Goal: Task Accomplishment & Management: Manage account settings

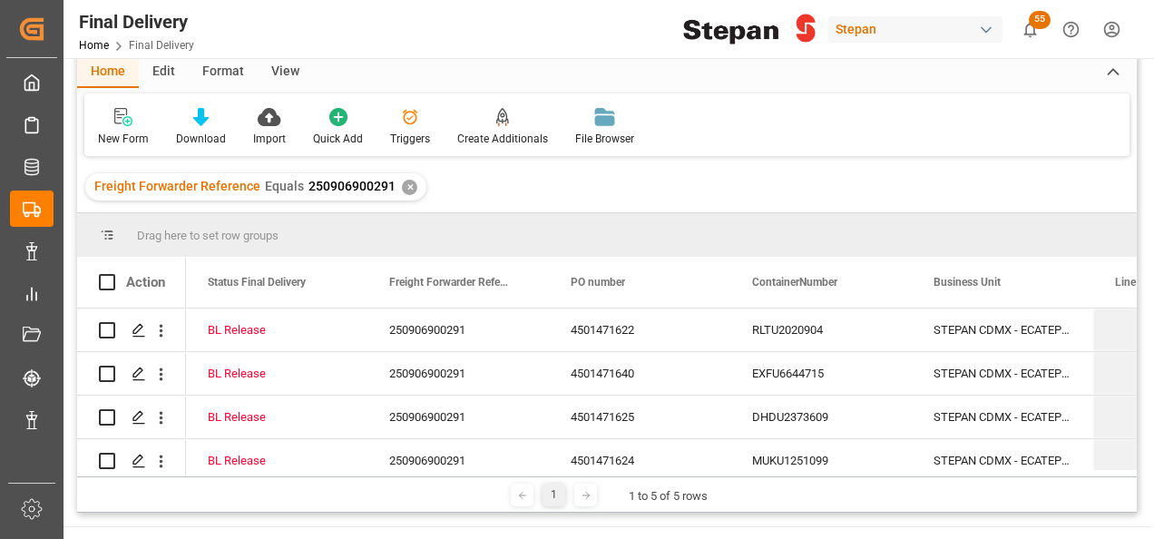
scroll to position [181, 0]
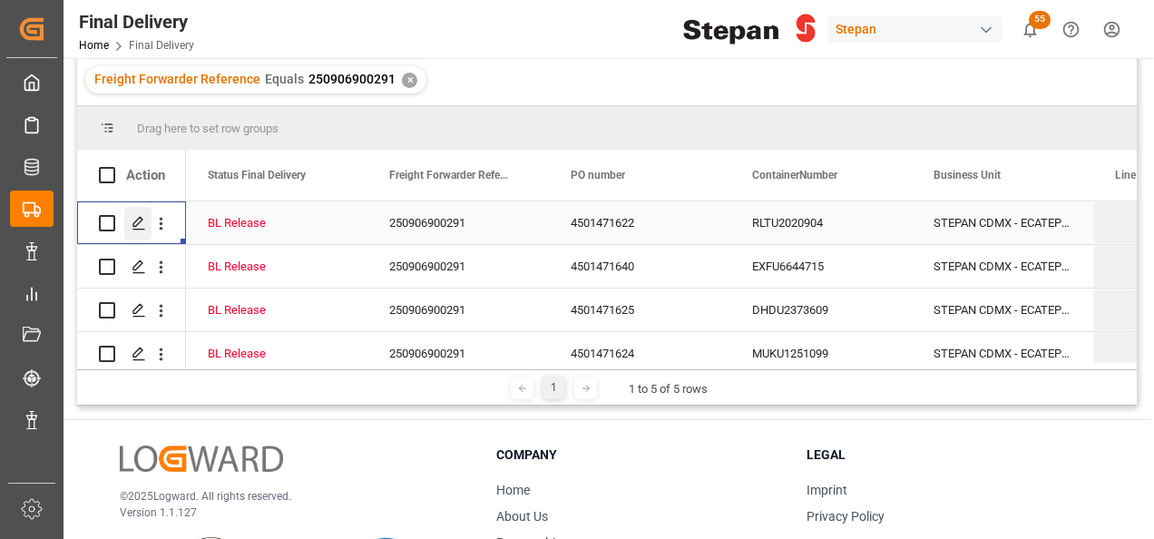
click at [132, 221] on icon "Press SPACE to select this row." at bounding box center [139, 223] width 15 height 15
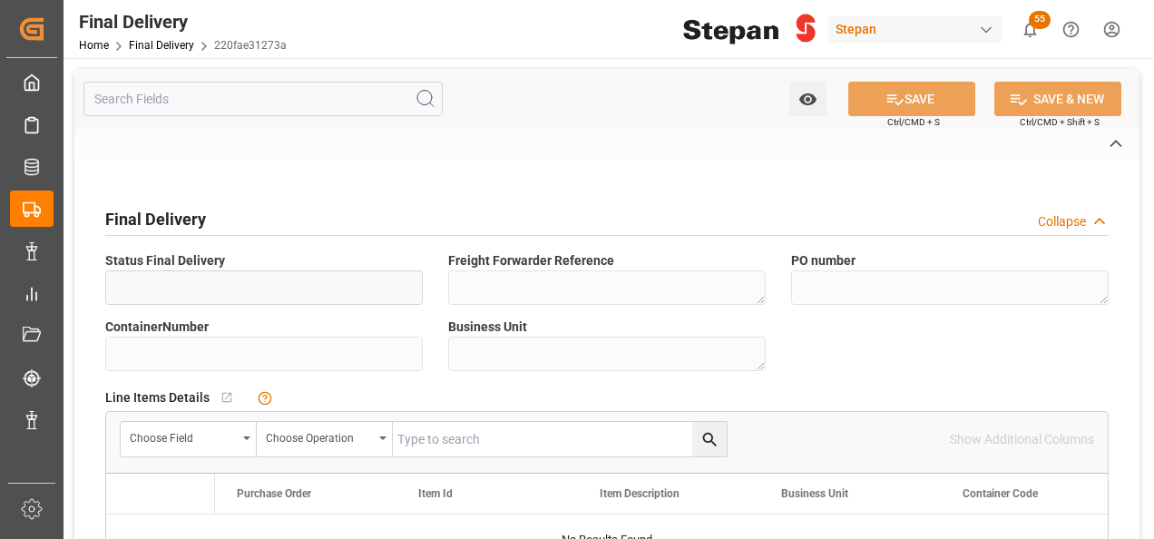
type input "BL Release"
type textarea "250906900291"
type textarea "4501471622"
type input "RLTU2020904"
type textarea "STEPAN CDMX - ECATEPEC"
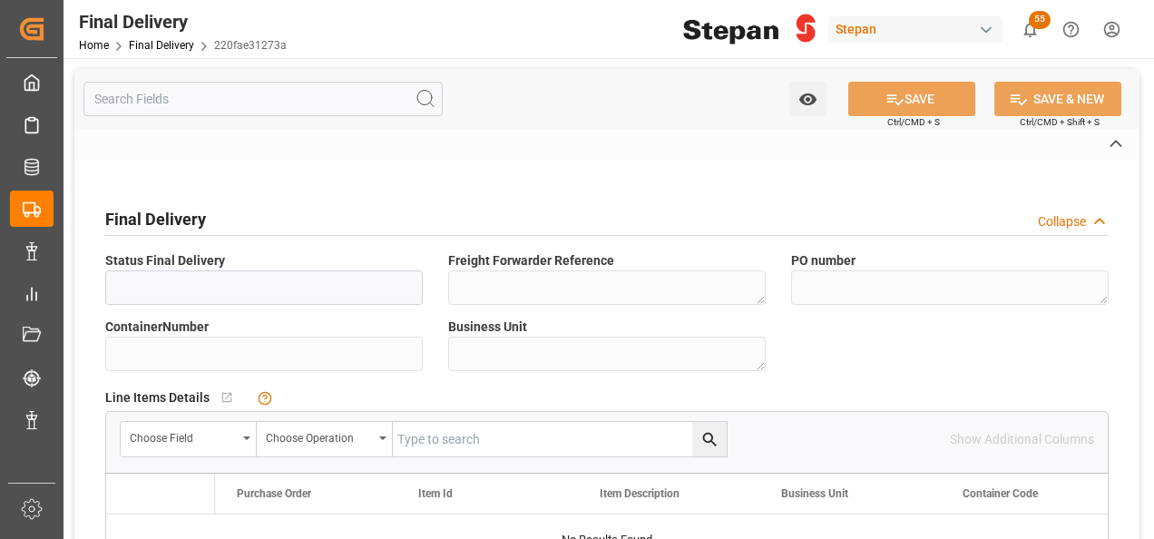
type textarea "25 43 1742 5002564"
type textarea "PATIO VERACRUZ - GOLMEX"
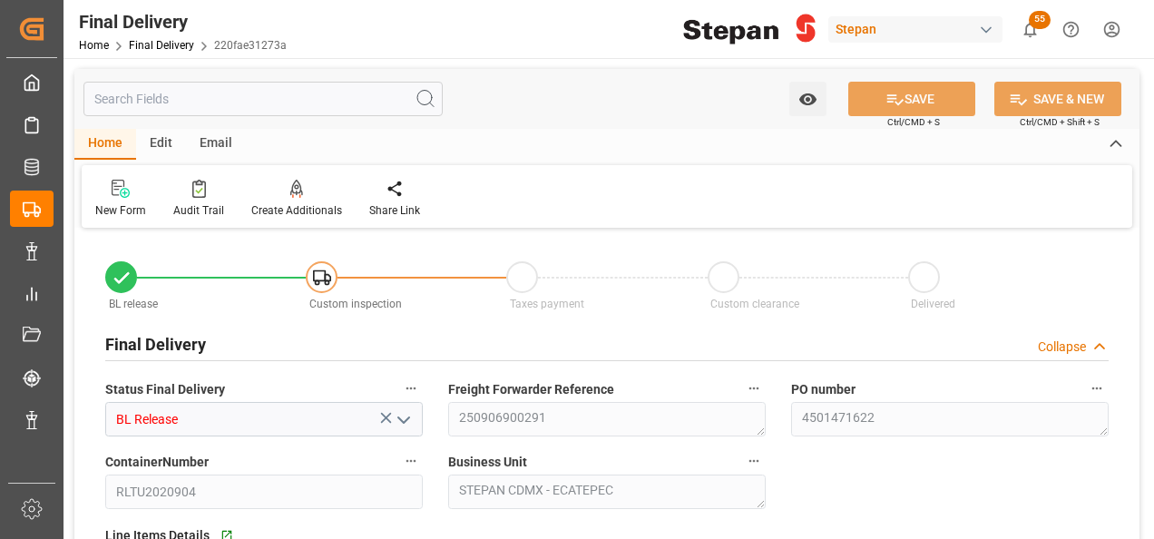
type input "[DATE]"
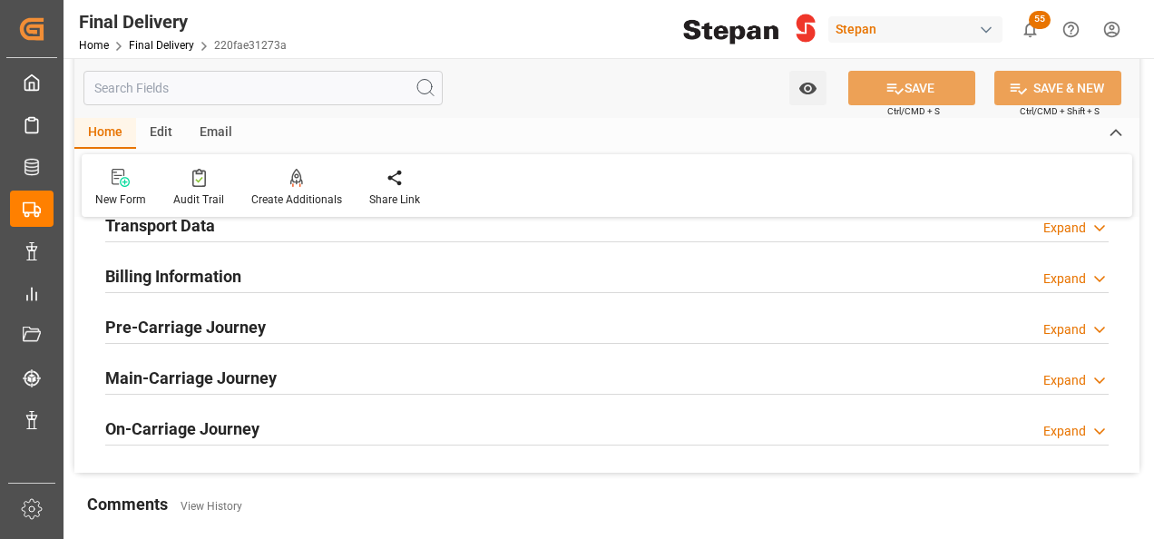
scroll to position [635, 0]
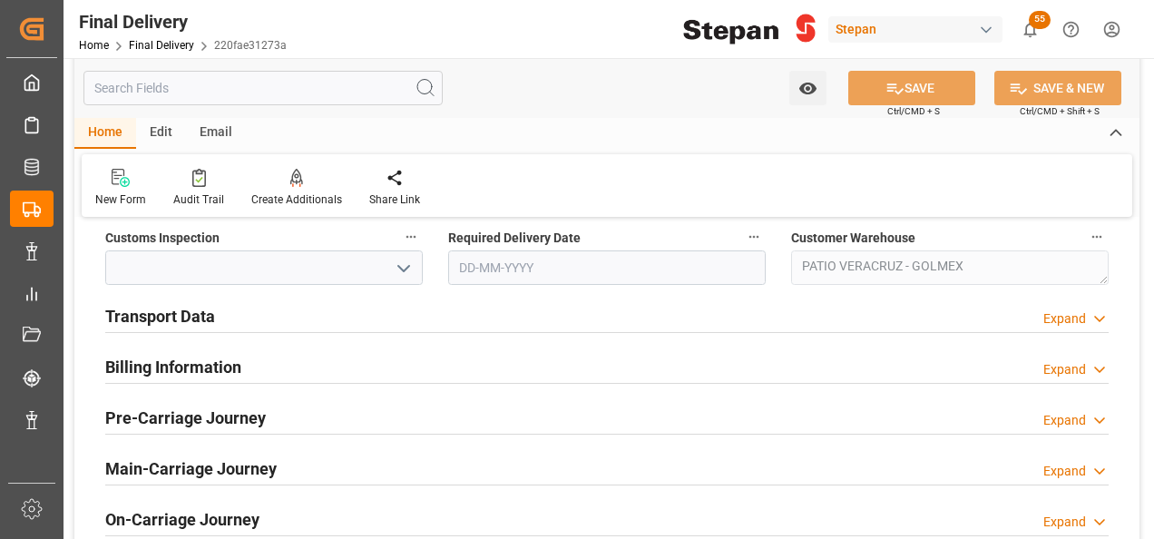
click at [198, 309] on h2 "Transport Data" at bounding box center [160, 316] width 110 height 24
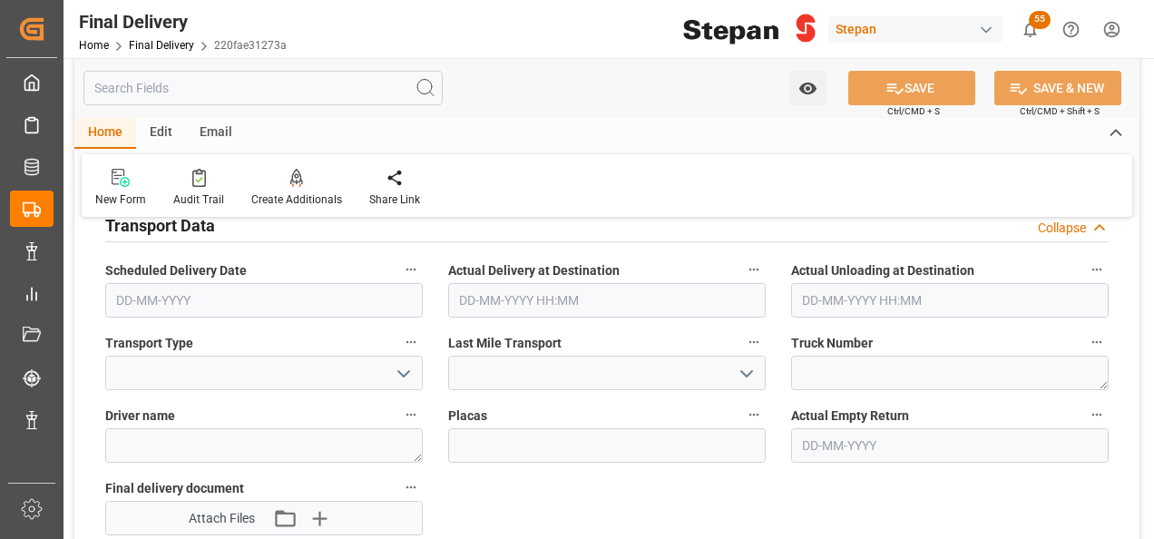
scroll to position [816, 0]
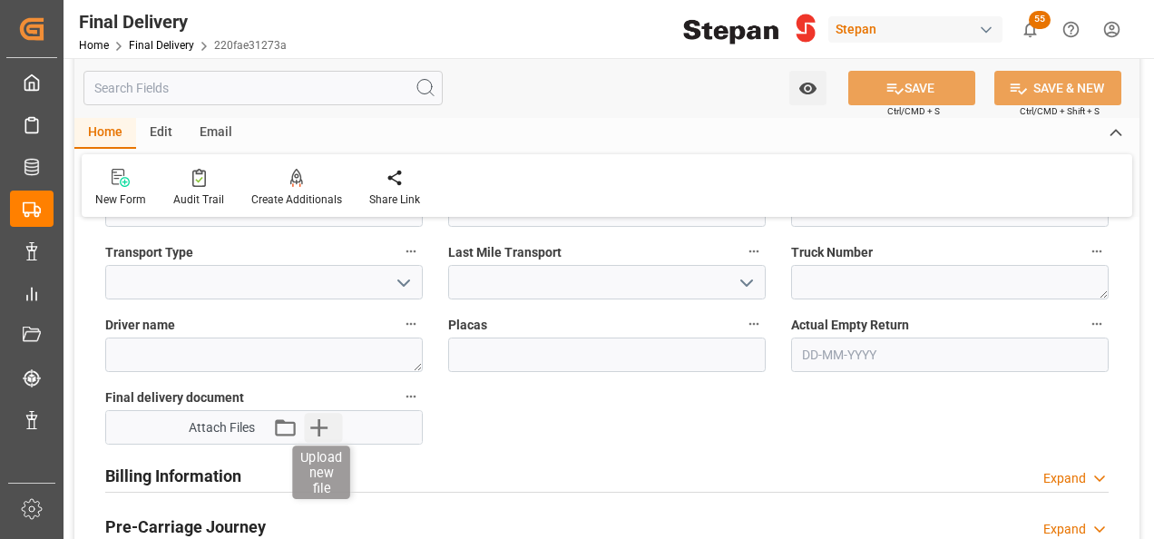
click at [330, 428] on icon "button" at bounding box center [319, 427] width 29 height 29
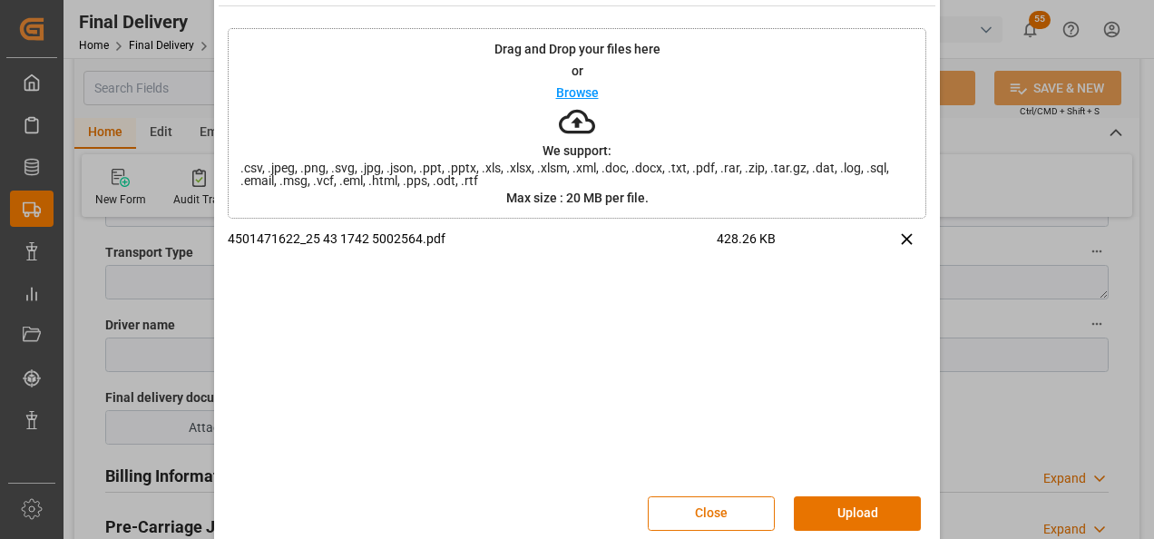
scroll to position [72, 0]
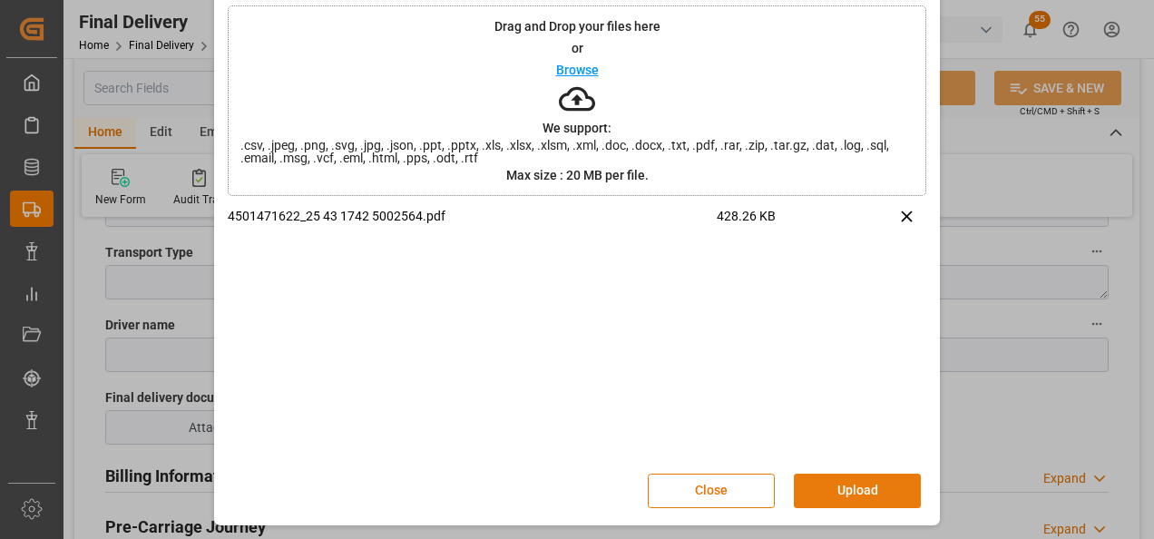
click at [864, 493] on button "Upload" at bounding box center [857, 491] width 127 height 34
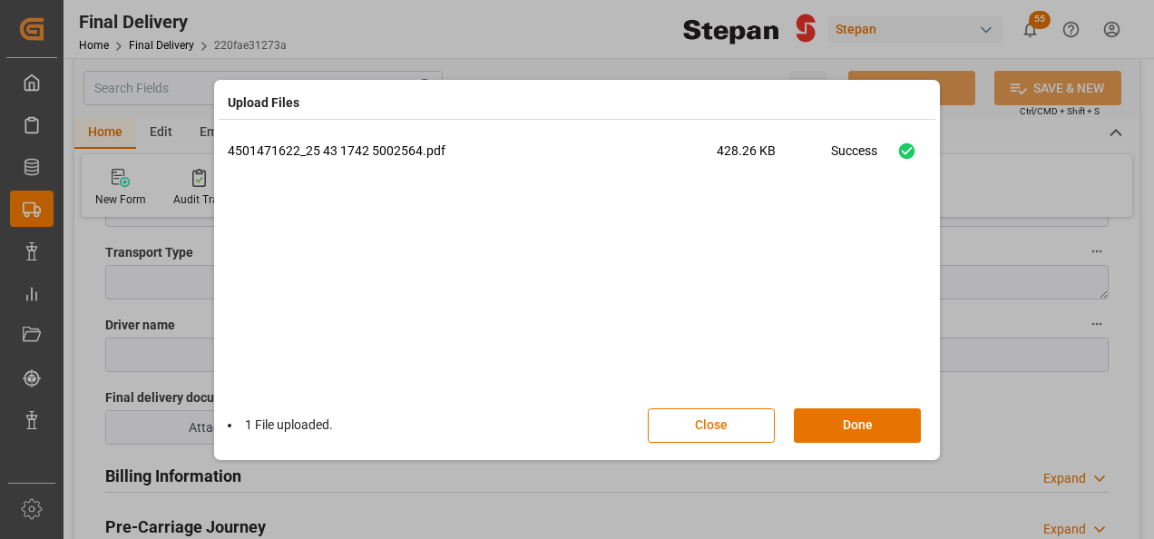
drag, startPoint x: 881, startPoint y: 421, endPoint x: 866, endPoint y: 221, distance: 200.1
click at [880, 421] on button "Done" at bounding box center [857, 425] width 127 height 34
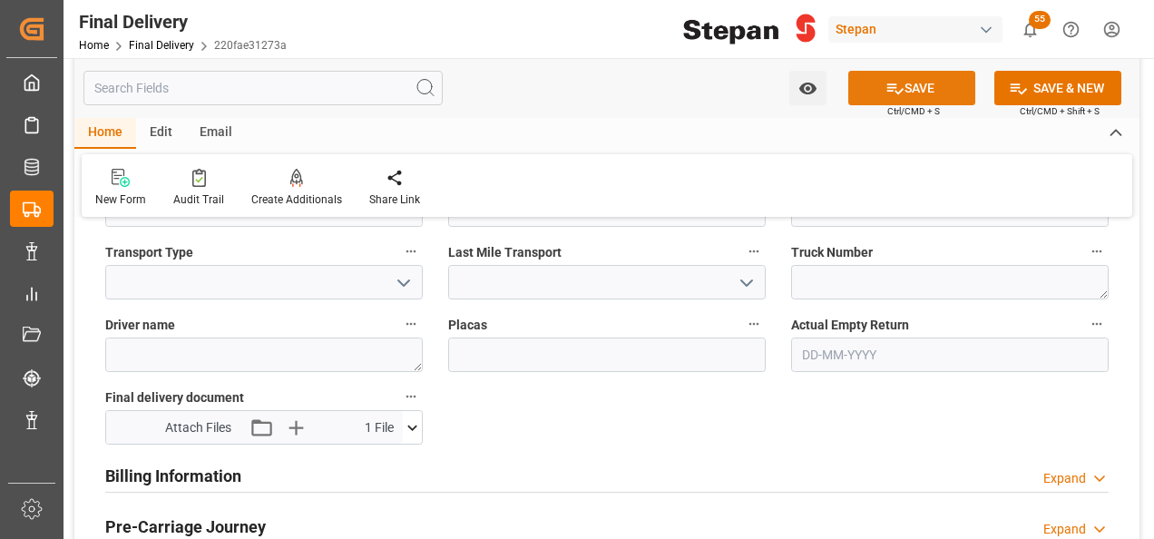
click at [897, 90] on icon at bounding box center [895, 88] width 16 height 11
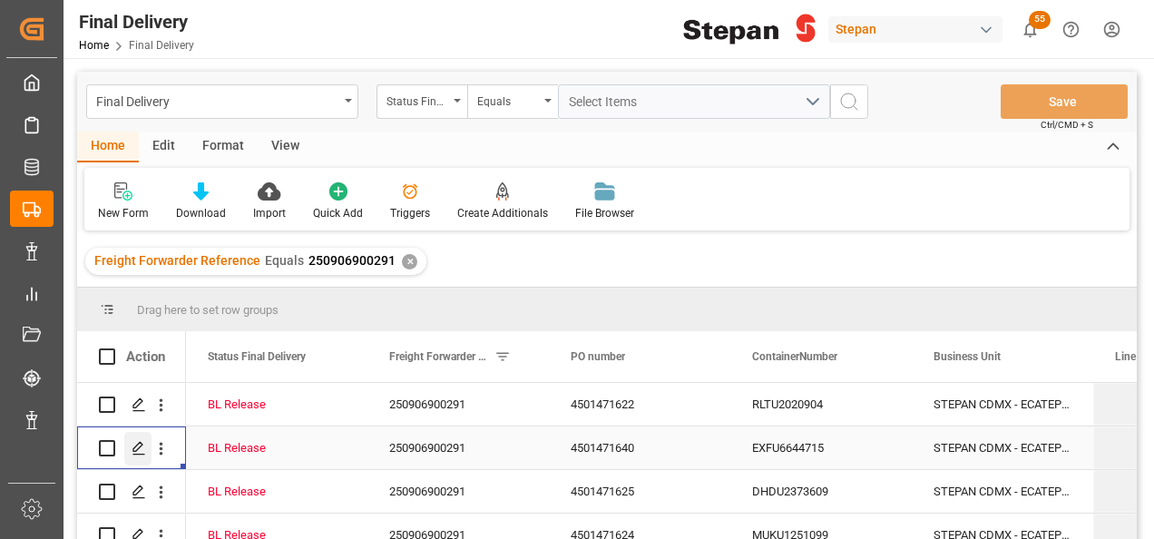
click at [135, 451] on polygon "Press SPACE to select this row." at bounding box center [137, 447] width 9 height 9
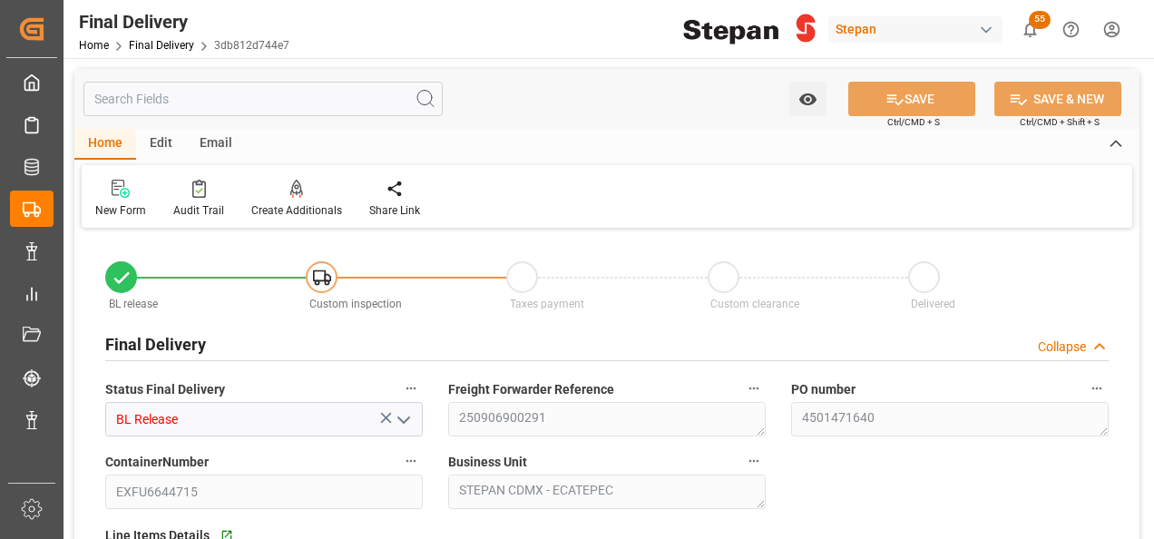
type input "[DATE]"
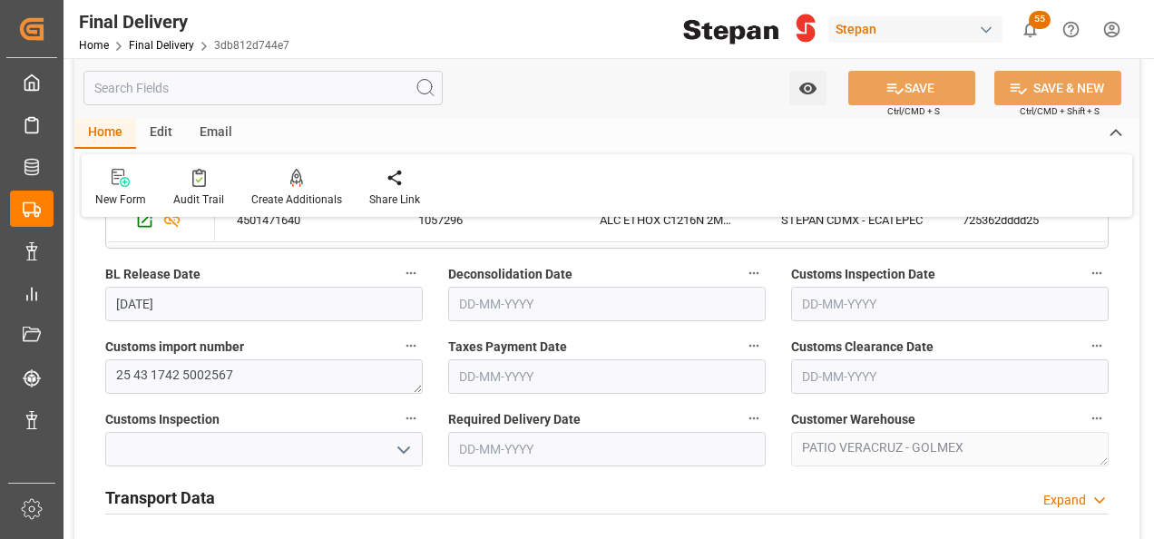
scroll to position [635, 0]
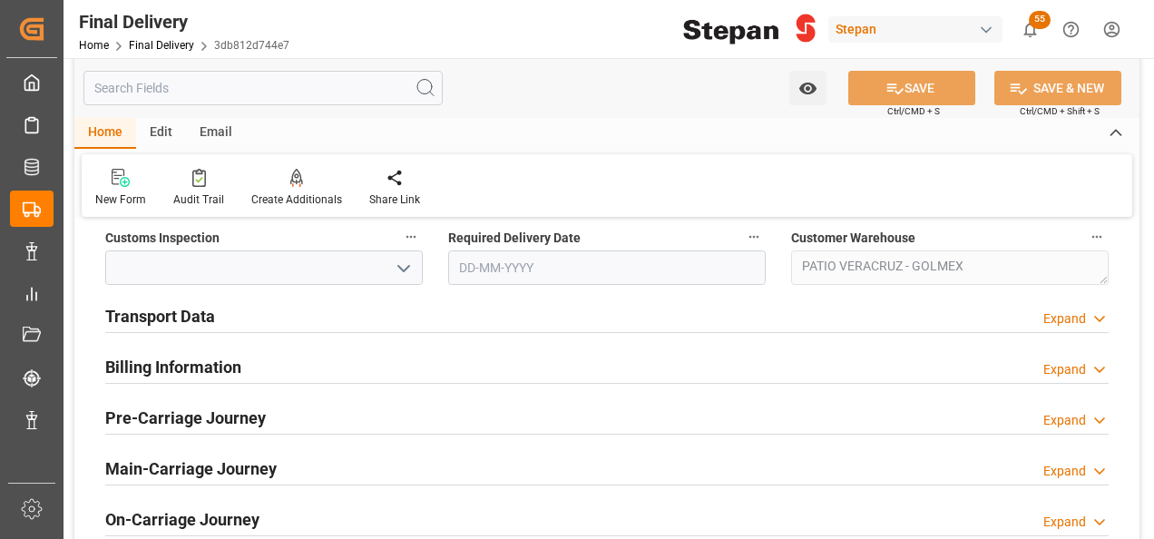
click at [137, 317] on h2 "Transport Data" at bounding box center [160, 316] width 110 height 24
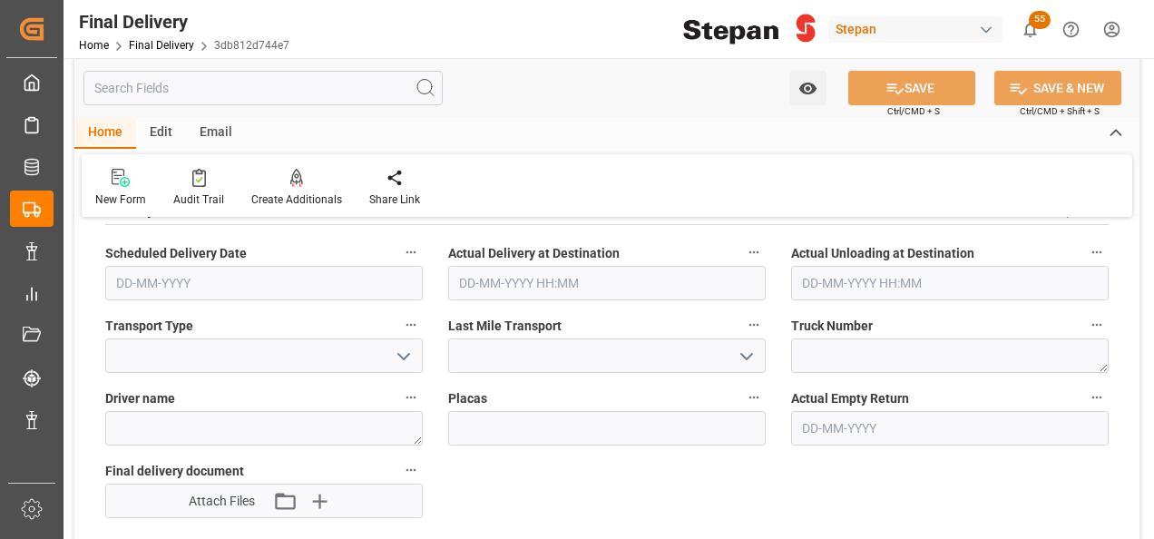
scroll to position [907, 0]
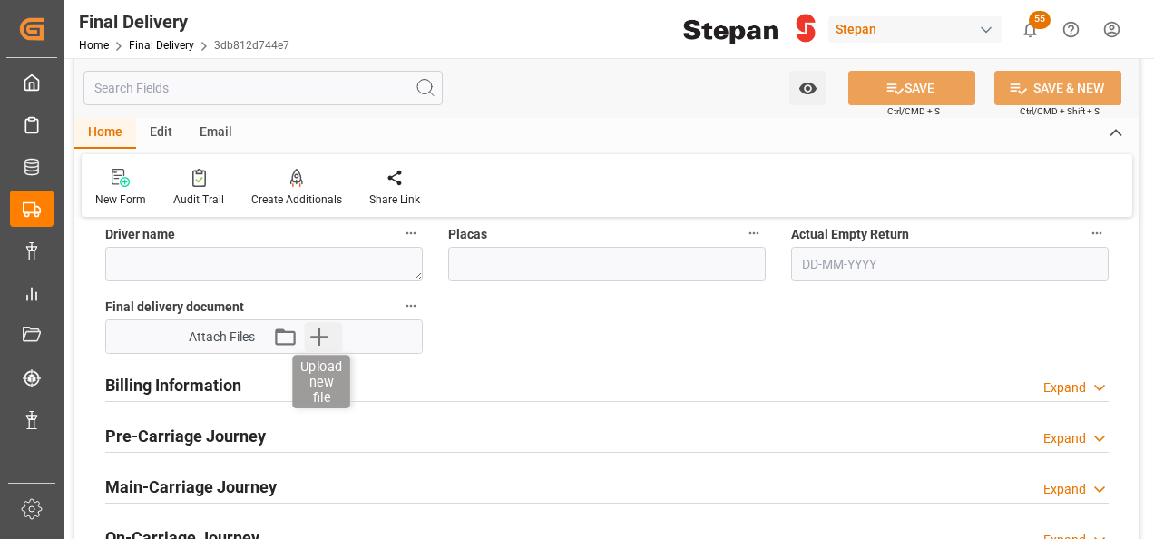
click at [310, 334] on icon "button" at bounding box center [319, 336] width 29 height 29
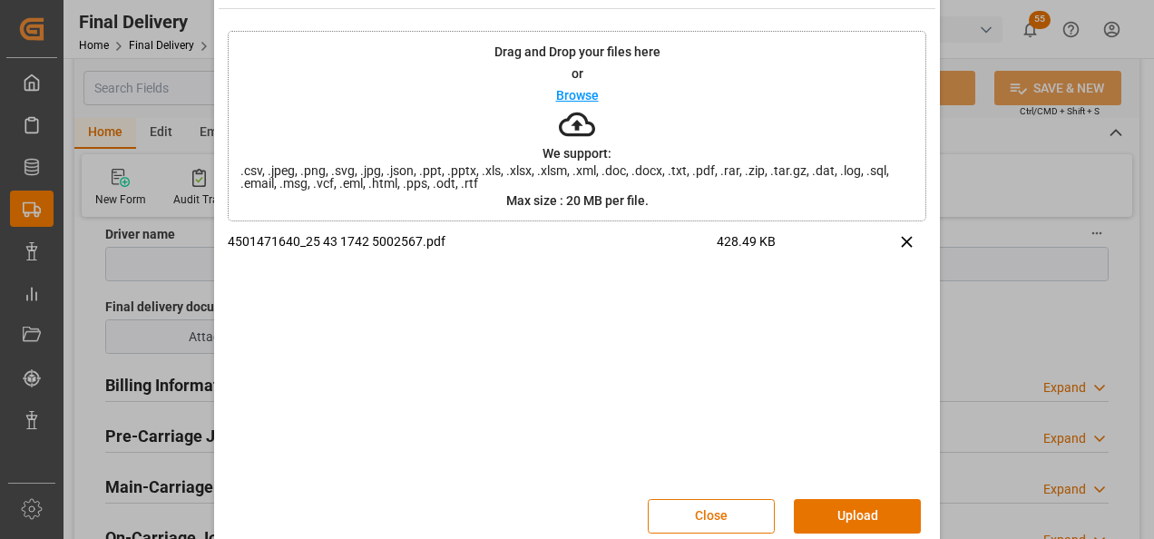
scroll to position [72, 0]
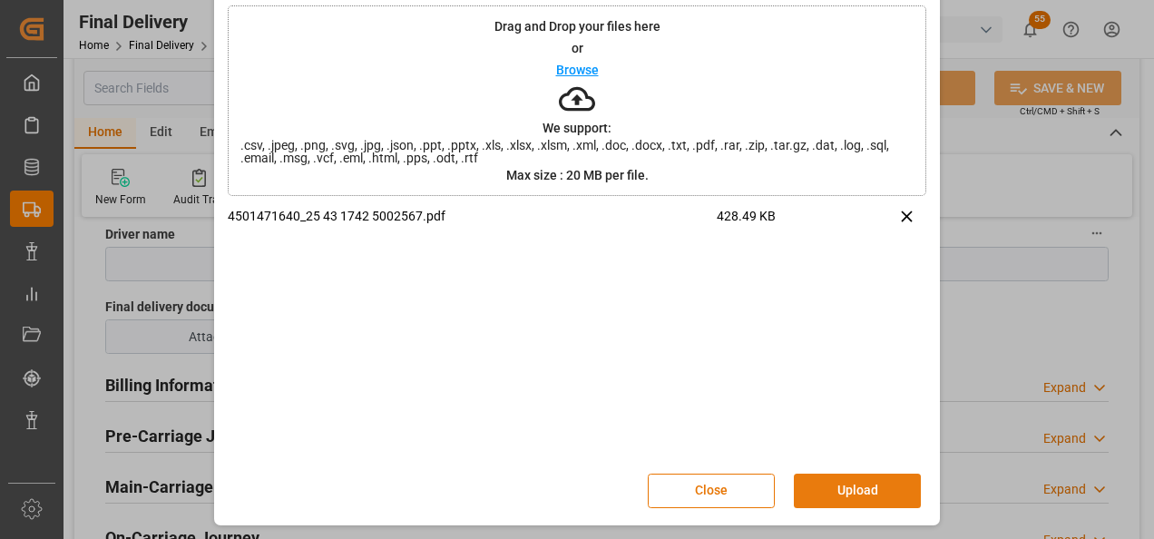
click at [856, 481] on button "Upload" at bounding box center [857, 491] width 127 height 34
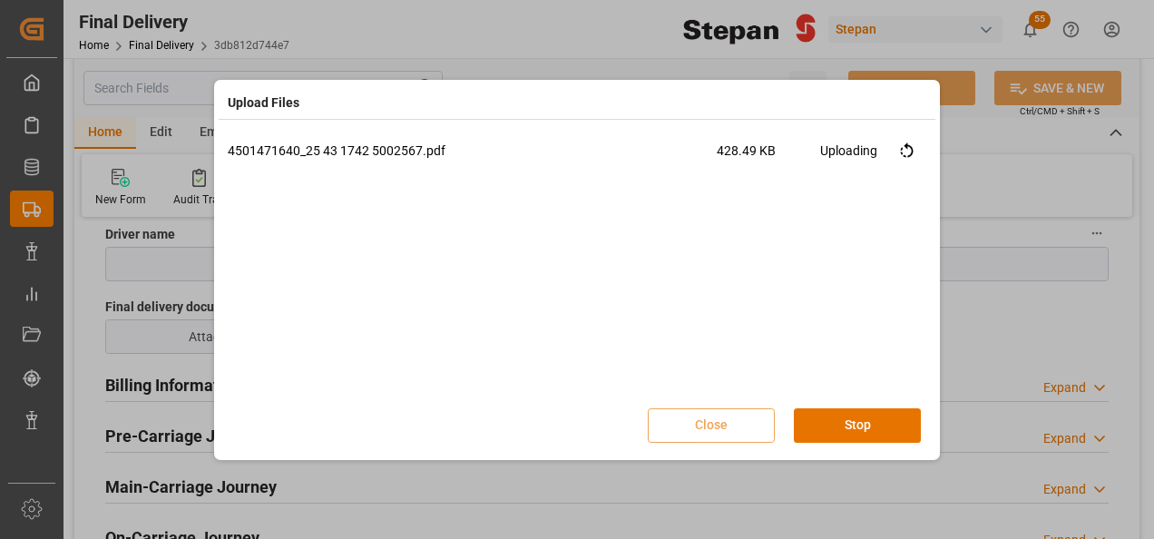
scroll to position [0, 0]
click at [838, 418] on button "Done" at bounding box center [857, 425] width 127 height 34
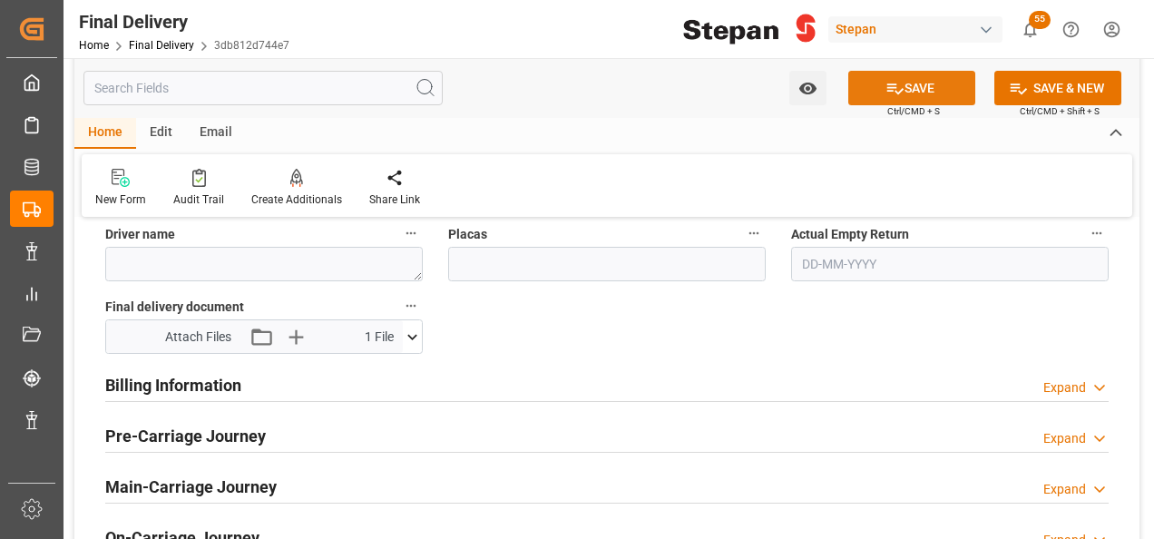
click at [911, 84] on button "SAVE" at bounding box center [911, 88] width 127 height 34
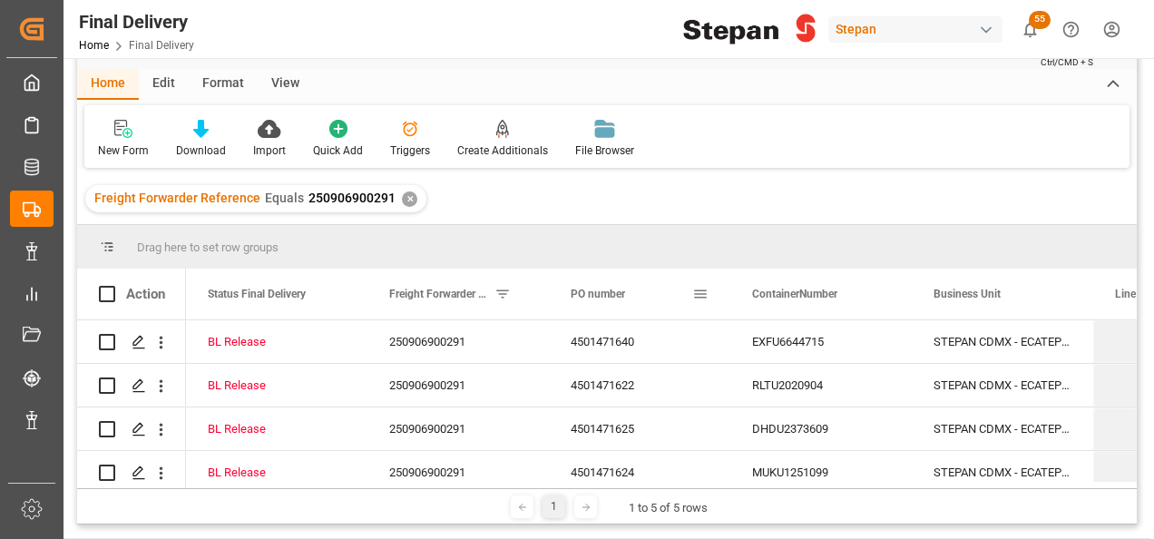
scroll to position [91, 0]
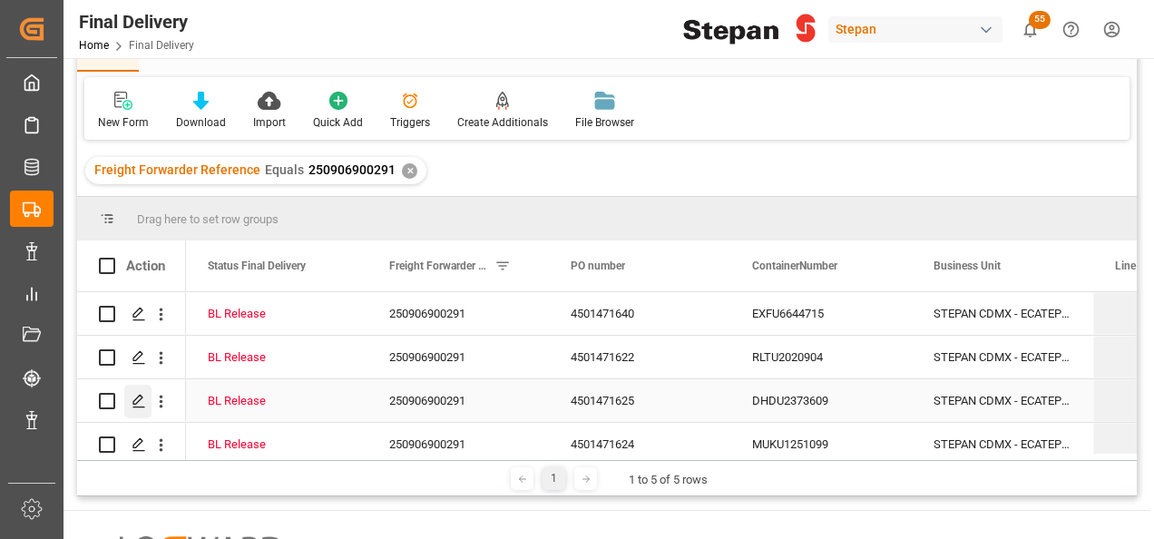
click at [138, 401] on icon "Press SPACE to select this row." at bounding box center [139, 401] width 15 height 15
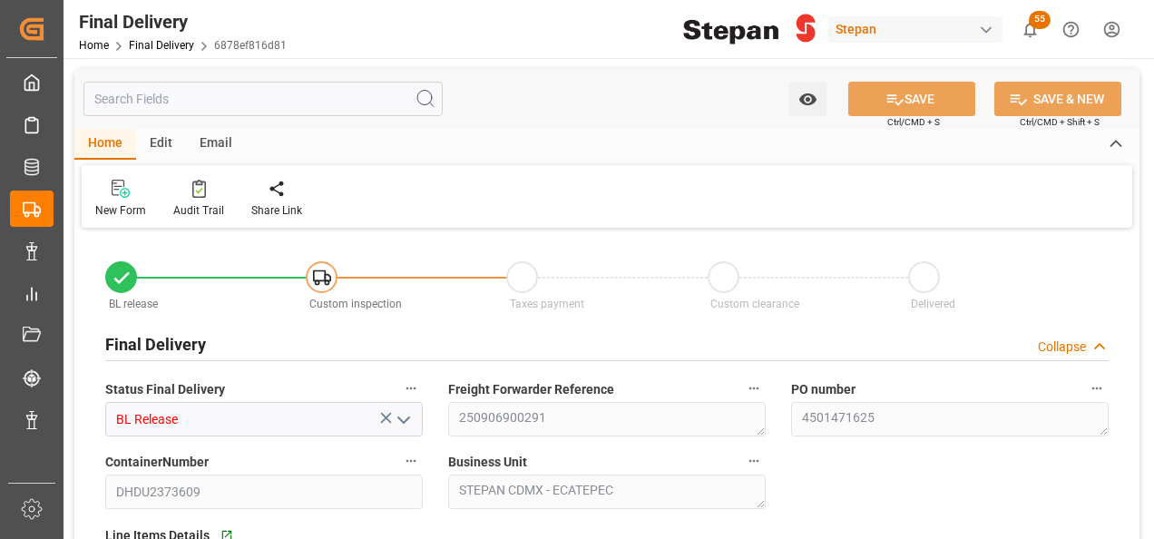
type input "[DATE]"
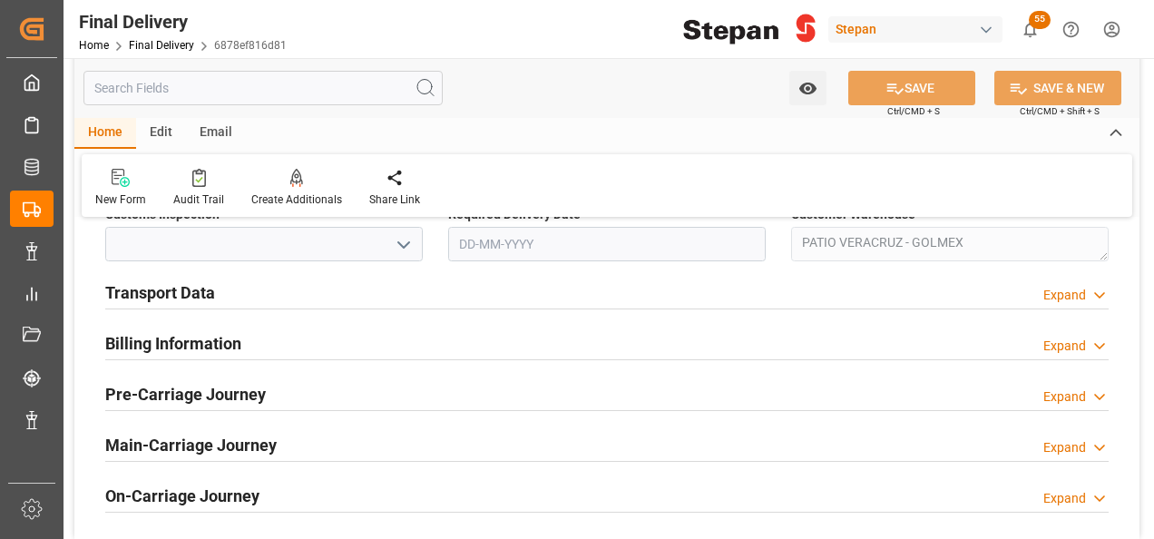
scroll to position [635, 0]
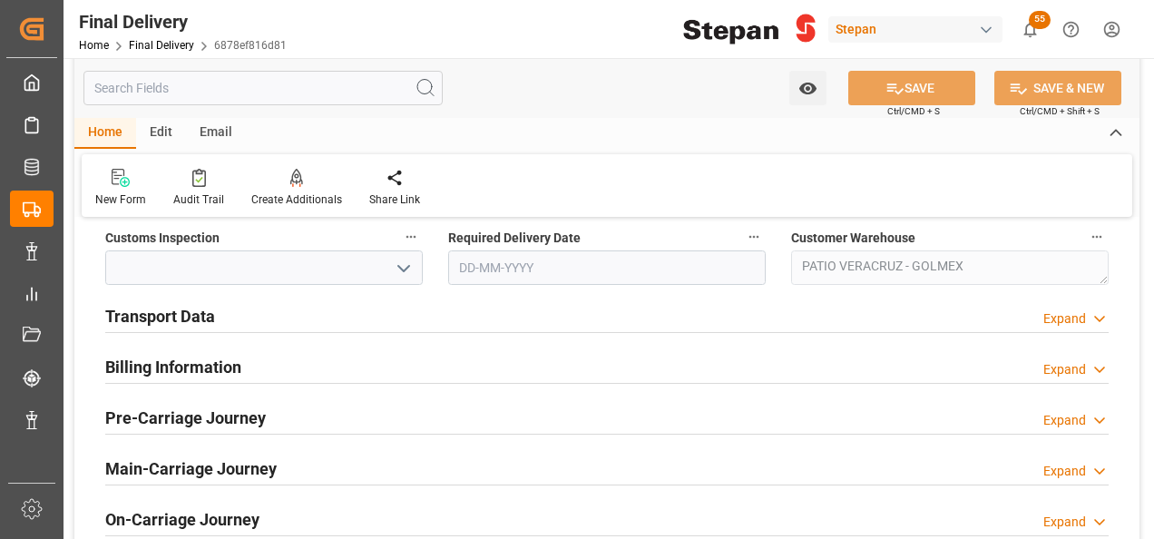
click at [201, 316] on h2 "Transport Data" at bounding box center [160, 316] width 110 height 24
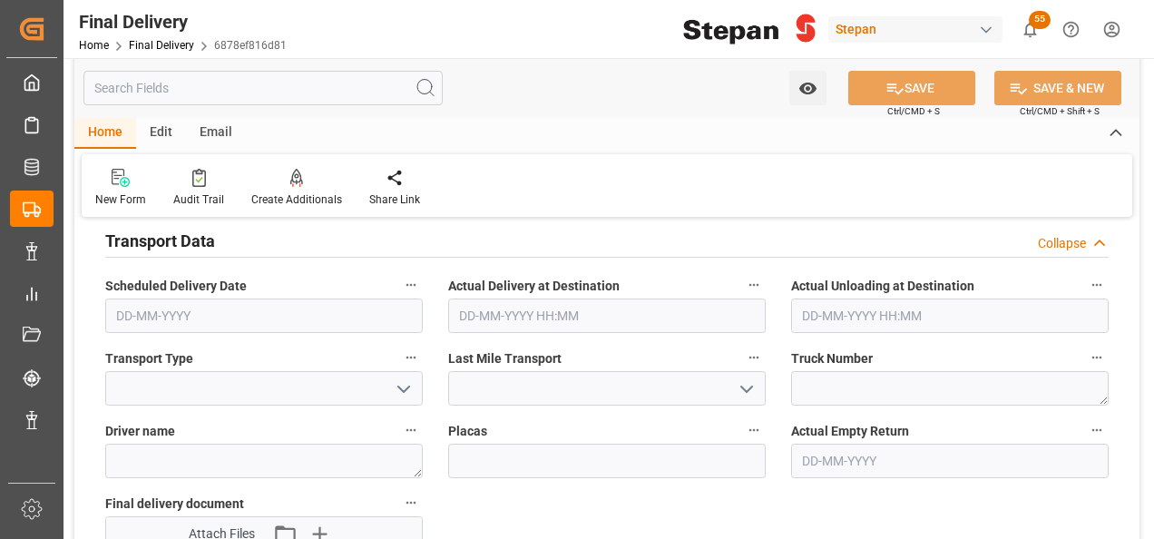
scroll to position [816, 0]
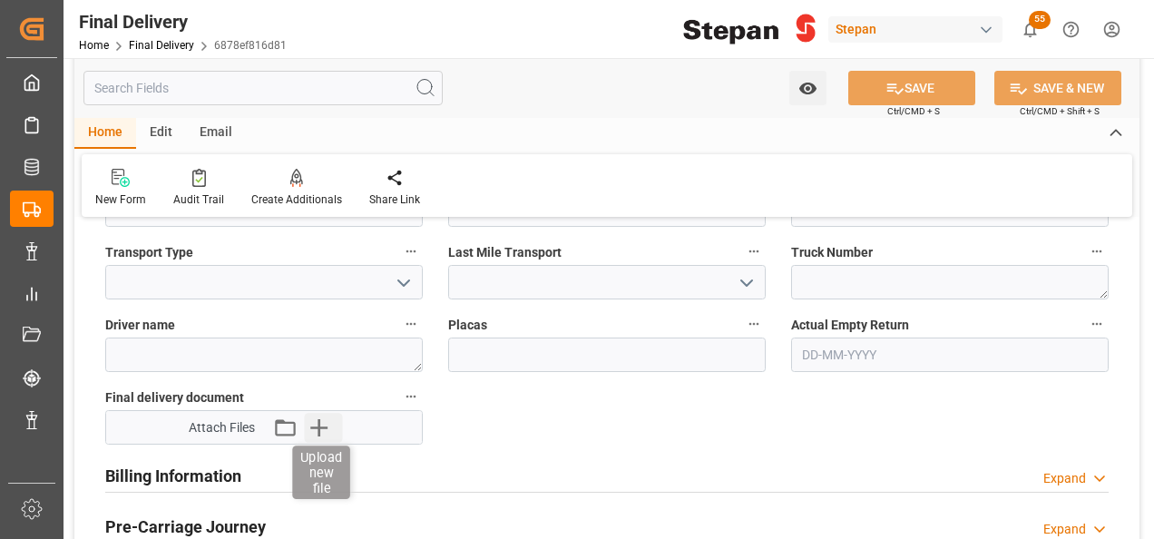
click at [321, 422] on icon "button" at bounding box center [319, 427] width 29 height 29
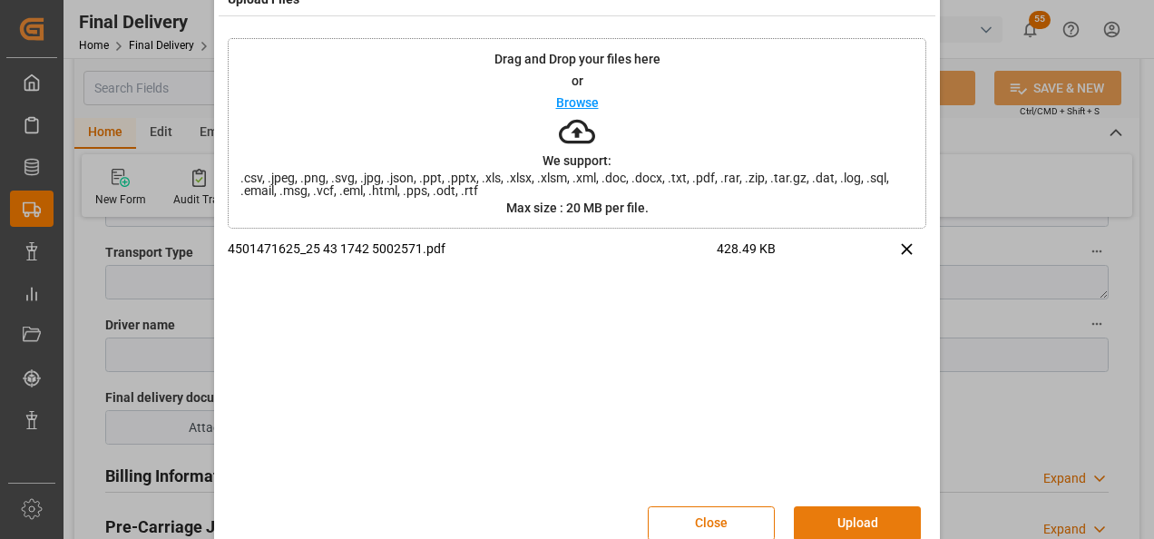
scroll to position [72, 0]
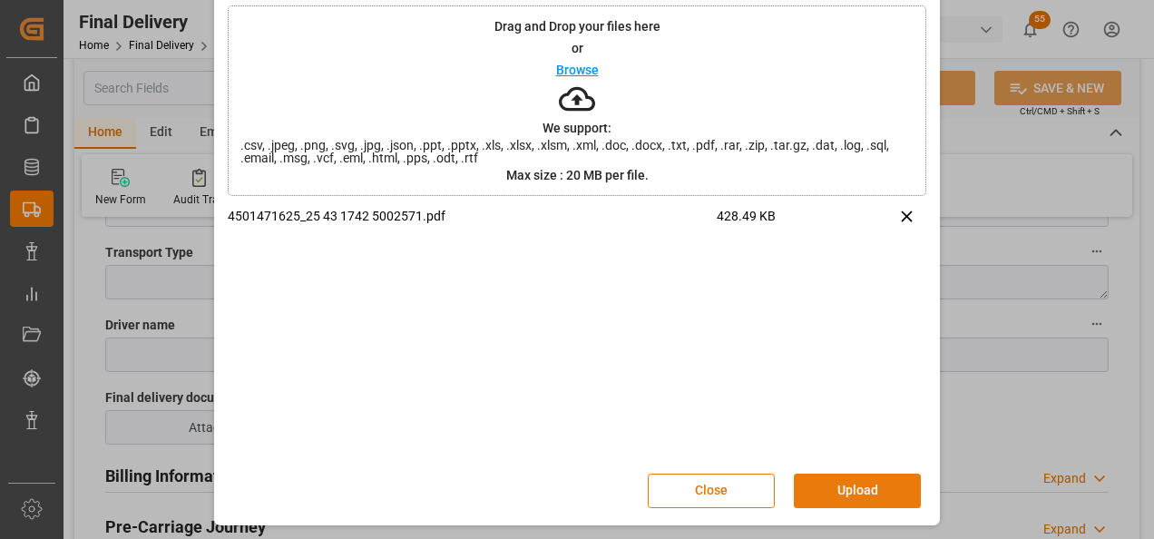
click at [858, 487] on button "Upload" at bounding box center [857, 491] width 127 height 34
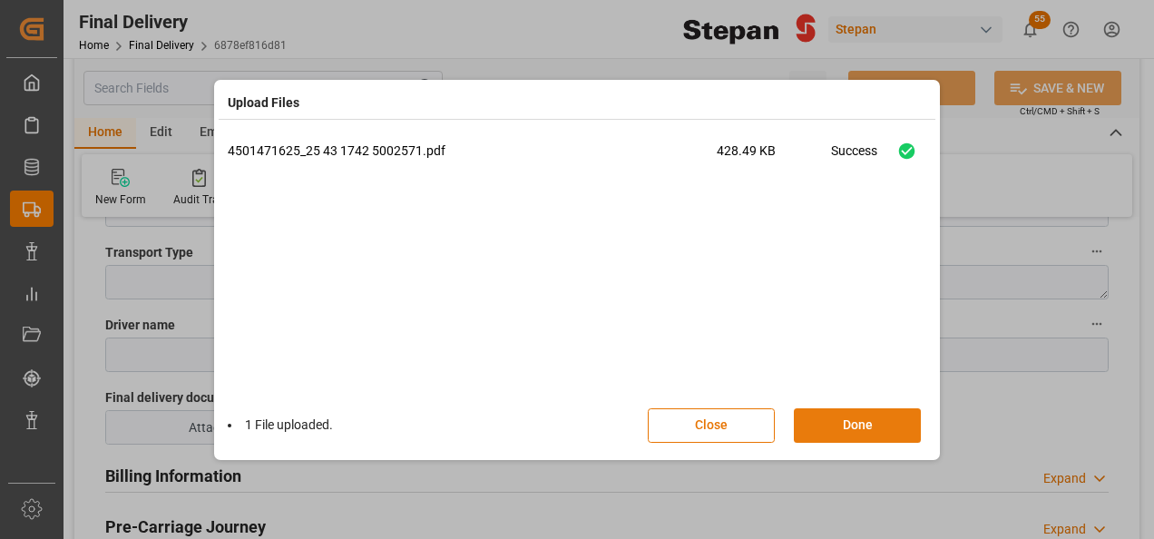
click at [864, 420] on button "Done" at bounding box center [857, 425] width 127 height 34
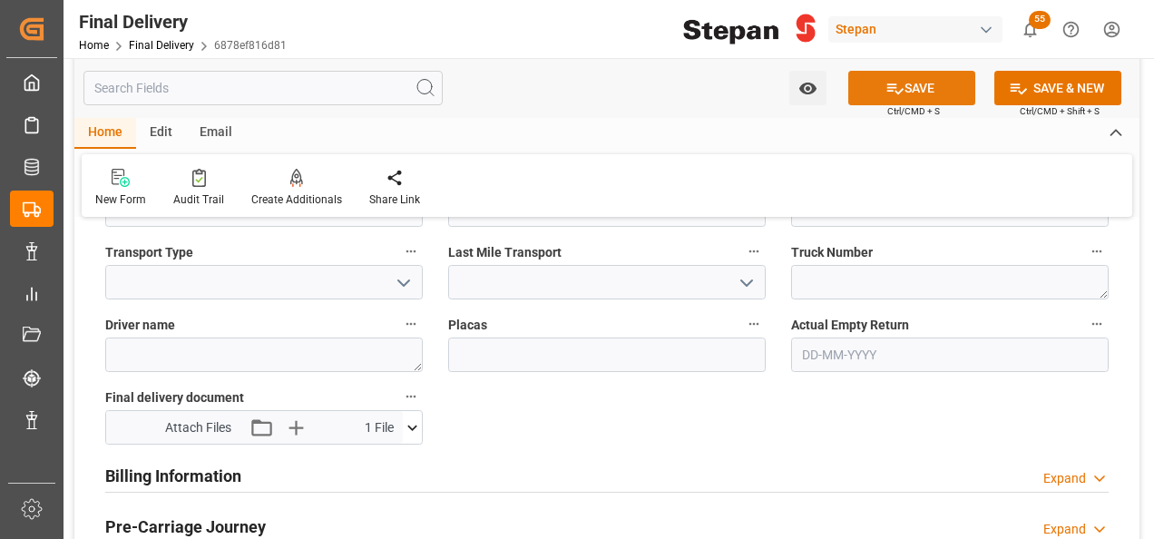
click at [898, 76] on button "SAVE" at bounding box center [911, 88] width 127 height 34
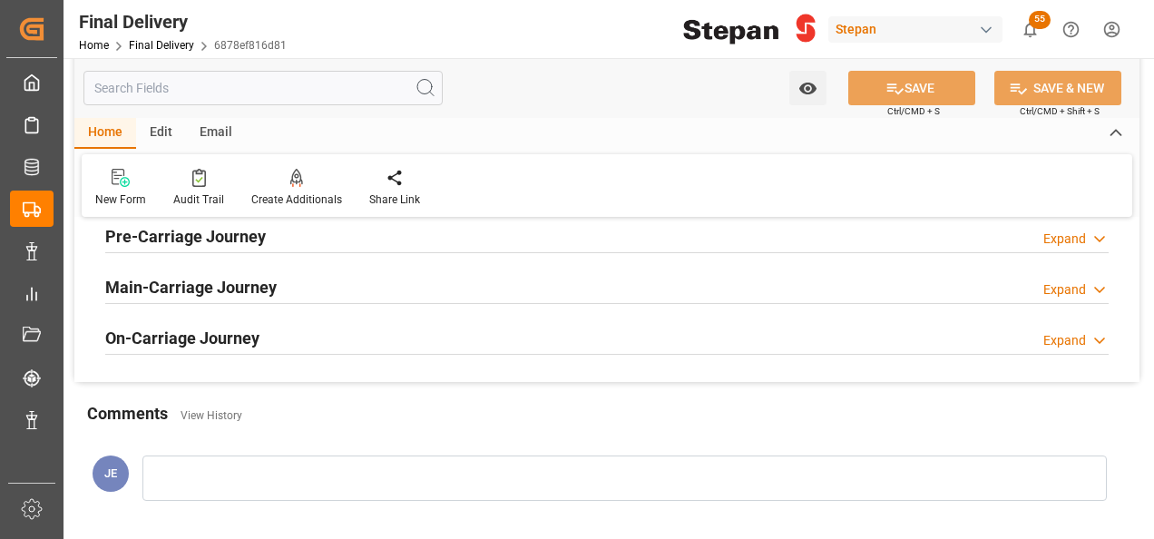
drag, startPoint x: 790, startPoint y: 112, endPoint x: 881, endPoint y: 283, distance: 193.2
click at [881, 283] on div "Main-Carriage Journey Expand" at bounding box center [606, 286] width 1003 height 34
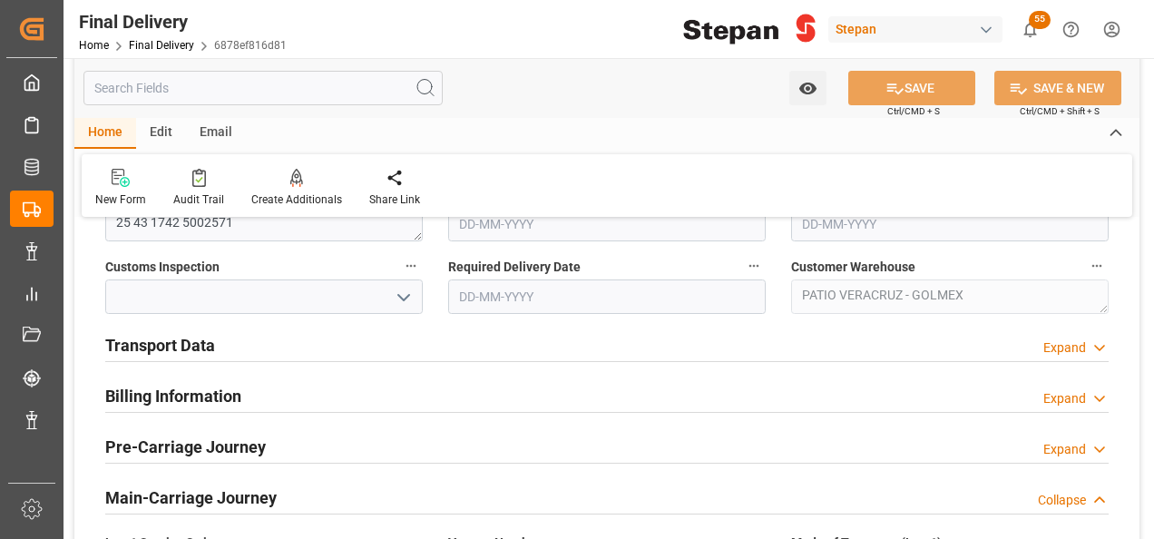
scroll to position [635, 0]
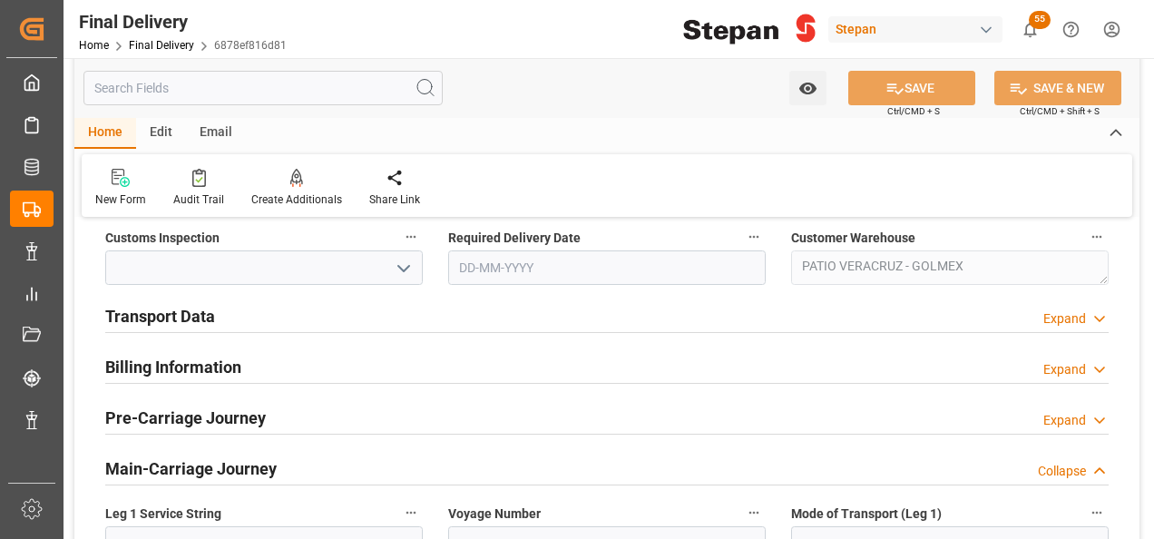
click at [195, 312] on h2 "Transport Data" at bounding box center [160, 316] width 110 height 24
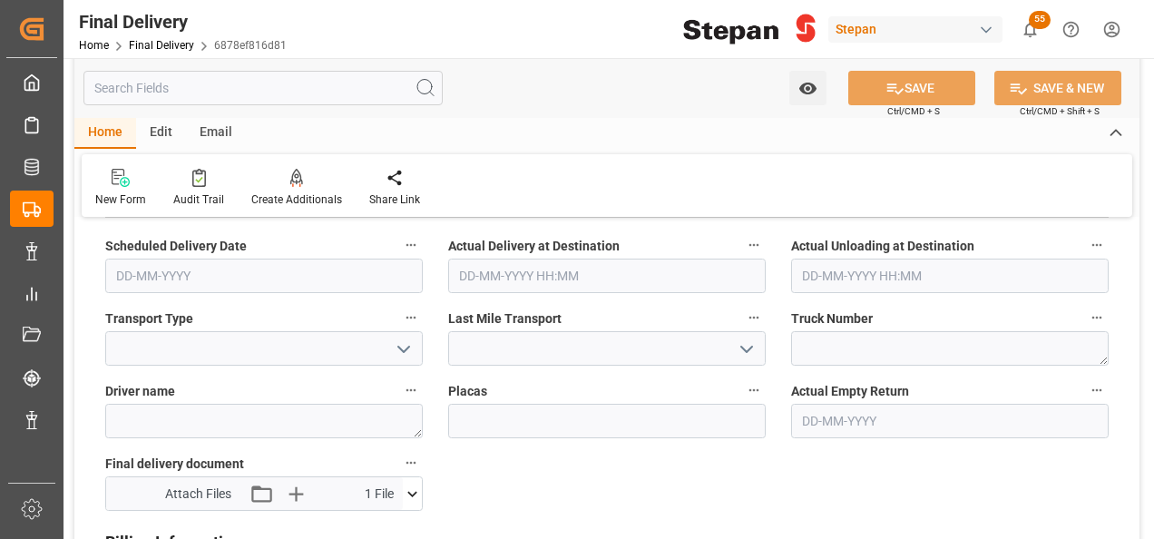
scroll to position [816, 0]
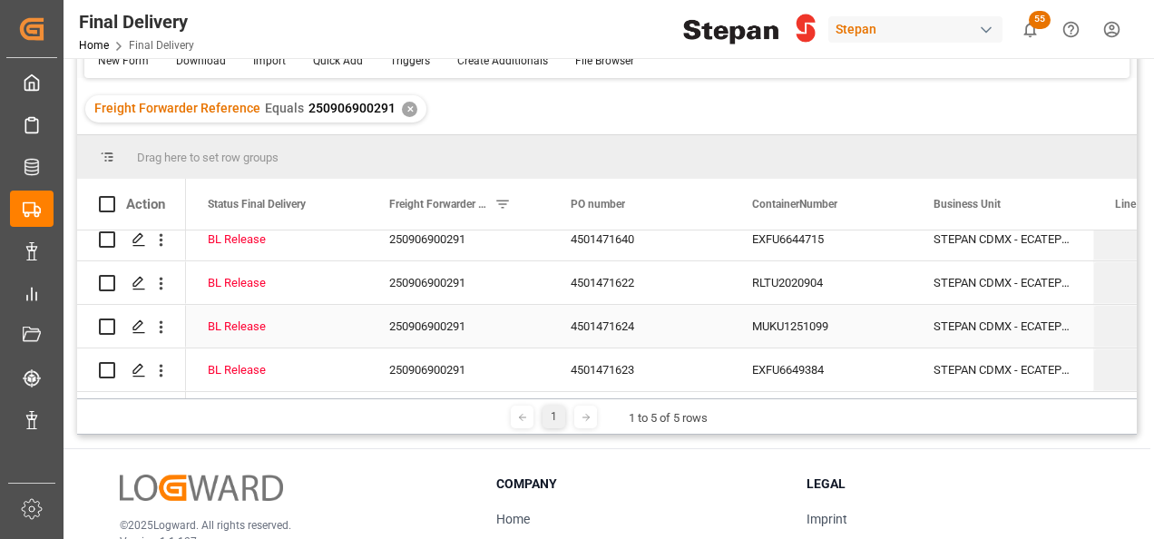
scroll to position [181, 0]
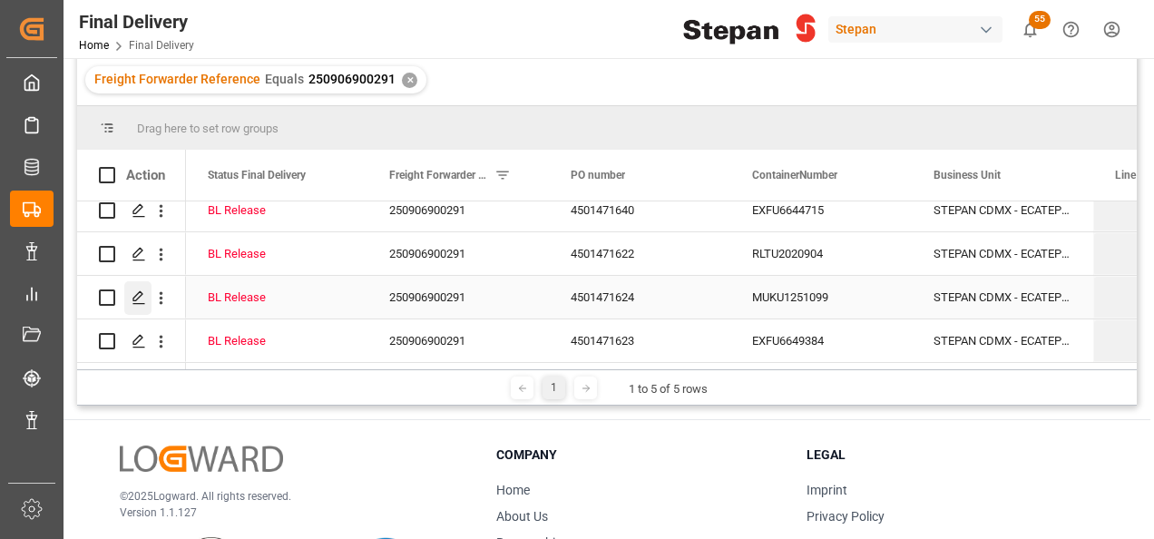
click at [132, 292] on icon "Press SPACE to select this row." at bounding box center [139, 297] width 15 height 15
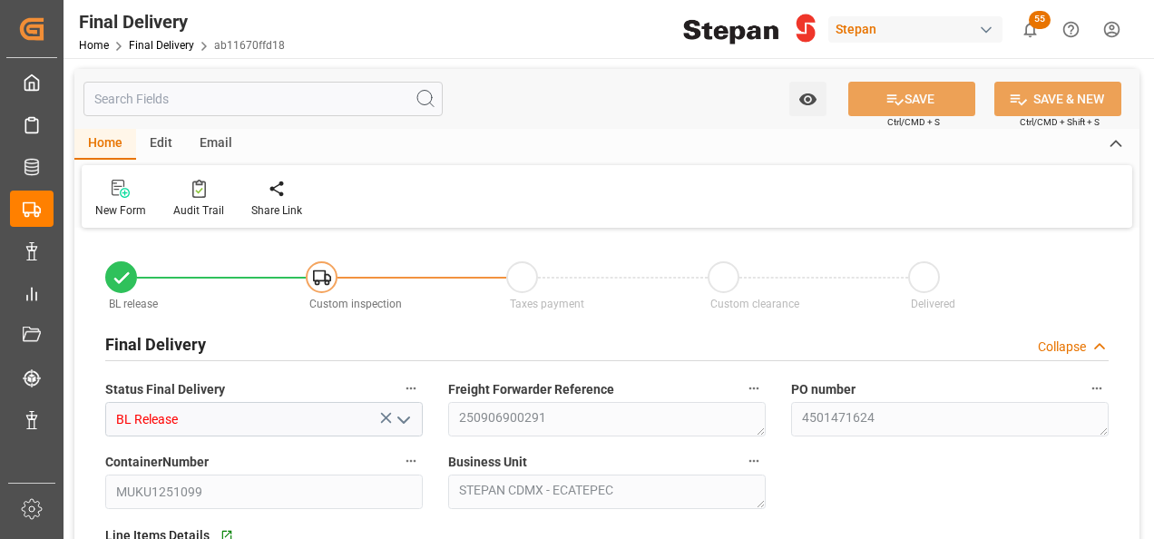
type input "[DATE]"
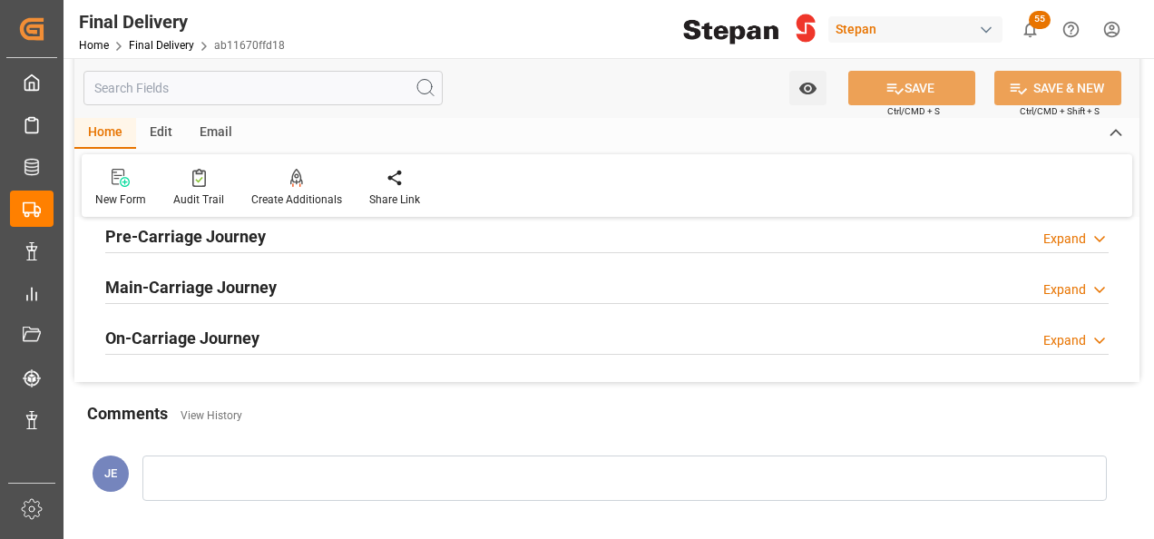
scroll to position [544, 0]
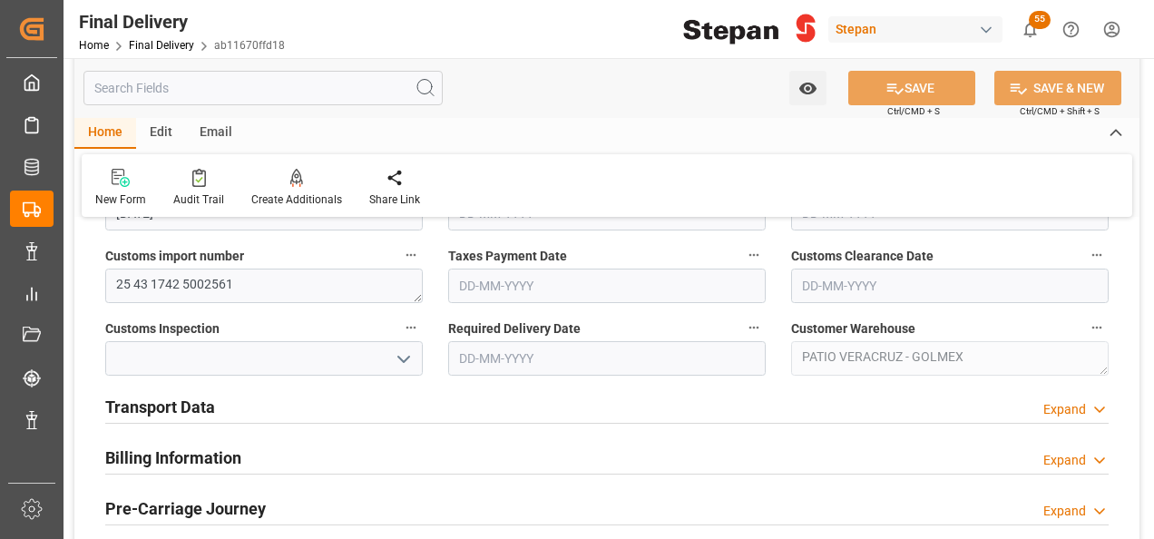
click at [143, 406] on h2 "Transport Data" at bounding box center [160, 407] width 110 height 24
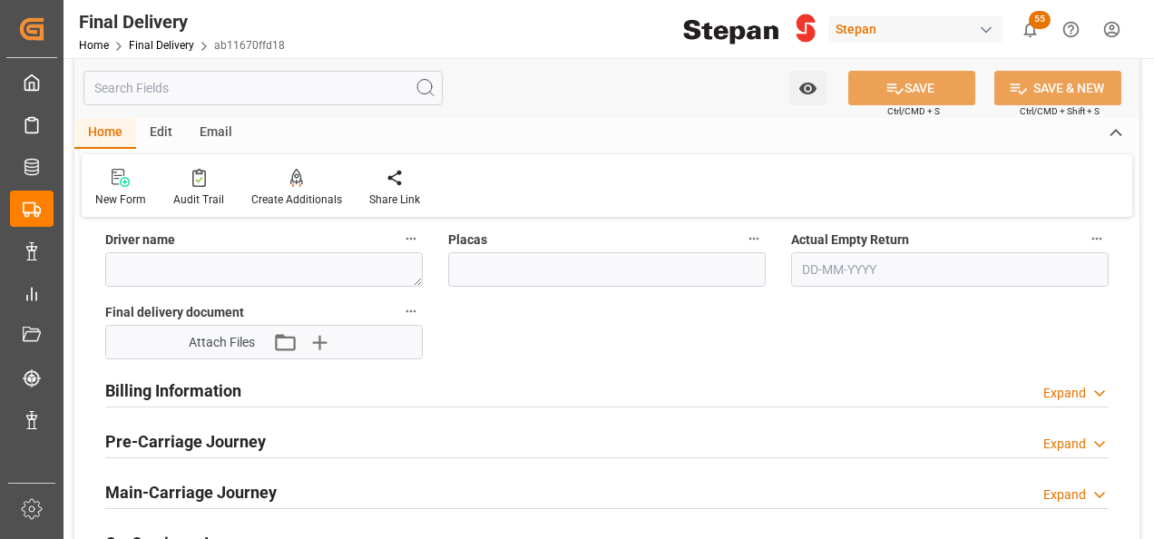
scroll to position [907, 0]
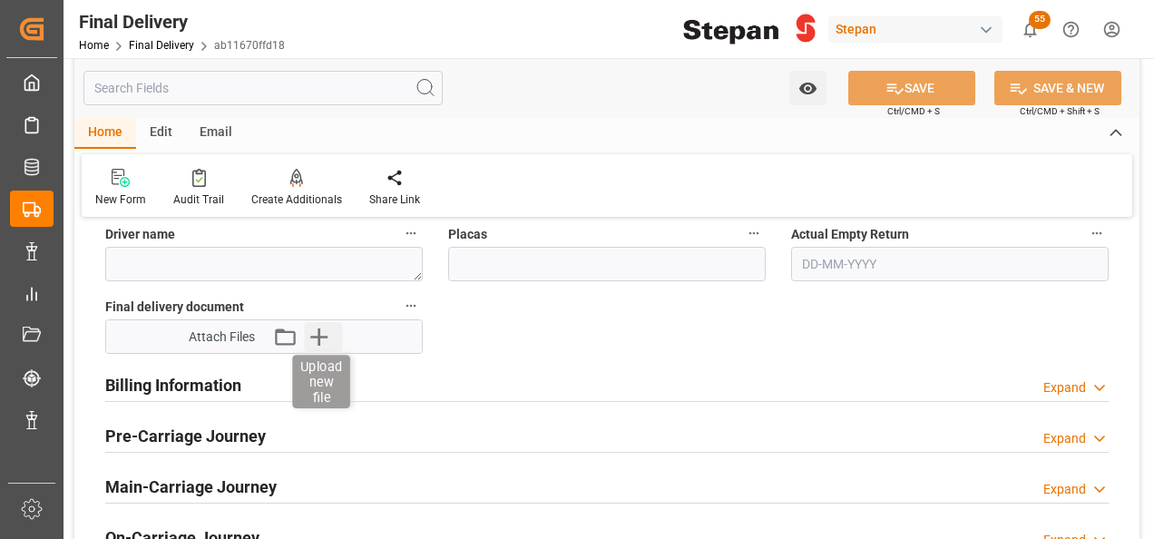
click at [315, 339] on icon "button" at bounding box center [319, 336] width 29 height 29
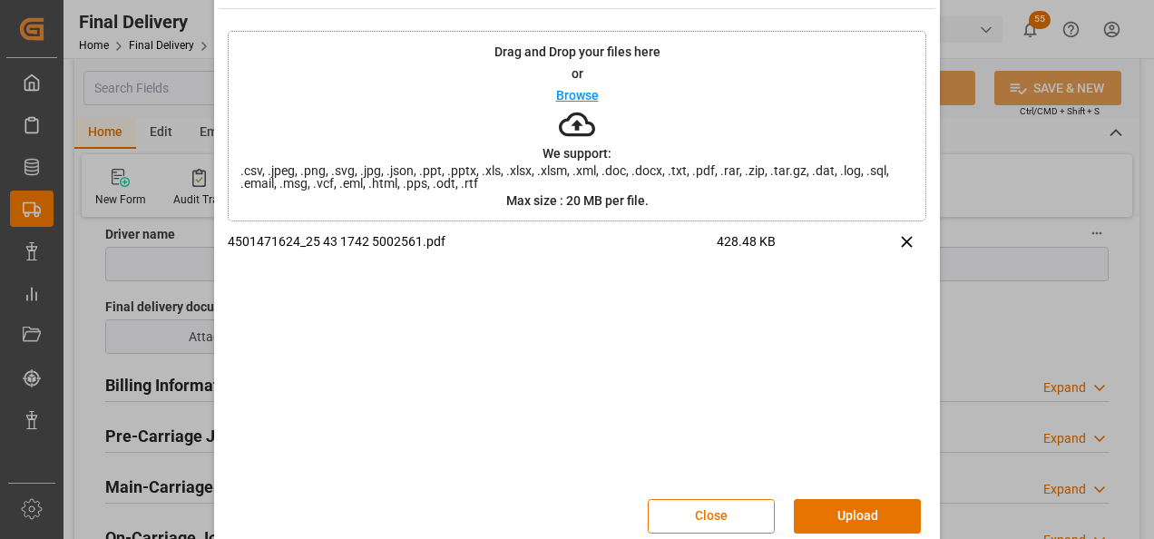
scroll to position [72, 0]
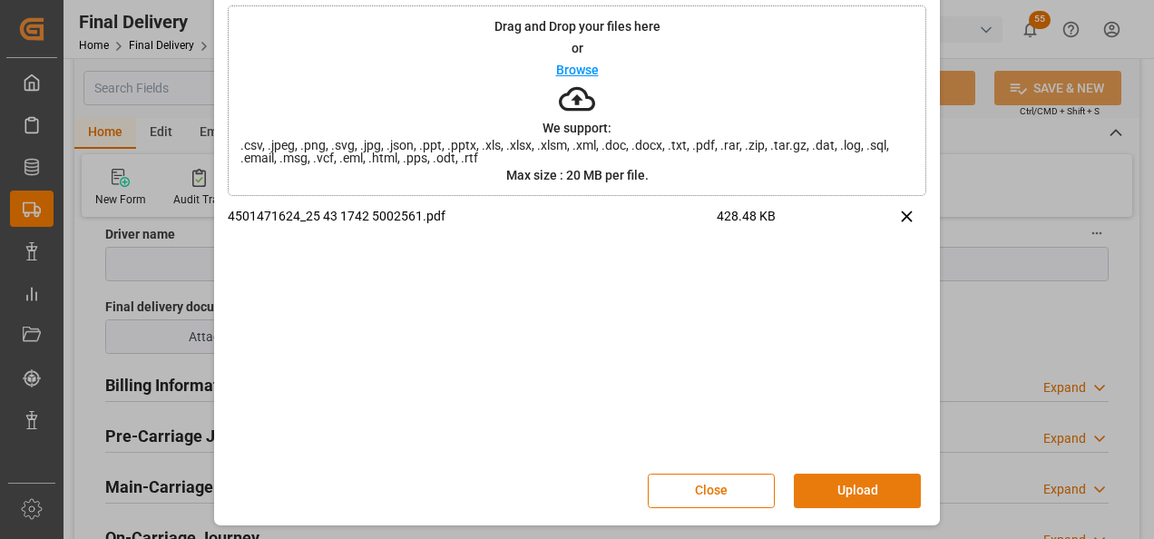
click at [841, 484] on button "Upload" at bounding box center [857, 491] width 127 height 34
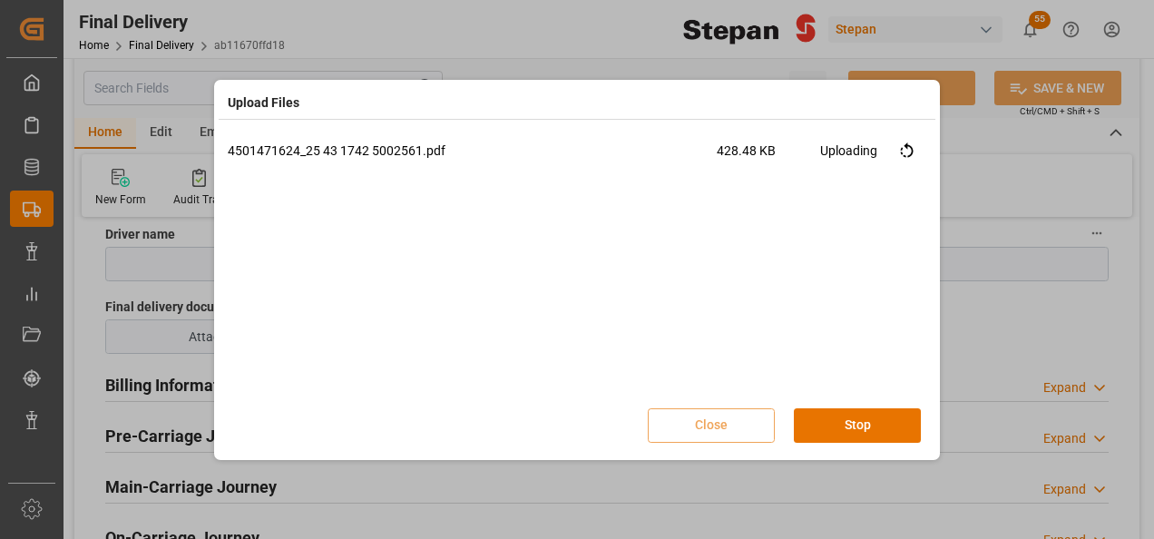
scroll to position [0, 0]
click at [871, 426] on button "Done" at bounding box center [857, 425] width 127 height 34
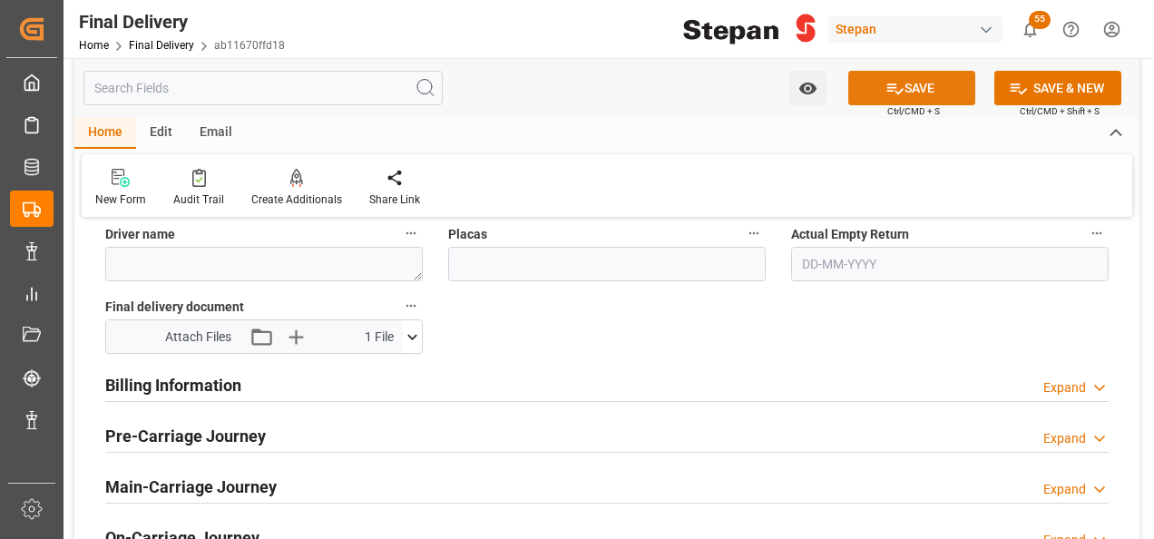
click at [913, 91] on button "SAVE" at bounding box center [911, 88] width 127 height 34
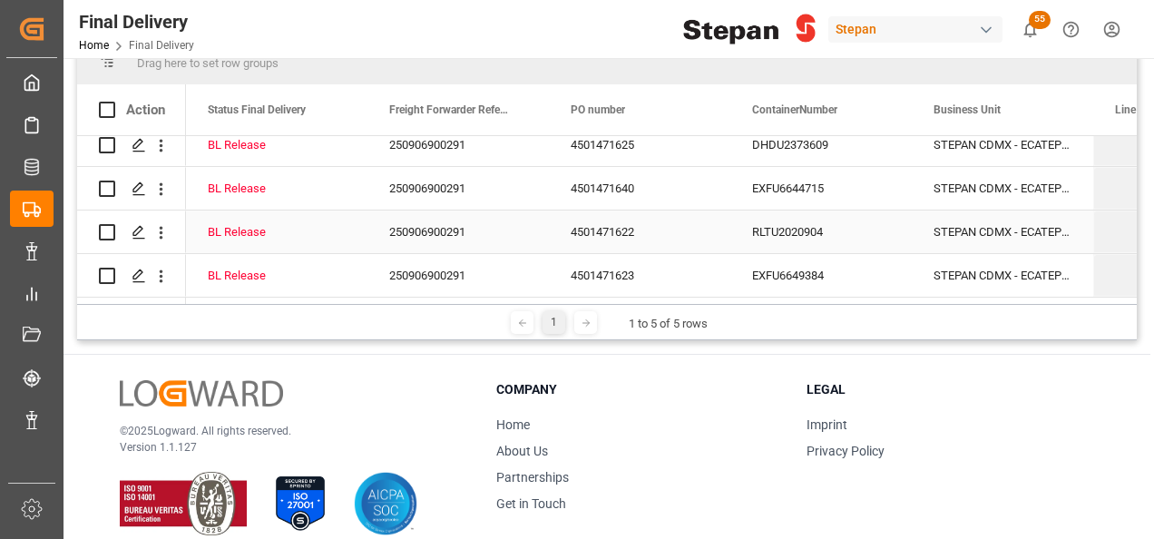
scroll to position [272, 0]
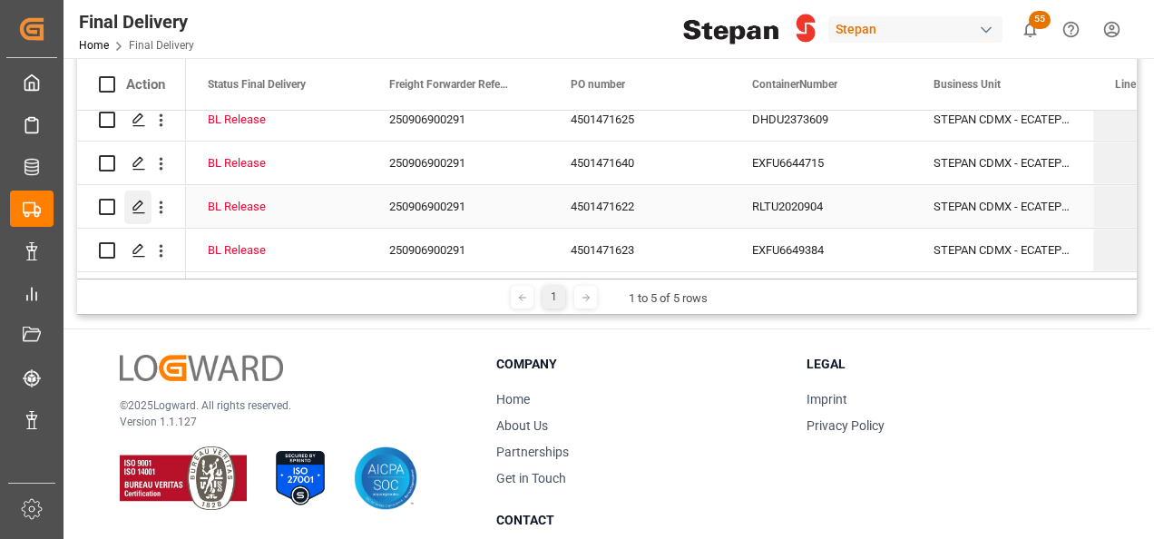
click at [135, 203] on icon "Press SPACE to select this row." at bounding box center [139, 207] width 15 height 15
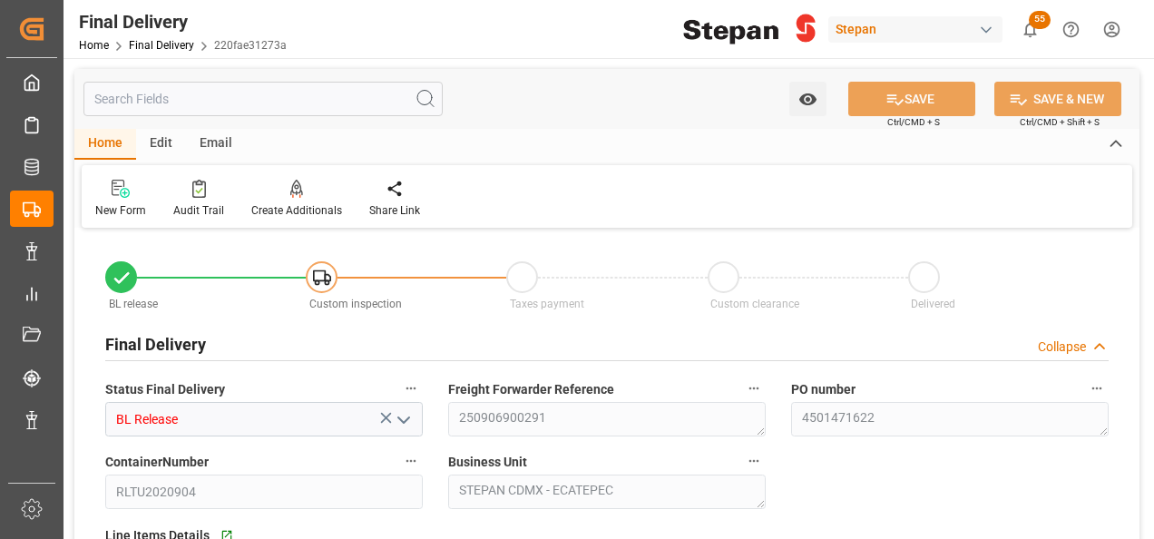
type input "[DATE]"
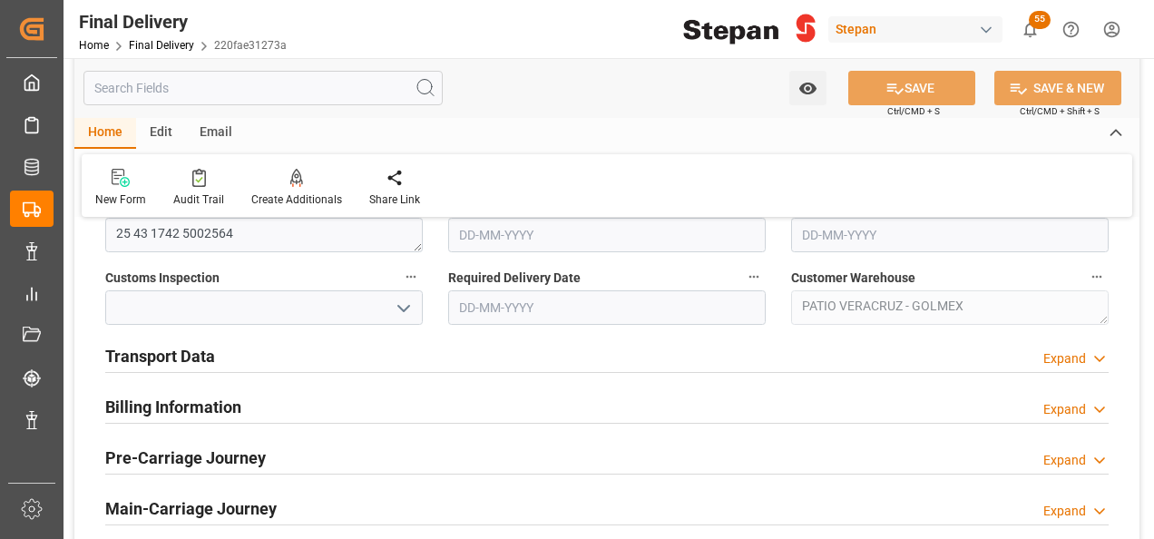
scroll to position [635, 0]
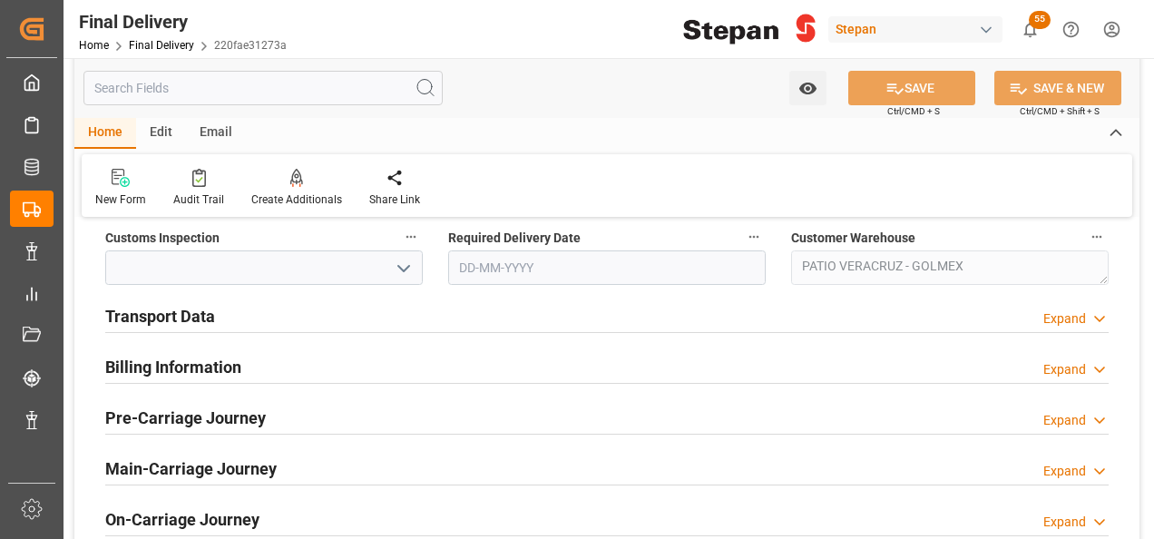
click at [158, 314] on h2 "Transport Data" at bounding box center [160, 316] width 110 height 24
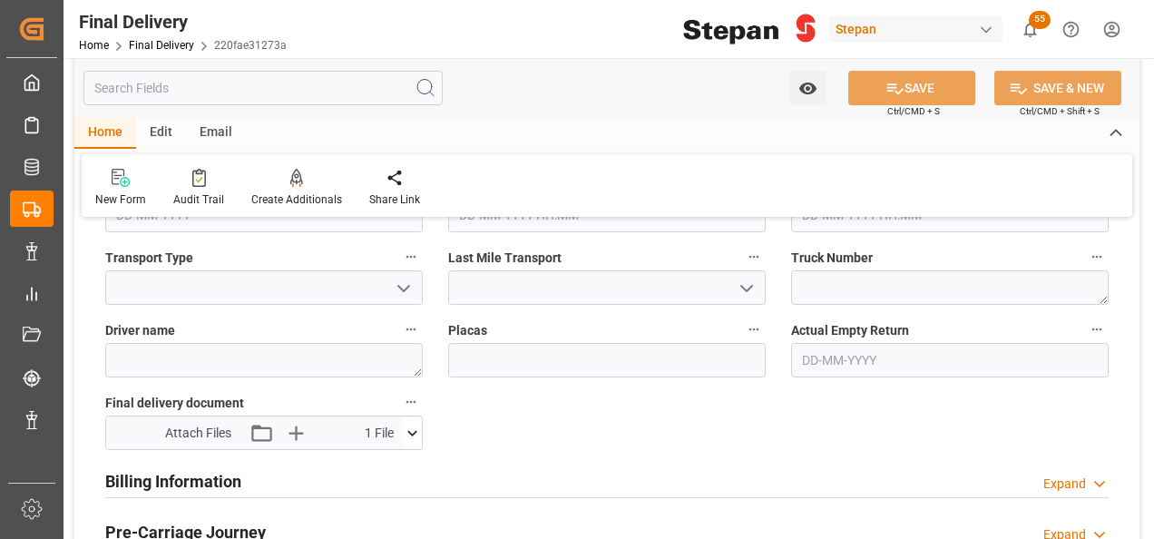
scroll to position [816, 0]
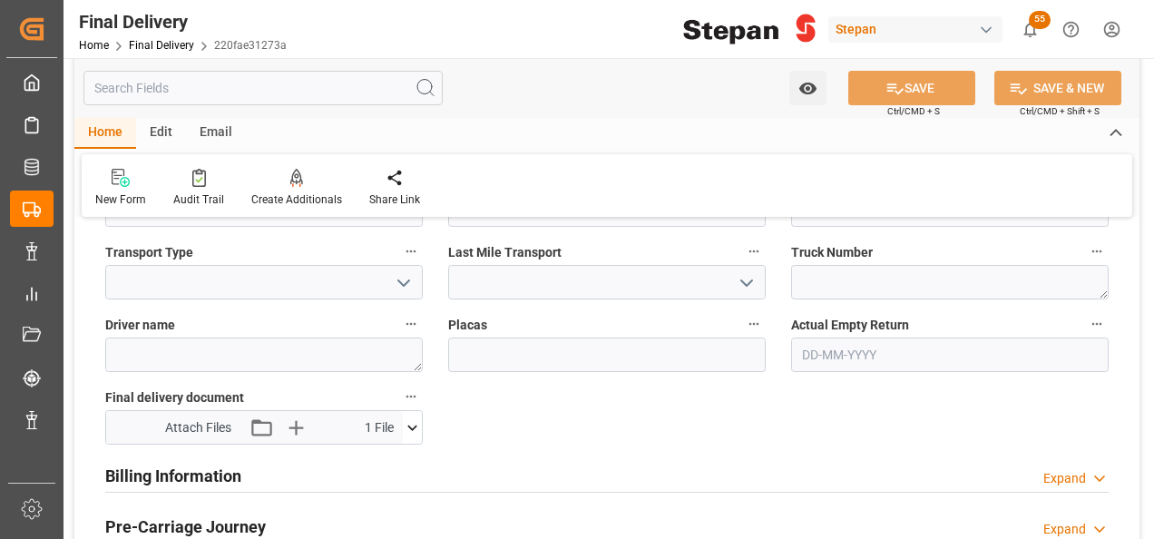
click at [415, 428] on icon at bounding box center [412, 427] width 19 height 19
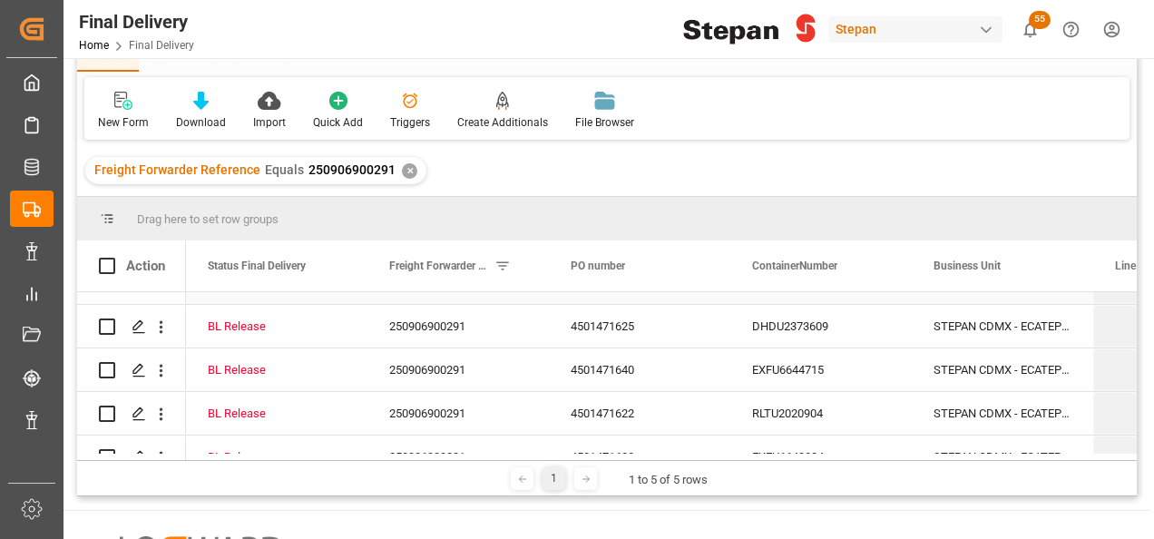
scroll to position [62, 0]
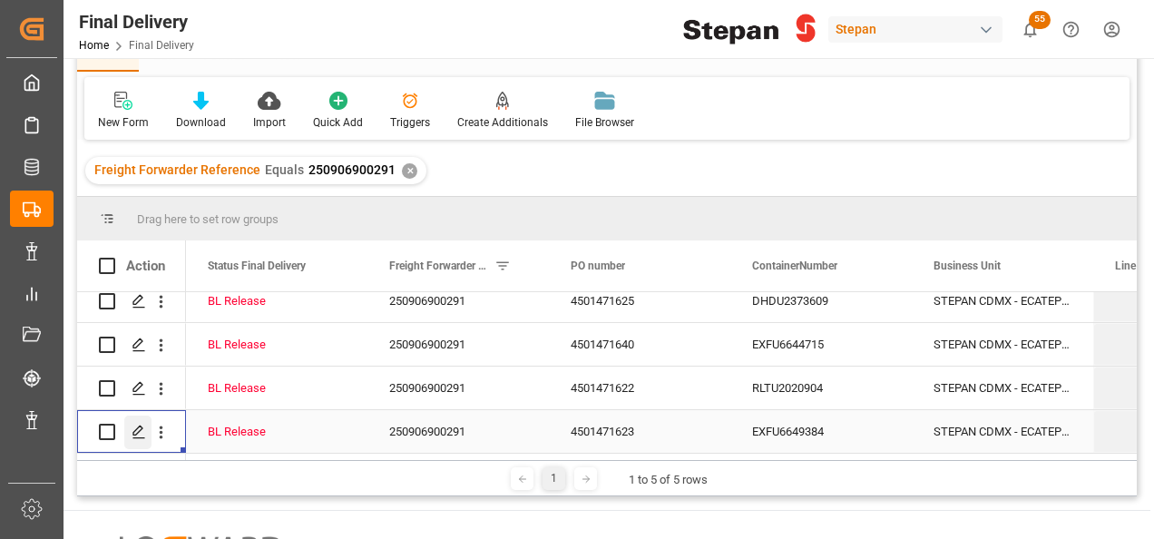
click at [132, 425] on icon "Press SPACE to select this row." at bounding box center [139, 432] width 15 height 15
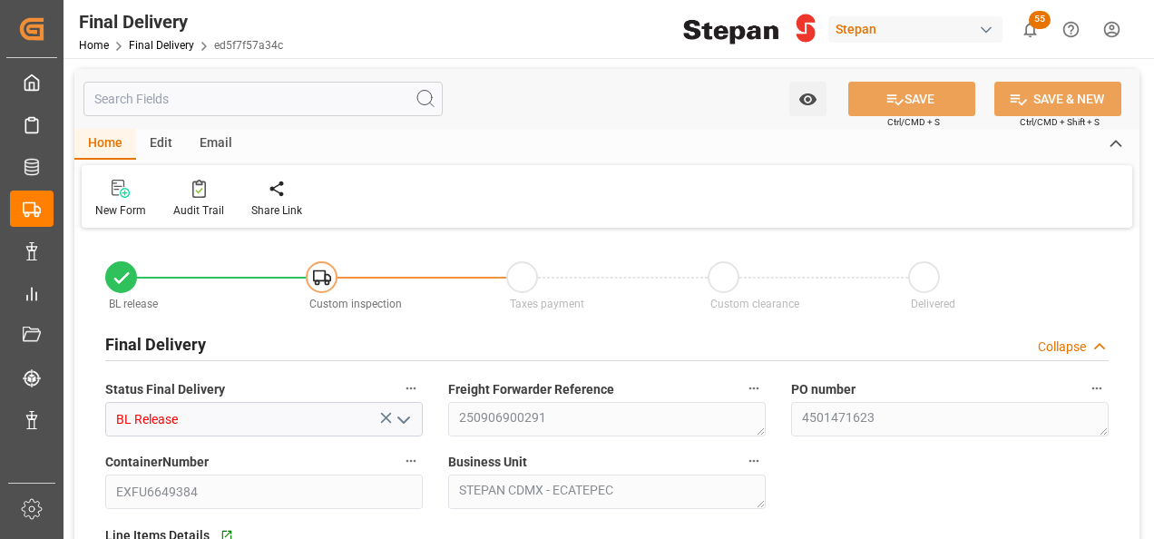
type input "[DATE]"
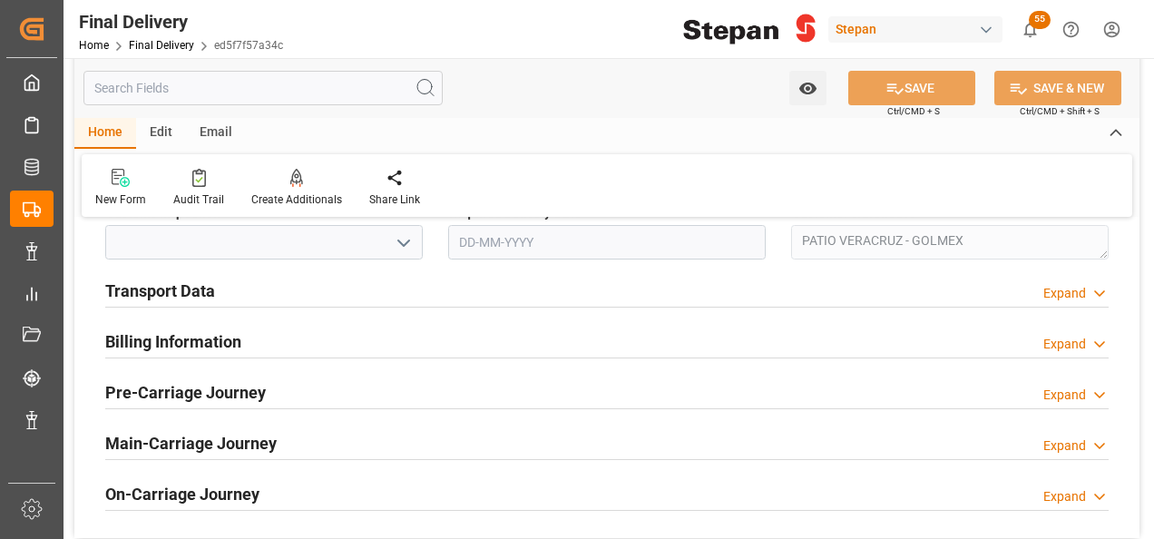
scroll to position [635, 0]
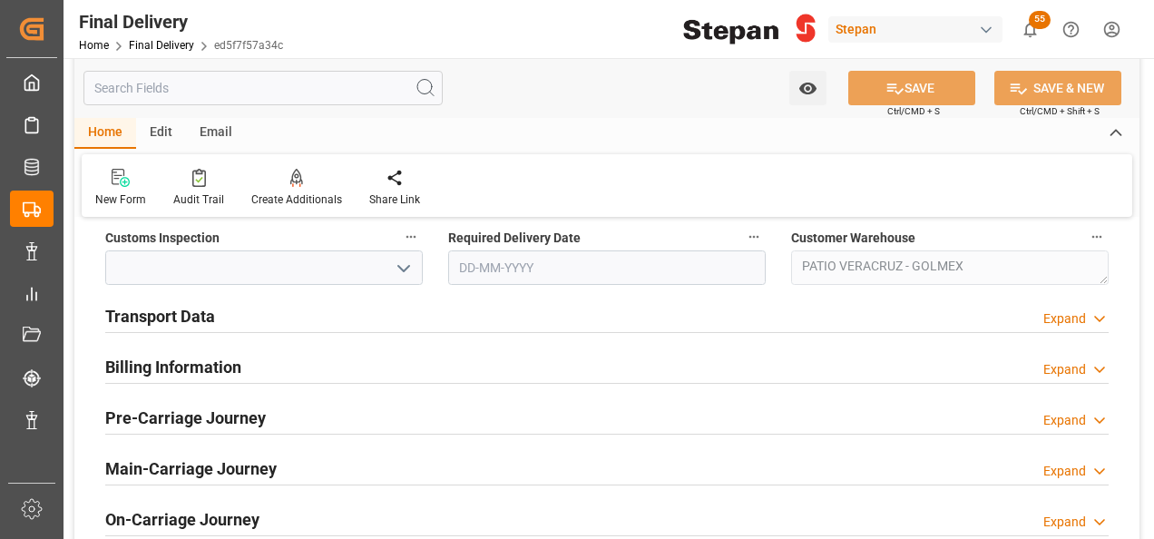
click at [173, 325] on h2 "Transport Data" at bounding box center [160, 316] width 110 height 24
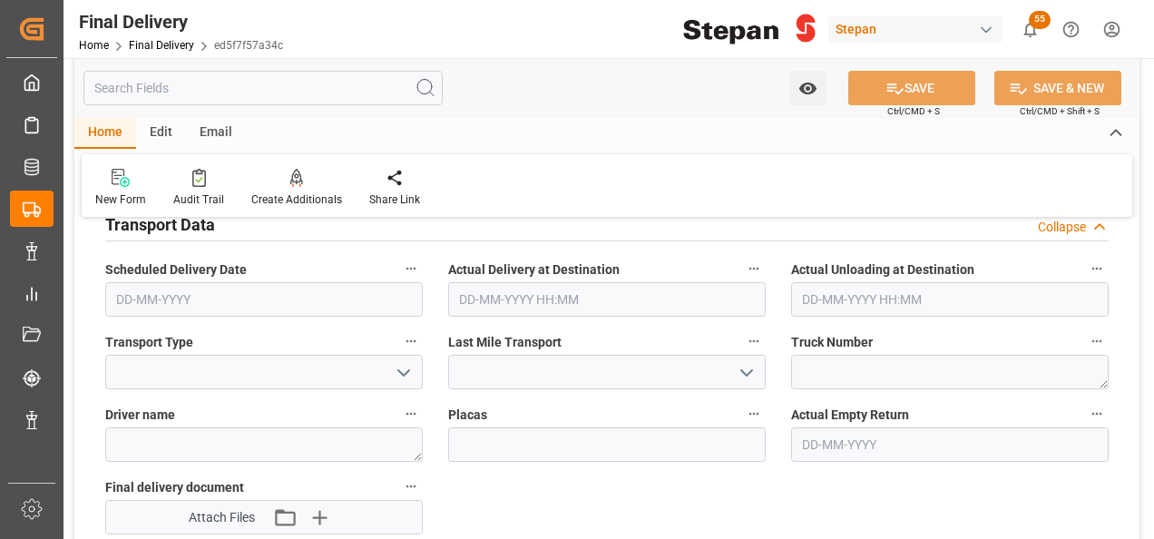
scroll to position [816, 0]
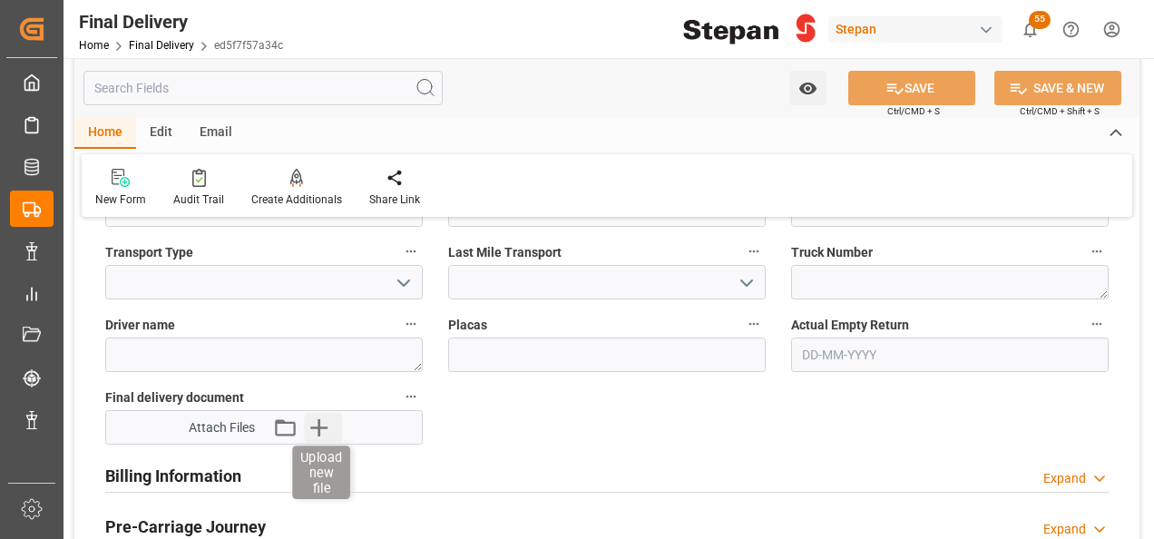
click at [327, 423] on icon "button" at bounding box center [319, 427] width 29 height 29
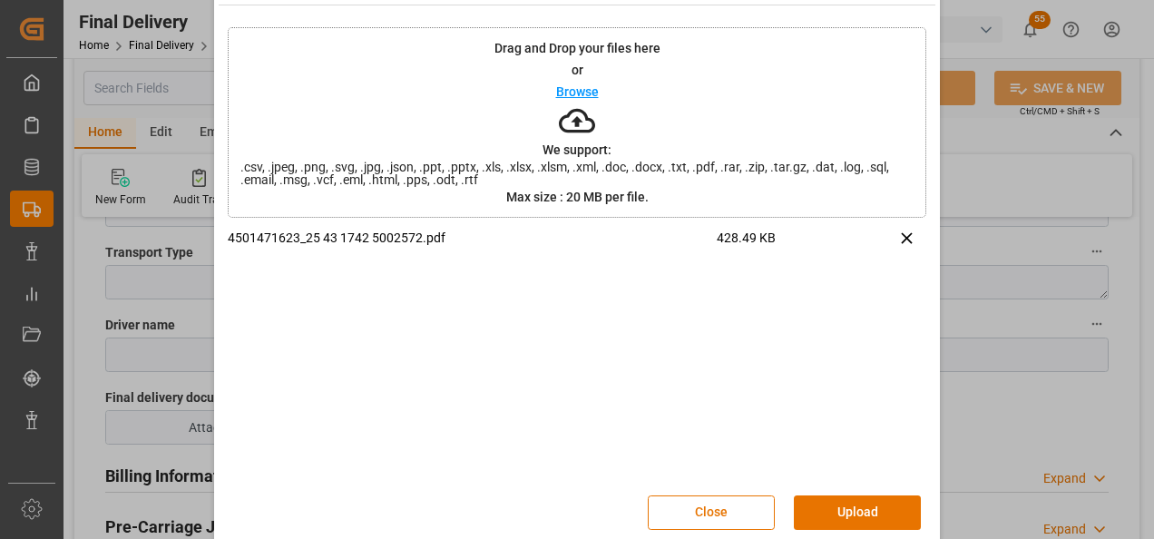
scroll to position [72, 0]
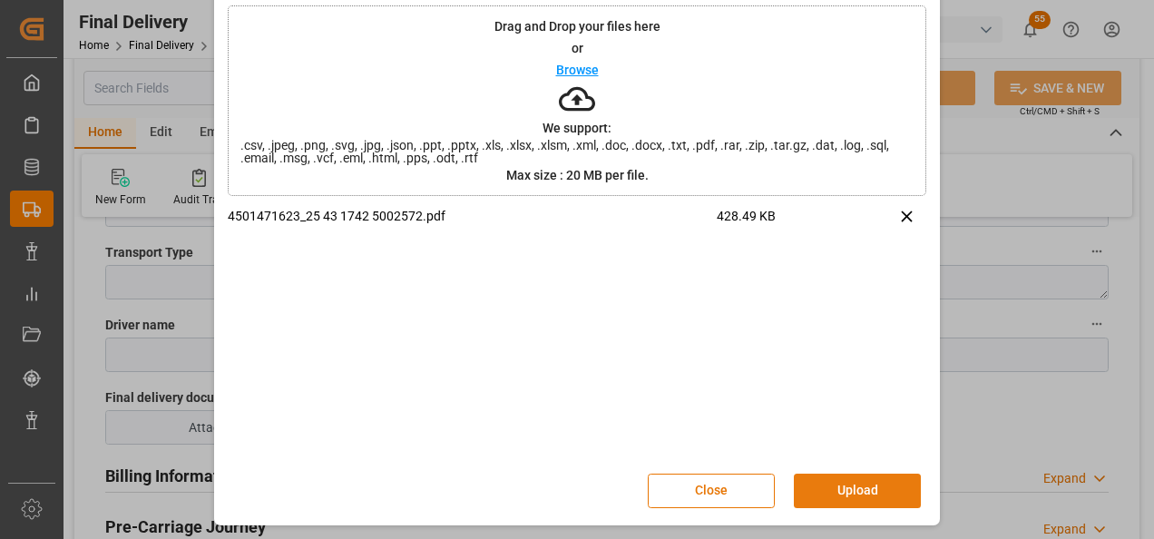
click at [867, 484] on button "Upload" at bounding box center [857, 491] width 127 height 34
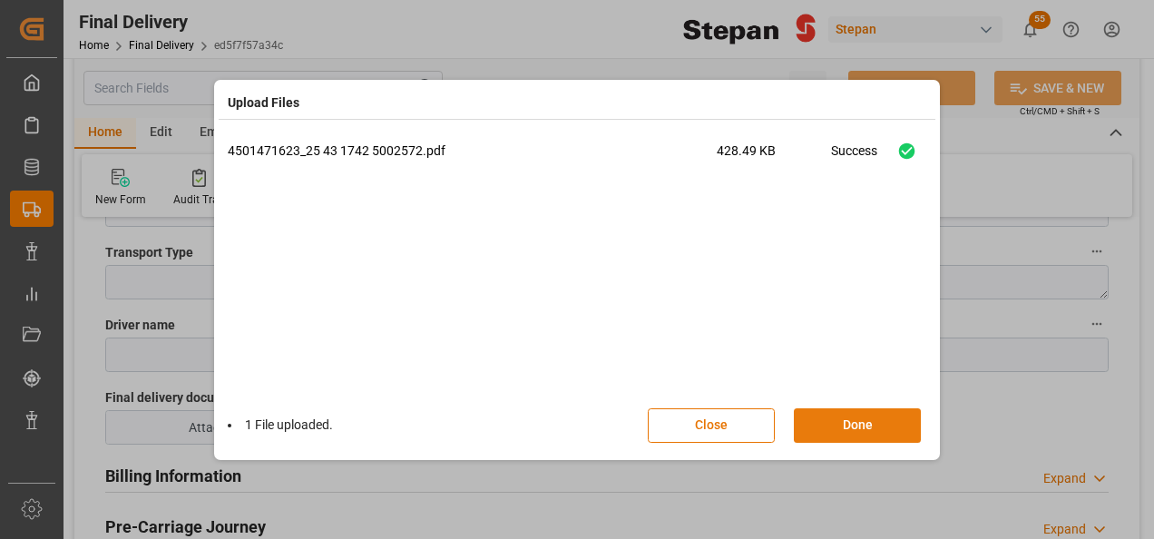
click at [867, 417] on button "Done" at bounding box center [857, 425] width 127 height 34
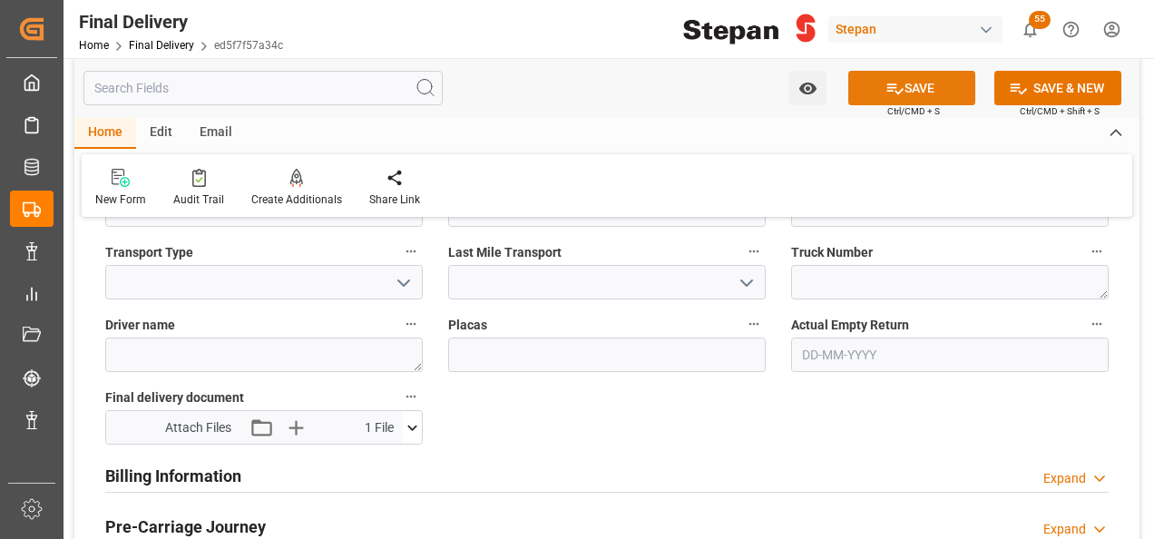
click at [907, 84] on button "SAVE" at bounding box center [911, 88] width 127 height 34
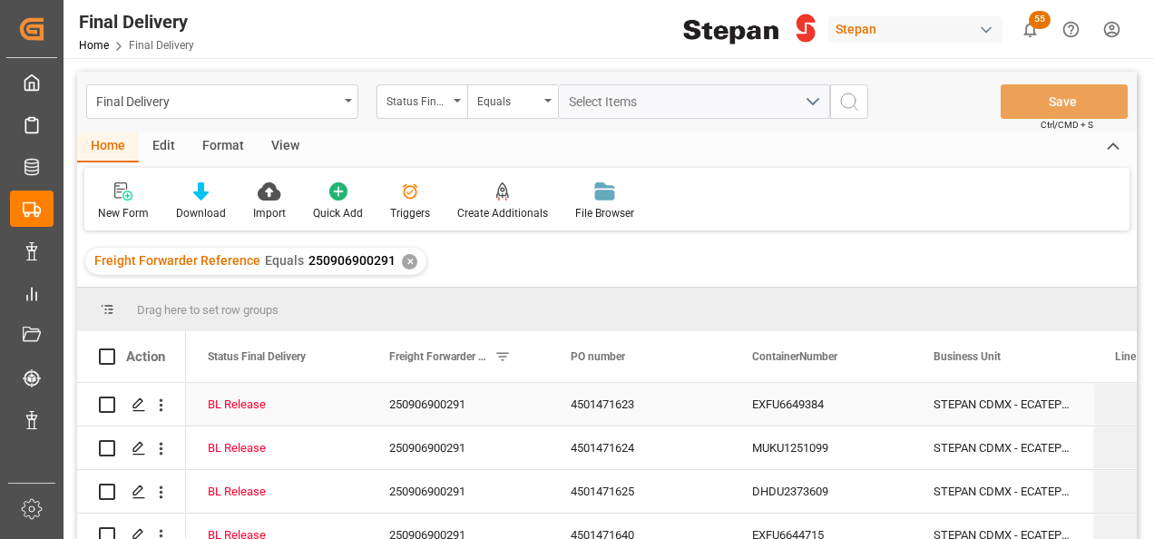
click at [626, 397] on div "4501471623" at bounding box center [639, 404] width 181 height 43
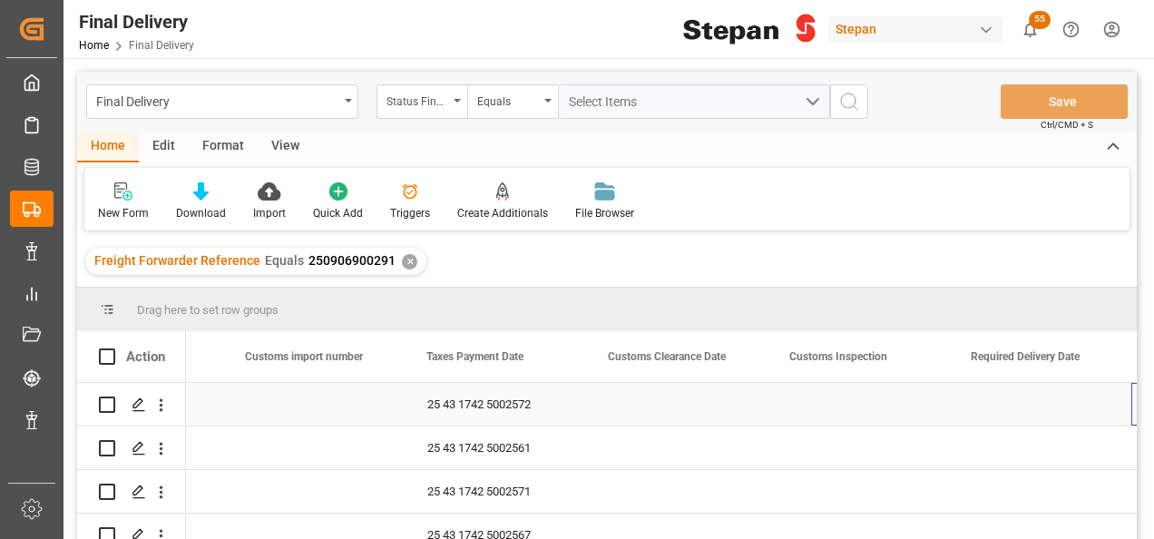
scroll to position [0, 1596]
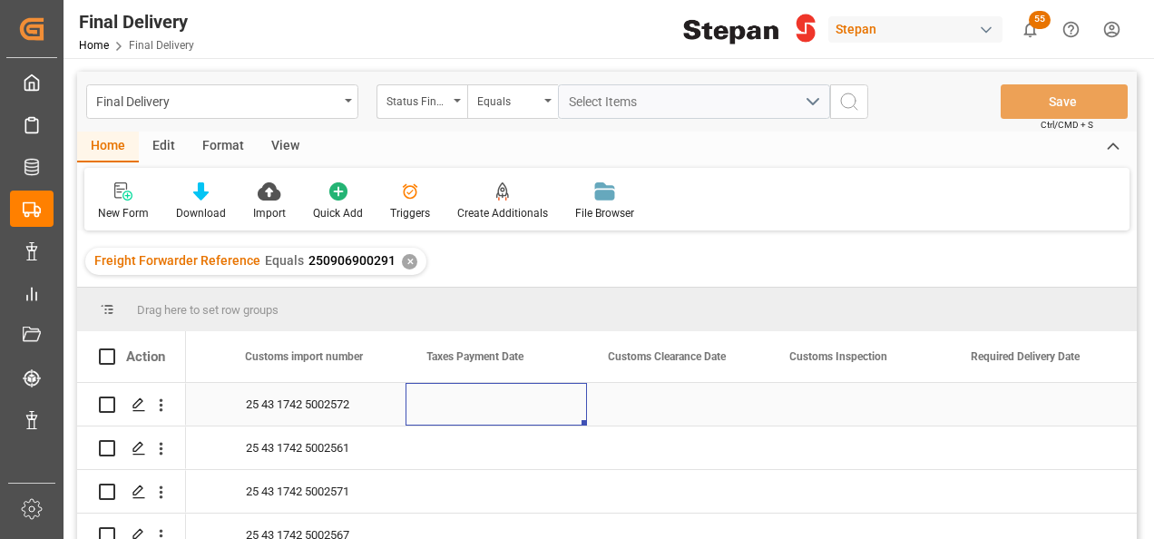
click at [468, 398] on div "Press SPACE to select this row." at bounding box center [495, 404] width 181 height 43
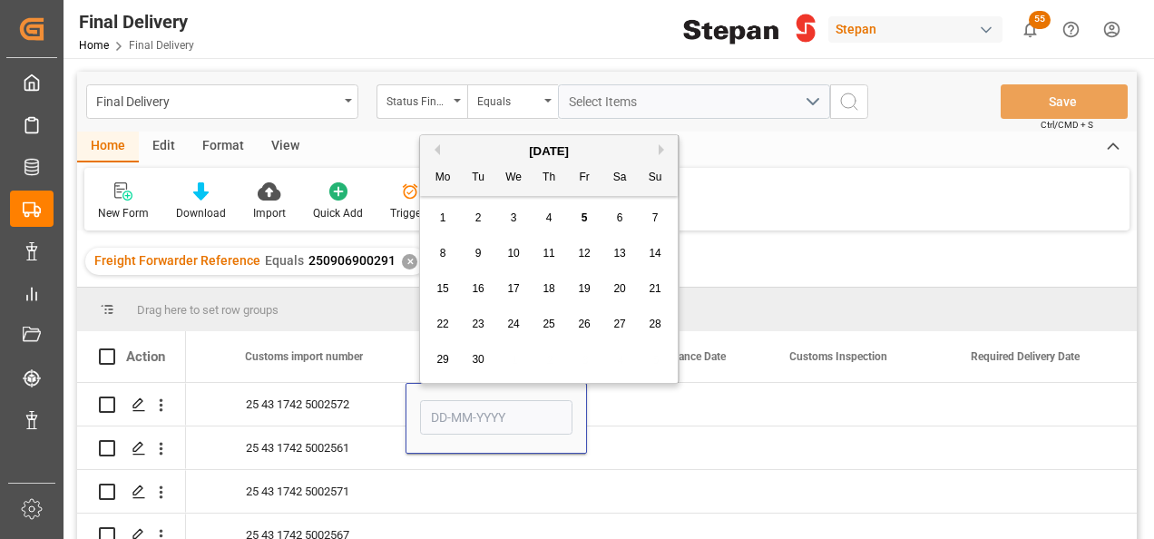
click at [548, 215] on span "4" at bounding box center [549, 217] width 6 height 13
type input "[DATE]"
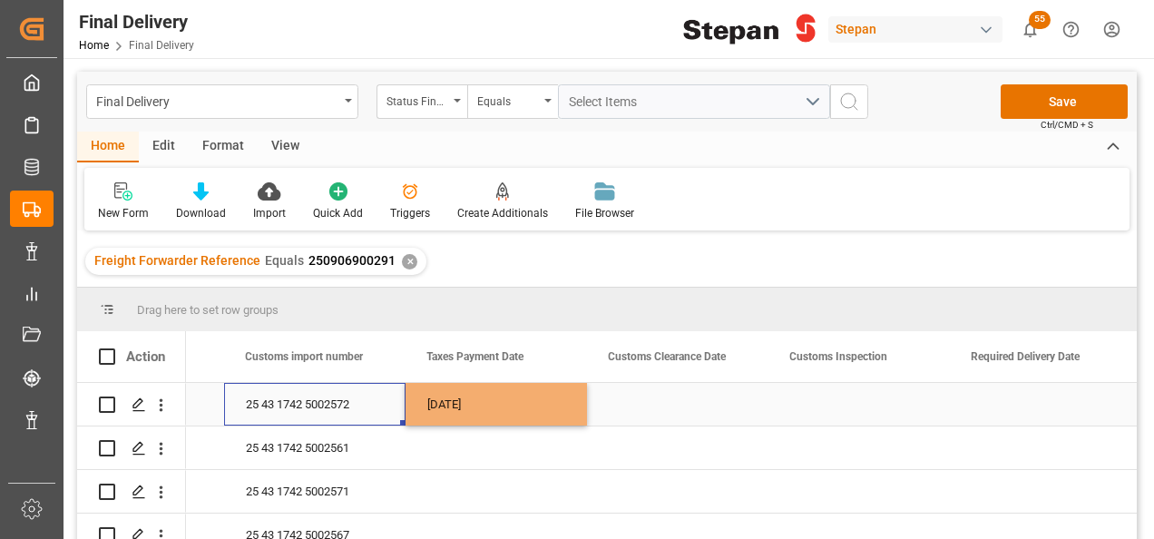
click at [387, 406] on div "25 43 1742 5002572" at bounding box center [314, 404] width 181 height 43
click at [522, 401] on div "[DATE]" at bounding box center [495, 404] width 181 height 43
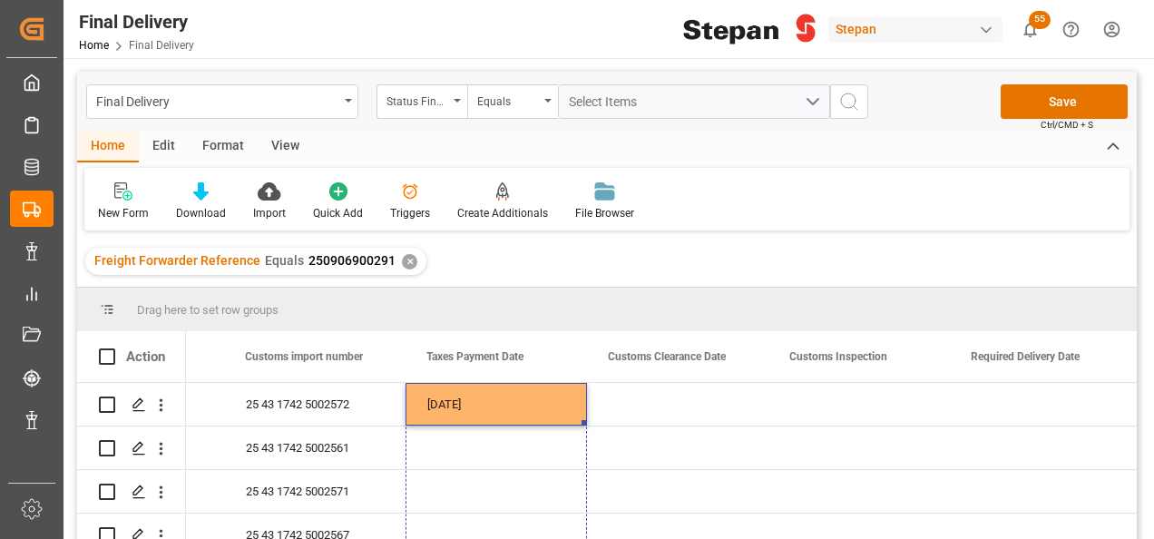
scroll to position [62, 0]
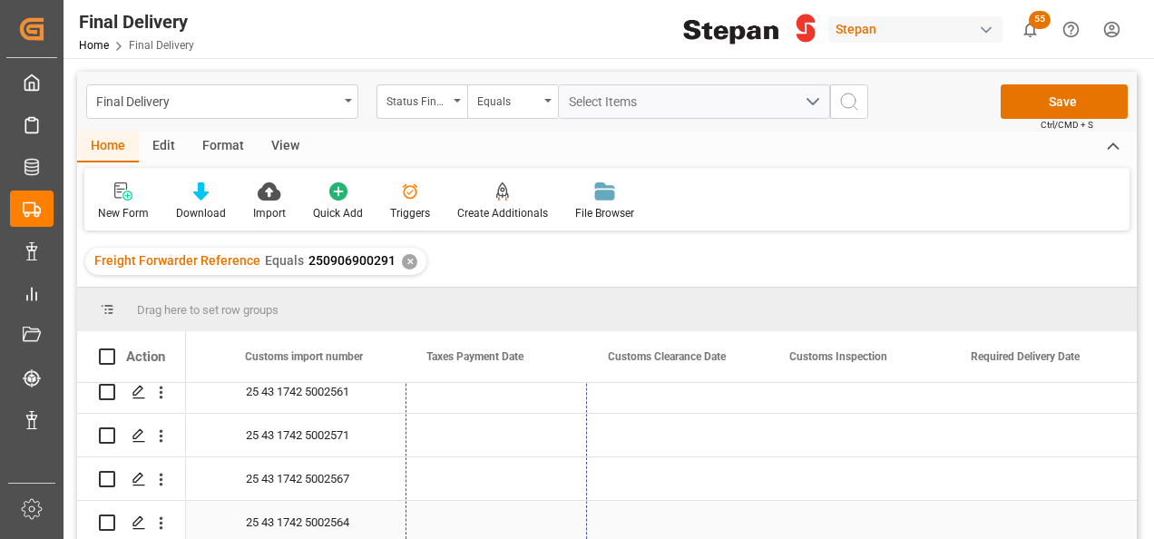
drag, startPoint x: 582, startPoint y: 422, endPoint x: 561, endPoint y: 511, distance: 91.5
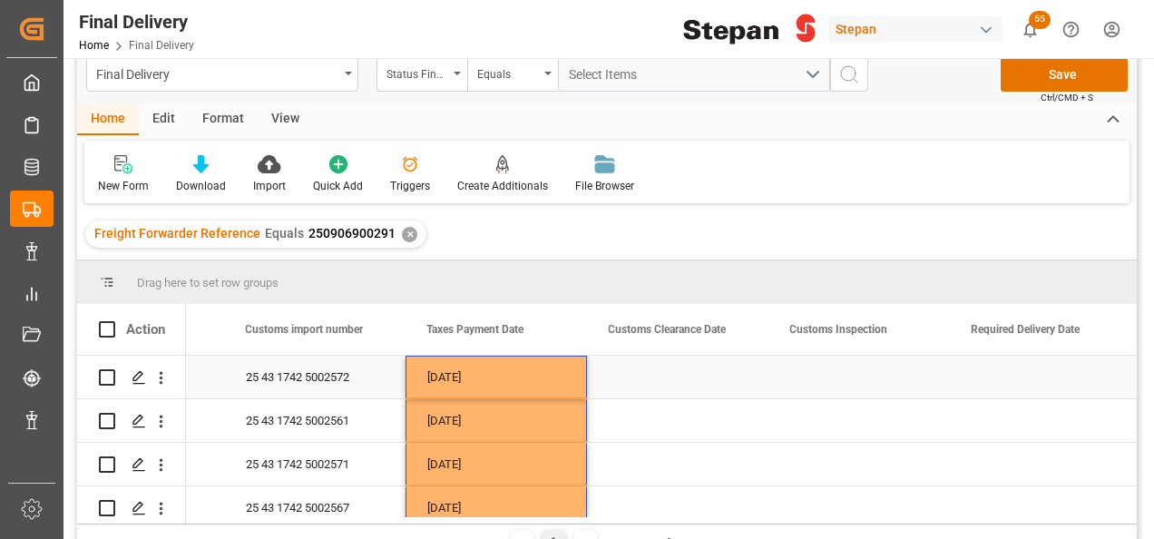
scroll to position [0, 0]
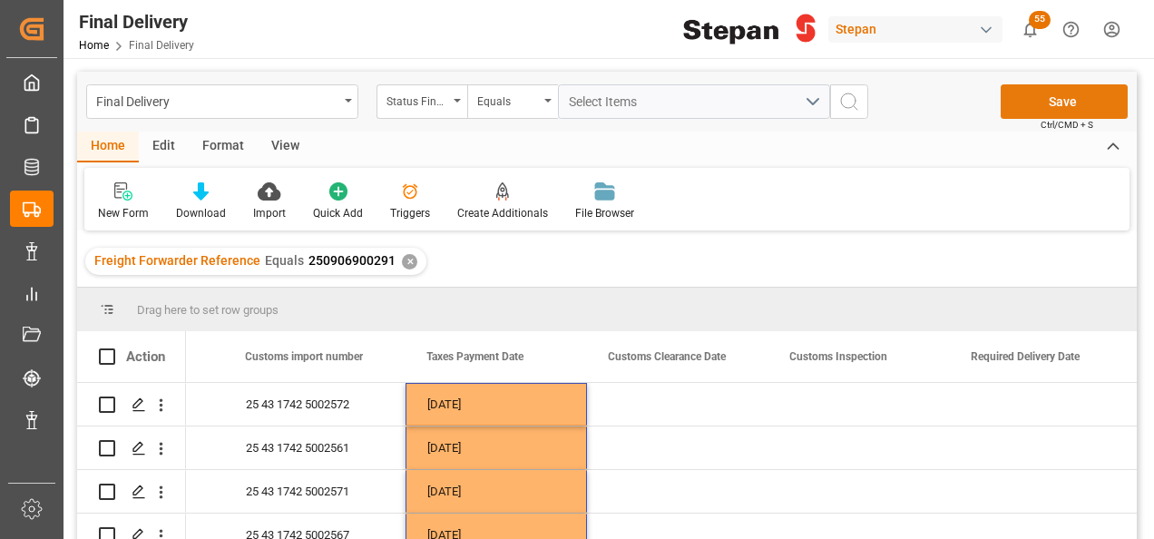
click at [1050, 103] on button "Save" at bounding box center [1064, 101] width 127 height 34
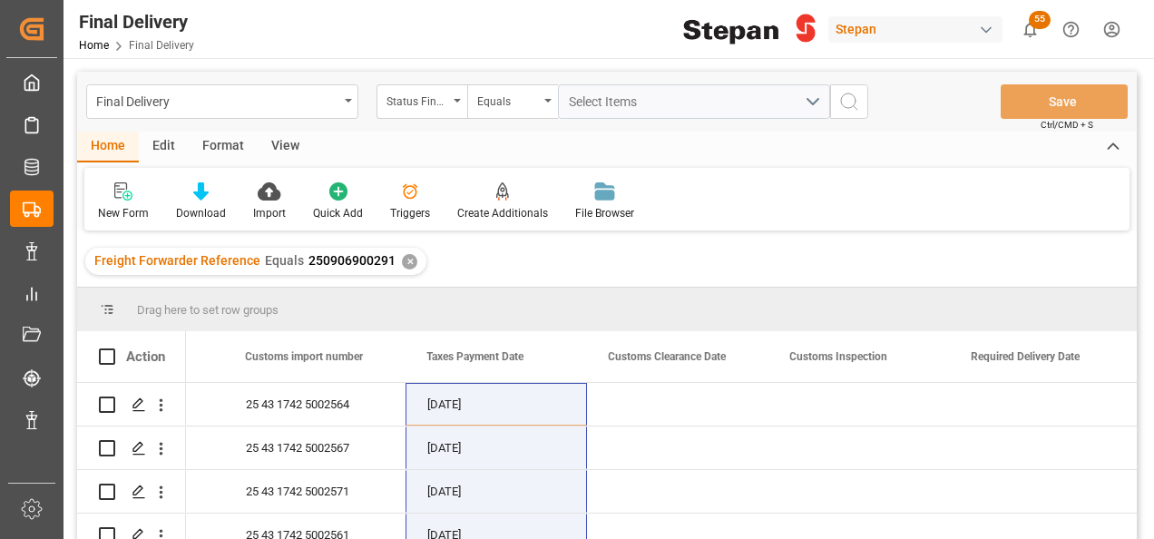
click at [402, 260] on div "✕" at bounding box center [409, 261] width 15 height 15
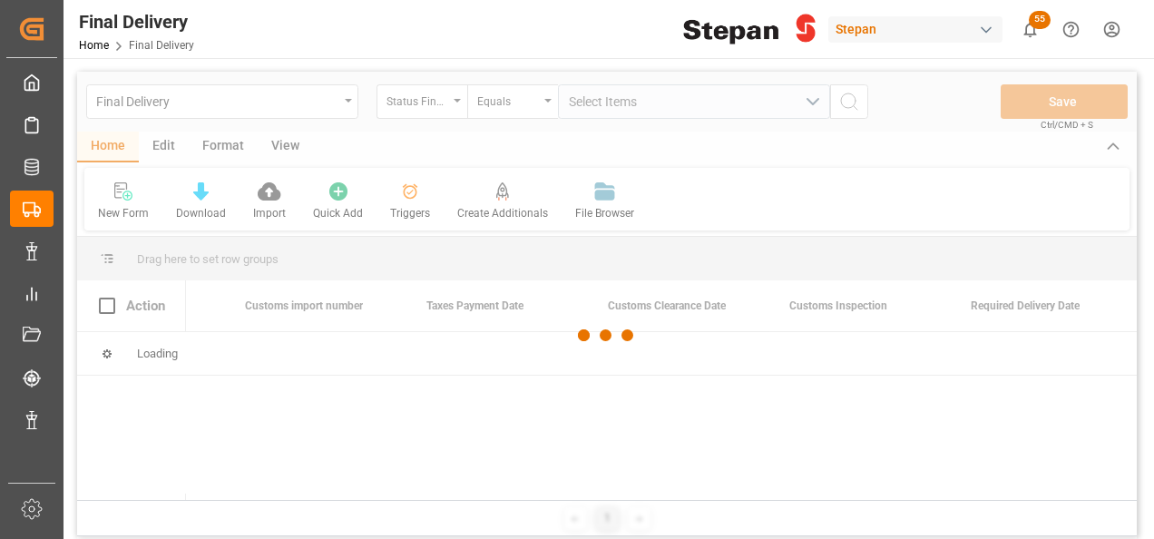
scroll to position [0, 1596]
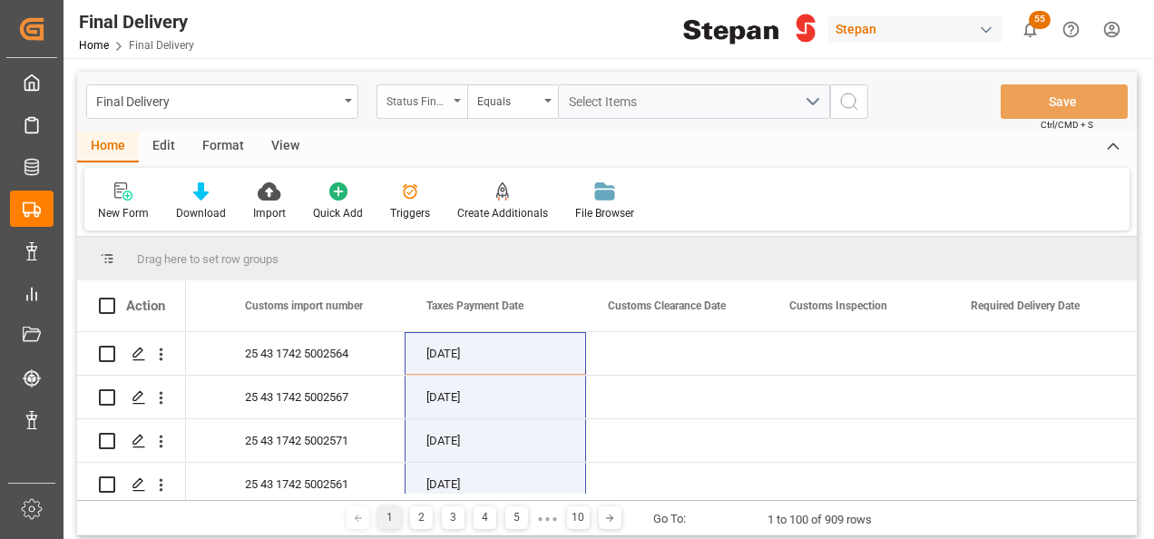
click at [461, 98] on div "Status Final Delivery" at bounding box center [421, 101] width 91 height 34
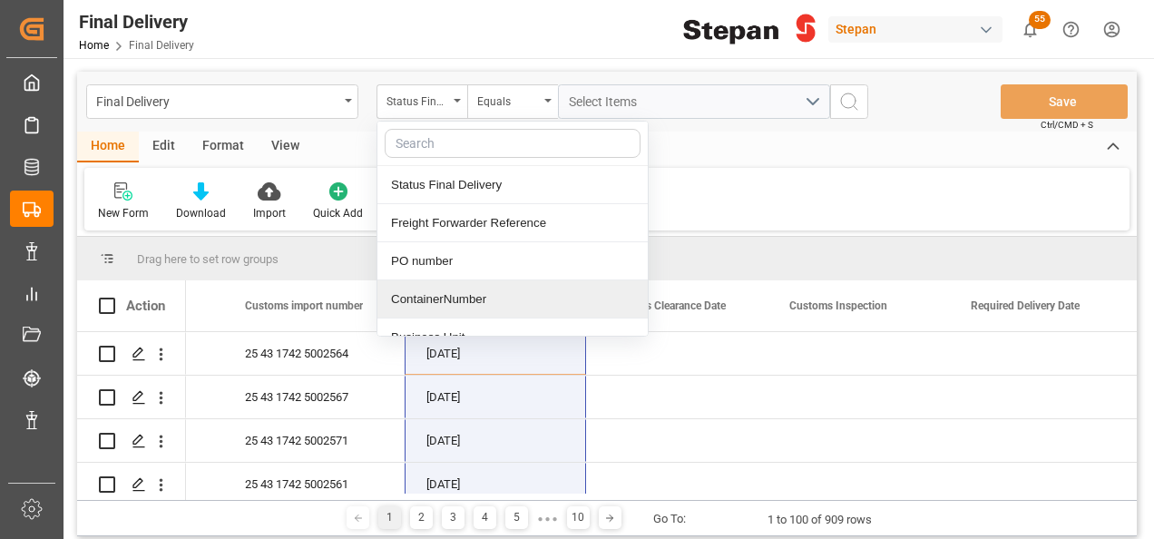
click at [425, 299] on div "ContainerNumber" at bounding box center [512, 299] width 270 height 38
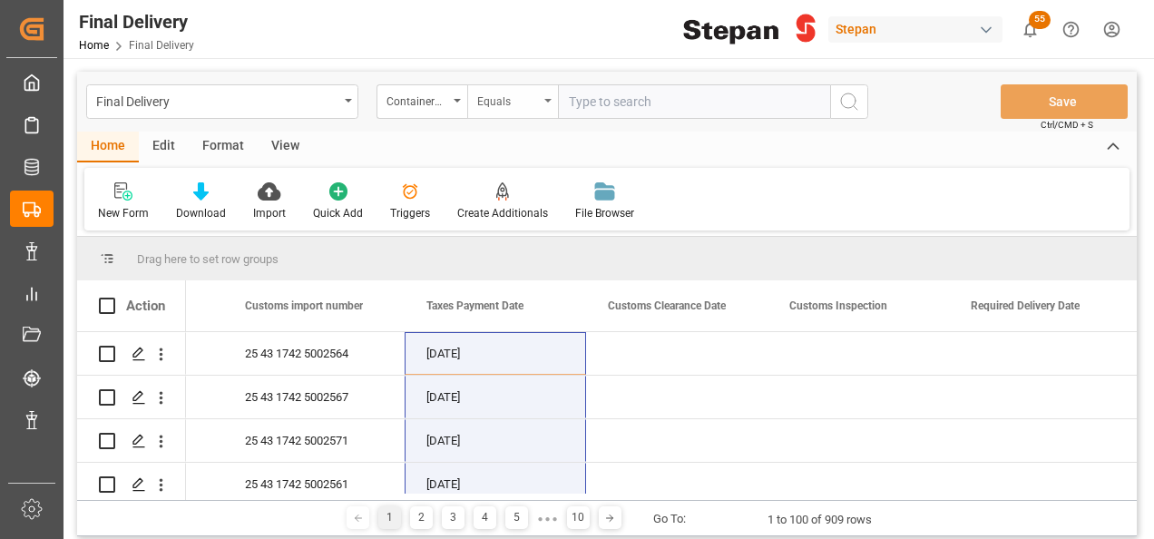
click at [534, 92] on div "Equals" at bounding box center [508, 99] width 62 height 21
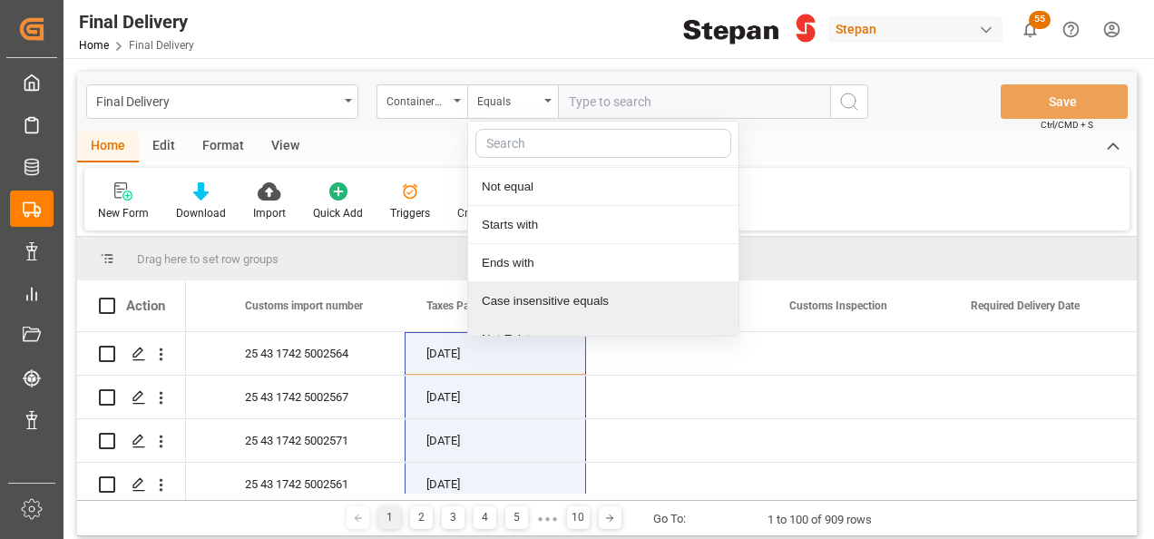
scroll to position [132, 0]
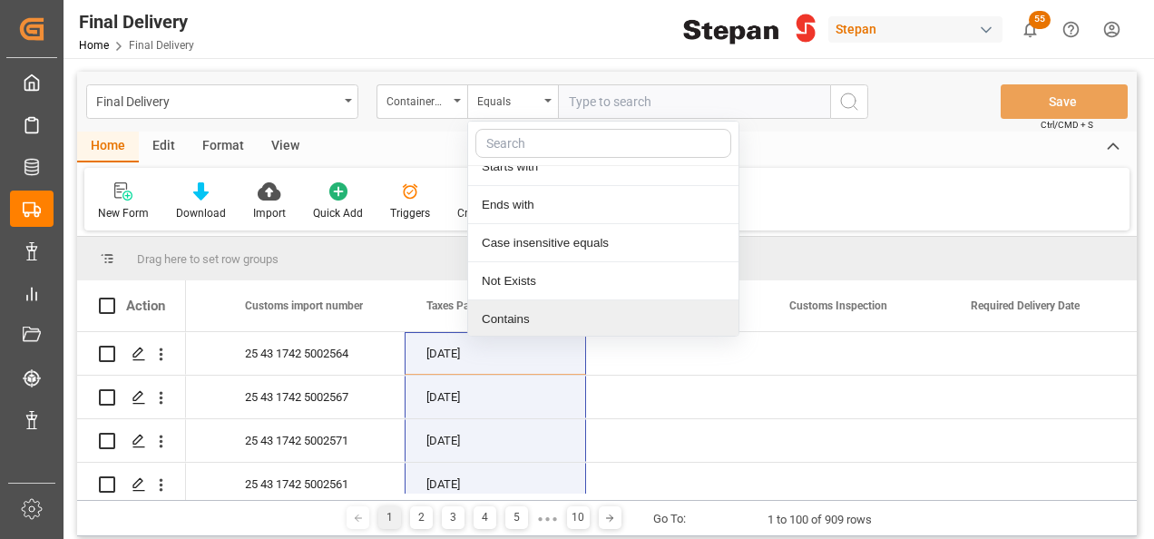
click at [503, 312] on div "Contains" at bounding box center [603, 319] width 270 height 38
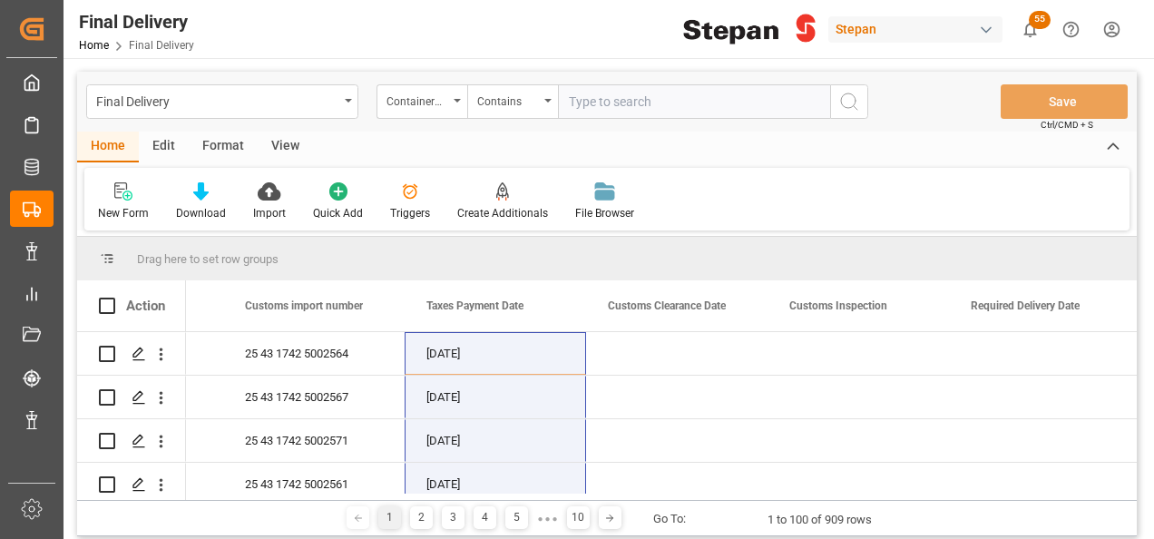
paste input "TIFU1770756 HMJU2600890"
drag, startPoint x: 644, startPoint y: 93, endPoint x: 724, endPoint y: 105, distance: 80.8
click at [646, 93] on input "TIFU1770756 HMJU2600890" at bounding box center [694, 101] width 272 height 34
type input "TIFU1770756,HMJU2600890"
click at [855, 105] on icon "search button" at bounding box center [849, 102] width 22 height 22
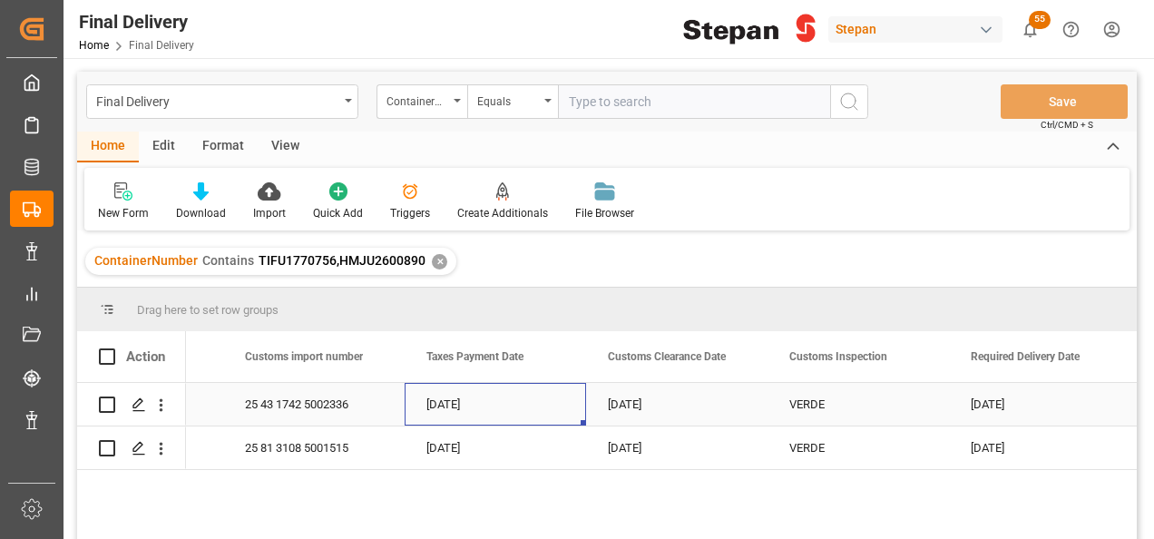
click at [523, 394] on div "[DATE]" at bounding box center [495, 404] width 181 height 43
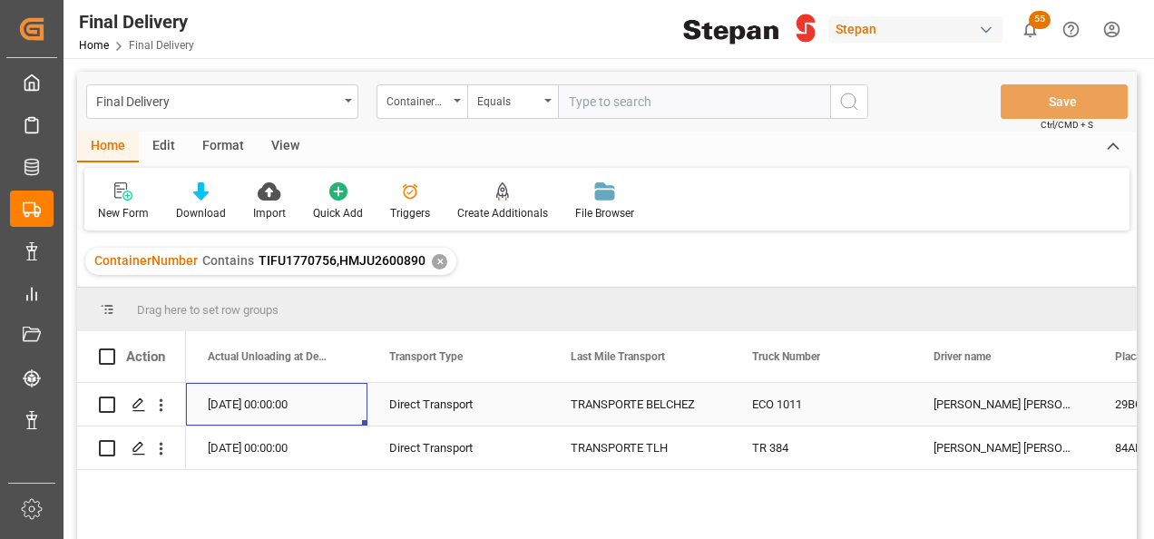
scroll to position [0, 2903]
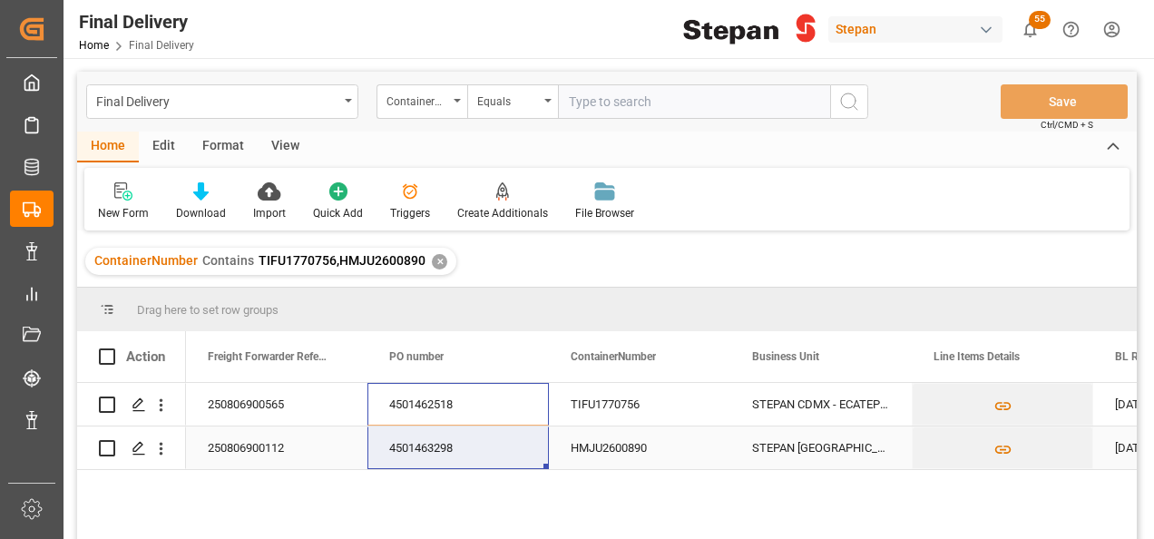
drag, startPoint x: 408, startPoint y: 404, endPoint x: 414, endPoint y: 430, distance: 26.9
click at [439, 261] on div "✕" at bounding box center [439, 261] width 15 height 15
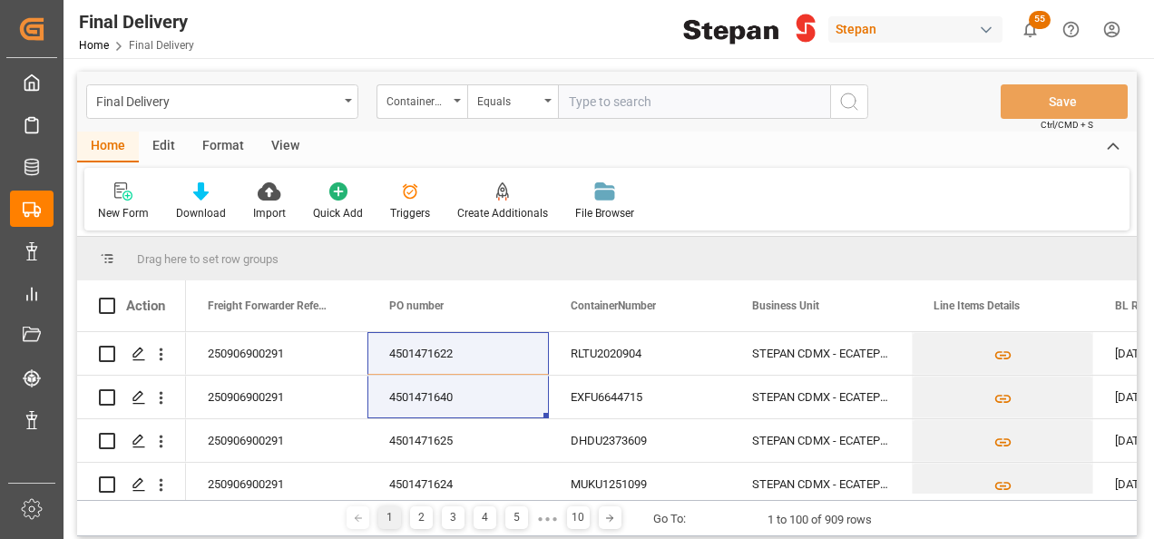
click at [596, 101] on input "text" at bounding box center [694, 101] width 272 height 34
paste input "MRKU0924625"
type input "MRKU0924625"
click at [851, 97] on icon "search button" at bounding box center [849, 102] width 22 height 22
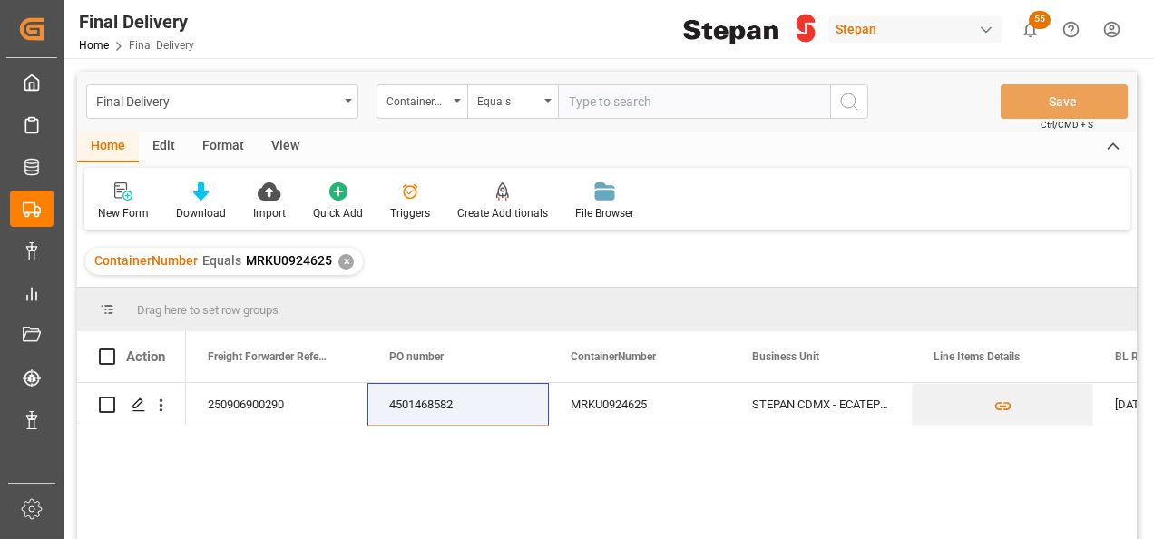
click at [464, 446] on div "Custom Clearance 250906900290 4501468582 MRKU0924625 STEPAN CDMX - ECATEPEC [DA…" at bounding box center [661, 467] width 951 height 168
click at [482, 412] on div "4501468582" at bounding box center [457, 404] width 181 height 43
click at [613, 406] on div "MRKU0924625" at bounding box center [639, 404] width 181 height 43
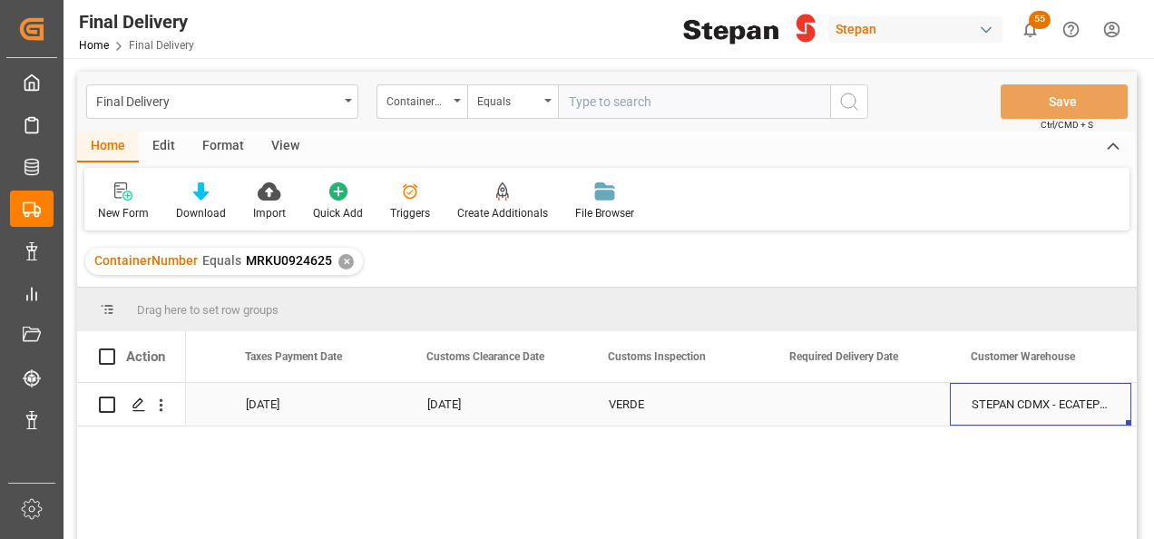
scroll to position [0, 1959]
click at [507, 405] on div "Press SPACE to select this row." at bounding box center [495, 404] width 181 height 43
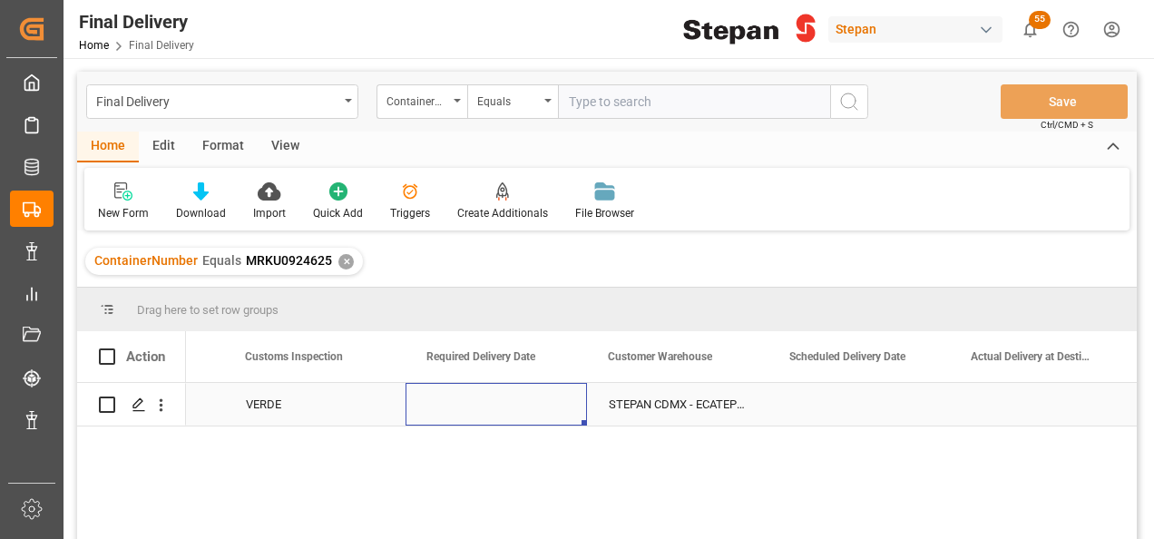
click at [507, 405] on div "Press SPACE to select this row." at bounding box center [495, 404] width 181 height 43
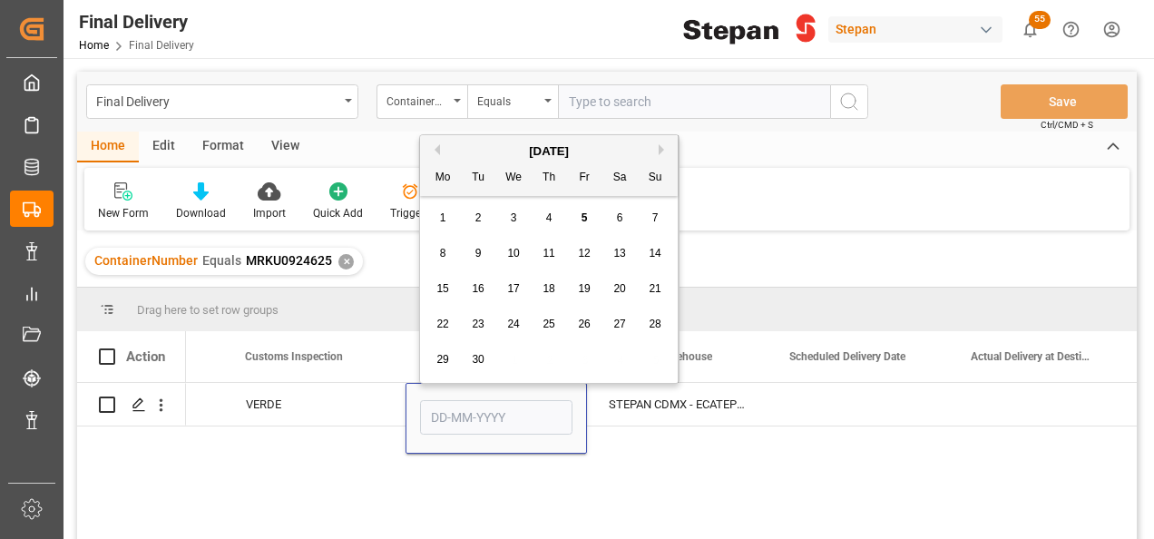
click at [589, 217] on div "5" at bounding box center [584, 219] width 23 height 22
type input "[DATE]"
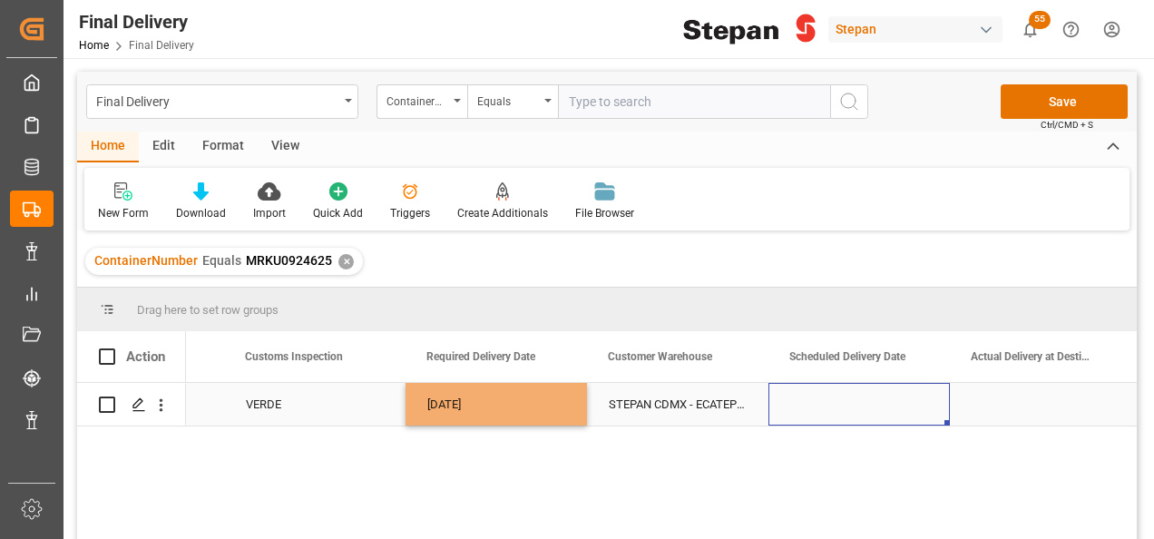
click at [820, 406] on div "Press SPACE to select this row." at bounding box center [858, 404] width 181 height 43
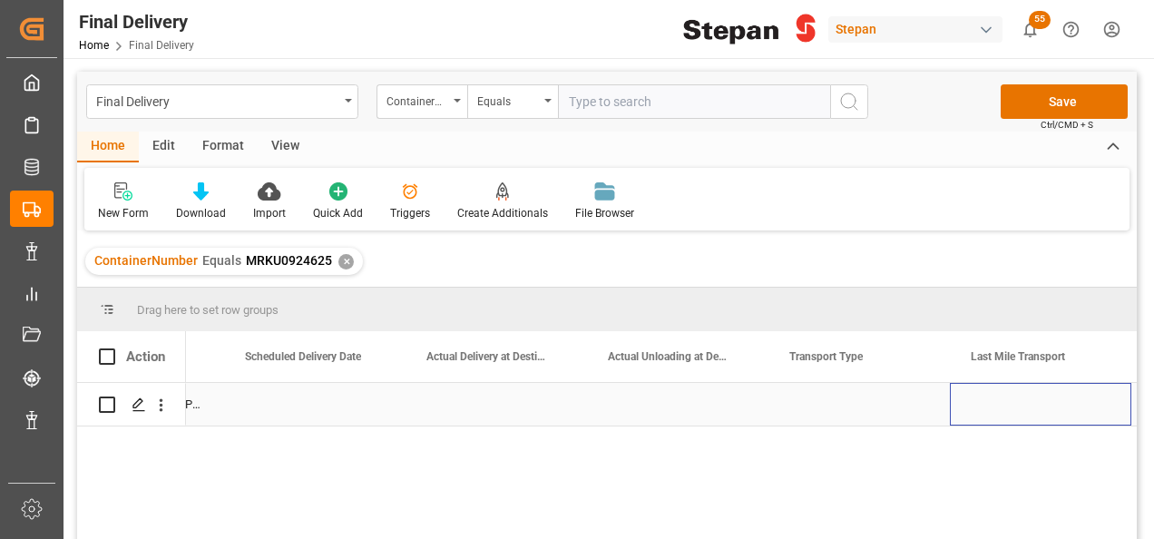
scroll to position [0, 2684]
click at [308, 423] on div "Press SPACE to select this row." at bounding box center [314, 404] width 181 height 43
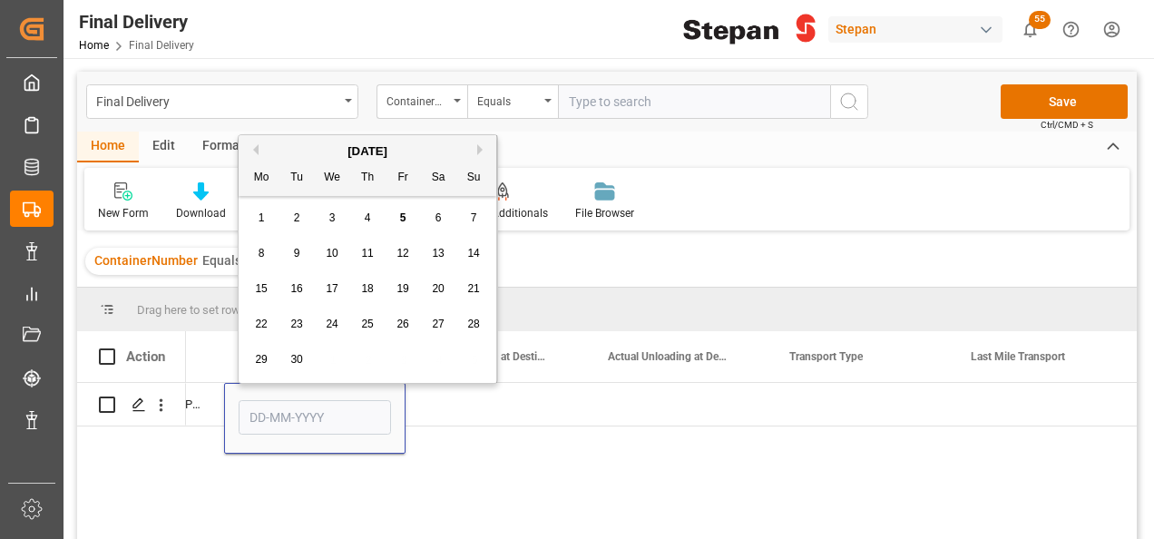
click at [403, 220] on span "5" at bounding box center [403, 217] width 6 height 13
type input "[DATE]"
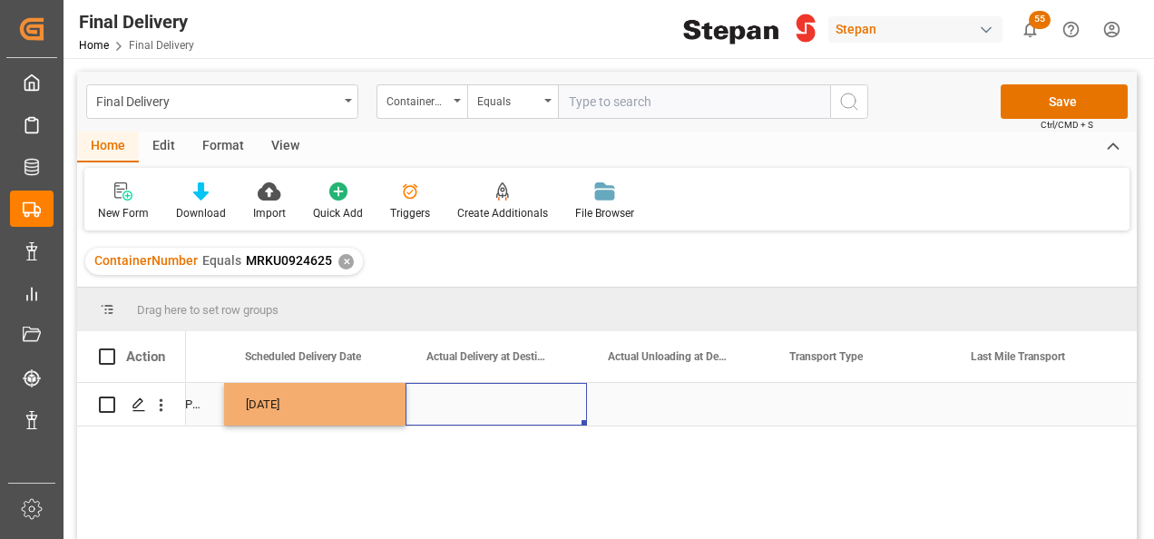
click at [479, 396] on div "Press SPACE to select this row." at bounding box center [495, 404] width 181 height 43
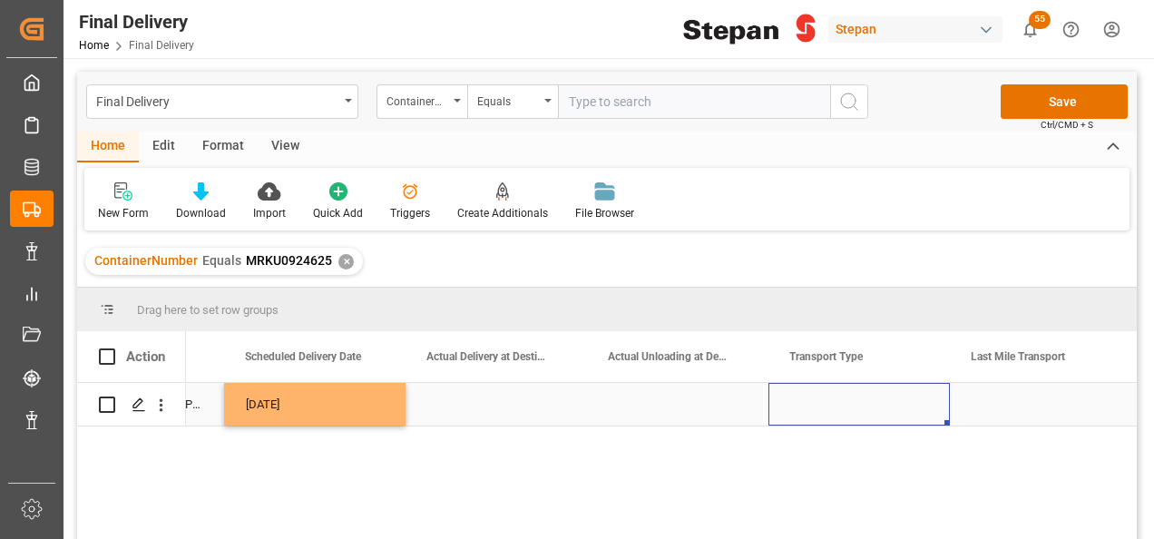
click at [888, 388] on div "Press SPACE to select this row." at bounding box center [858, 404] width 181 height 43
click at [890, 388] on div "Press SPACE to select this row." at bounding box center [858, 404] width 181 height 43
click at [919, 423] on icon "open menu" at bounding box center [916, 416] width 22 height 22
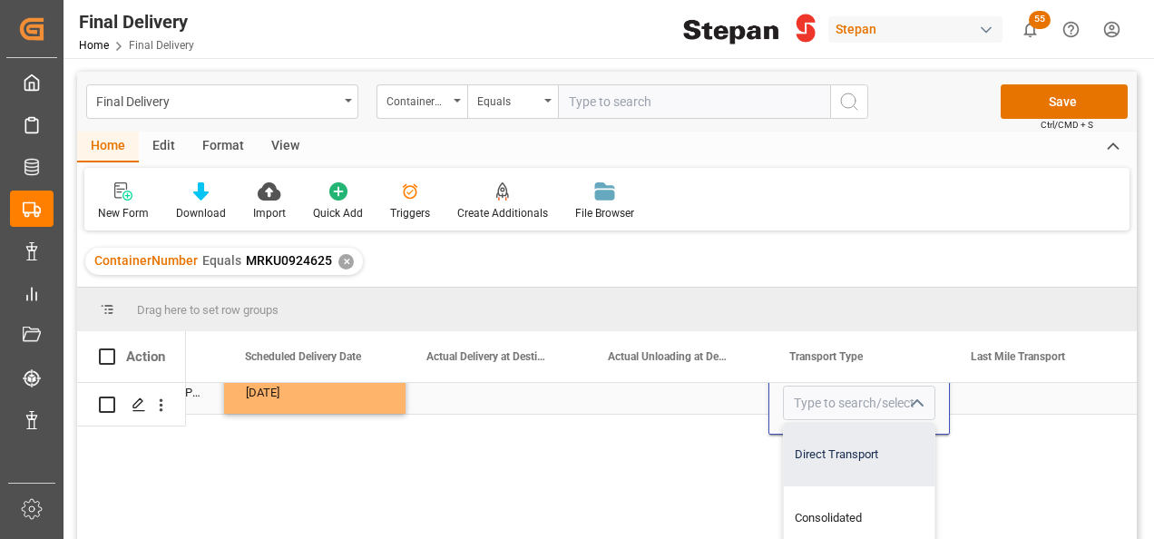
scroll to position [23, 2683]
click at [828, 448] on div "Direct Transport" at bounding box center [859, 454] width 151 height 63
type input "Direct Transport"
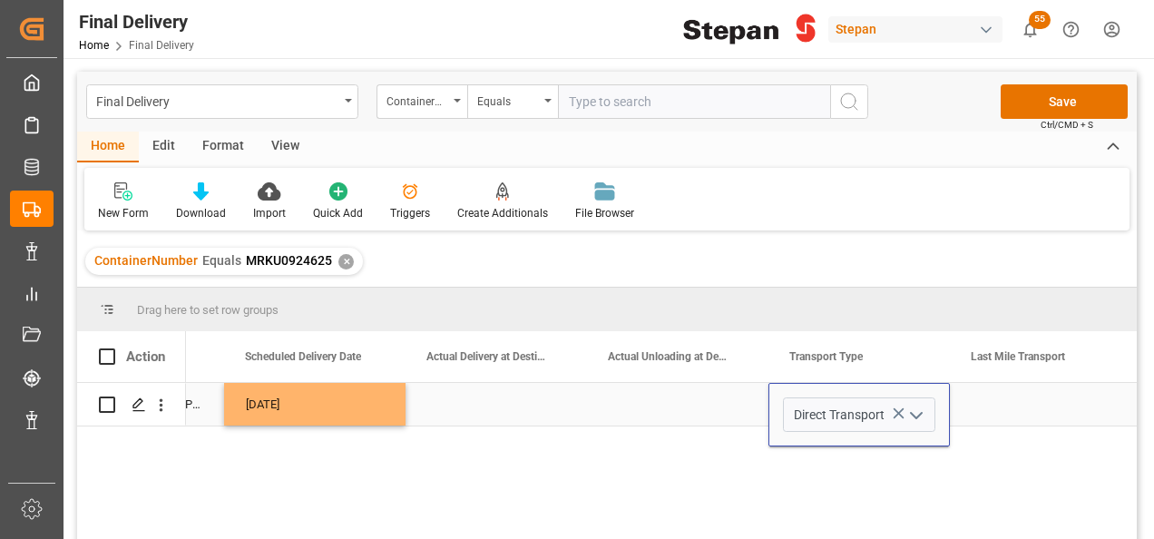
click at [706, 403] on div "Press SPACE to select this row." at bounding box center [677, 404] width 181 height 43
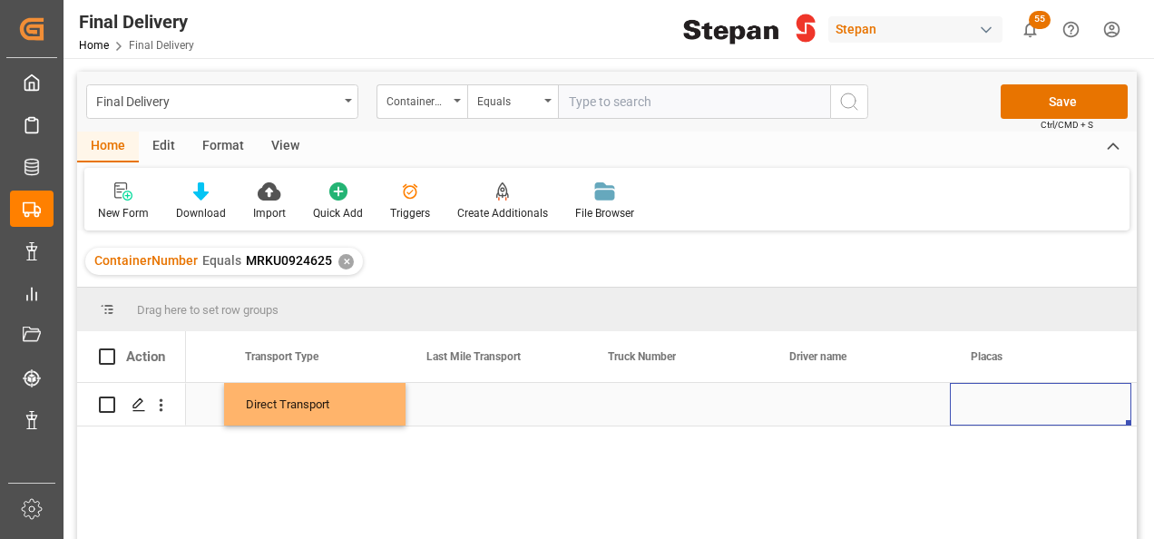
click at [508, 407] on div "Press SPACE to select this row." at bounding box center [495, 404] width 181 height 43
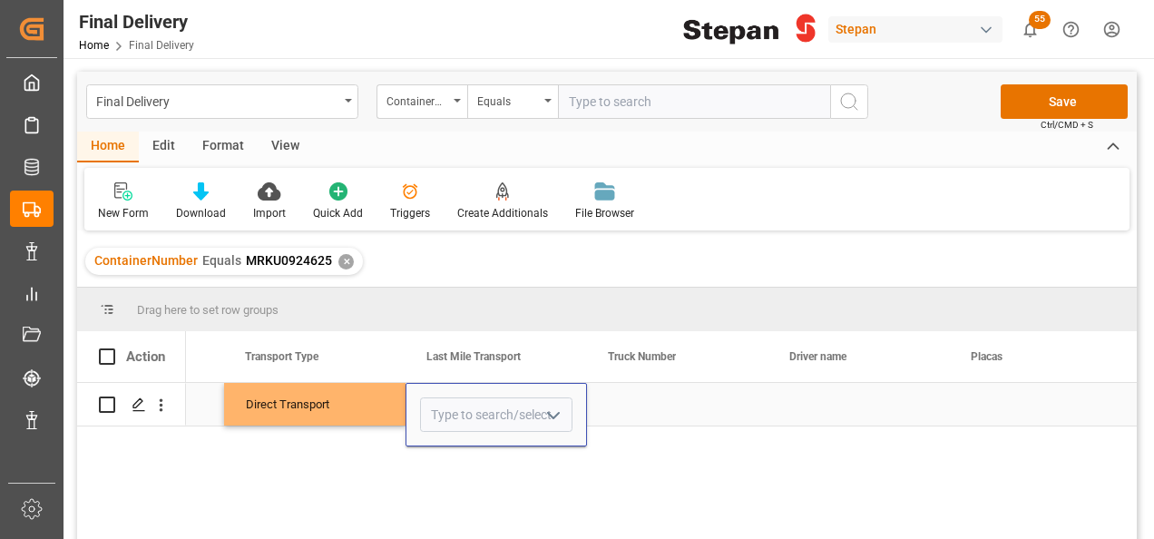
click at [555, 412] on icon "open menu" at bounding box center [553, 416] width 22 height 22
click at [491, 474] on div "TRANSPORTE TLH" at bounding box center [579, 475] width 317 height 63
type input "TRANSPORTE TLH"
click at [671, 405] on div "Press SPACE to select this row." at bounding box center [677, 404] width 181 height 43
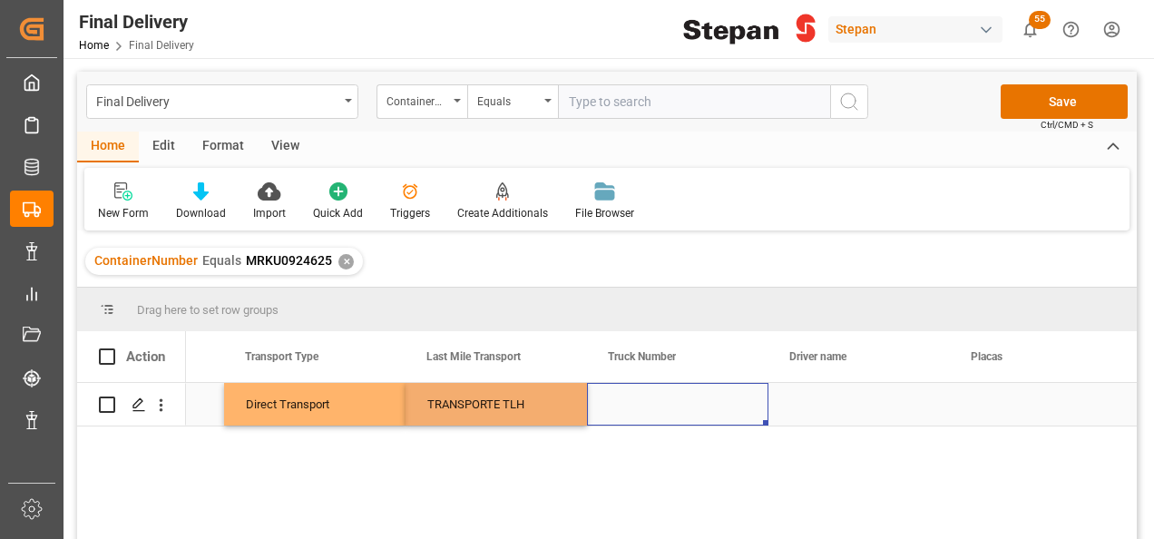
click at [673, 405] on div "Press SPACE to select this row." at bounding box center [677, 404] width 181 height 43
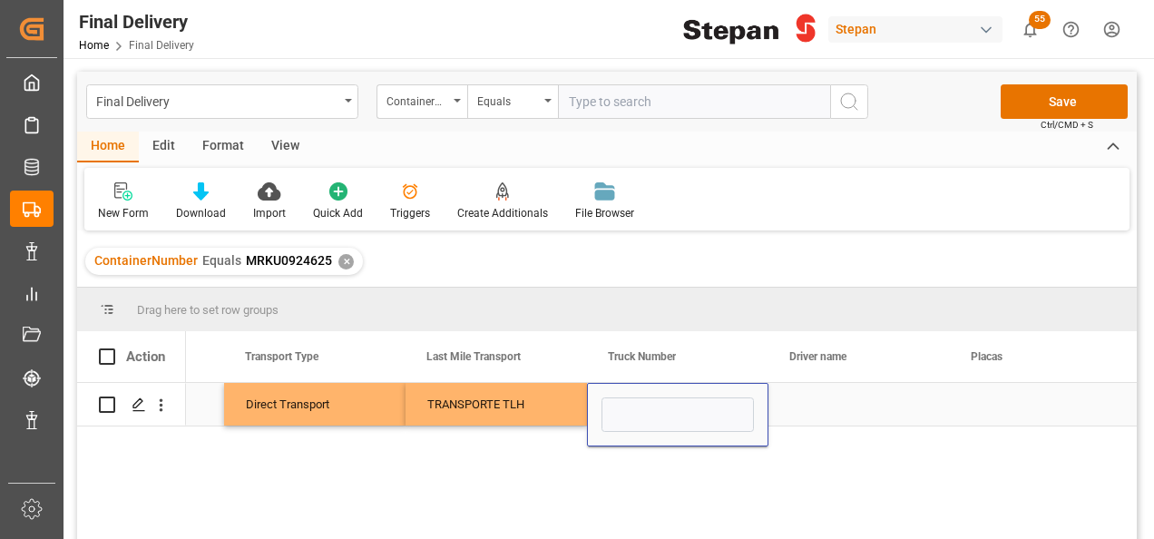
type input "403"
click at [835, 410] on div "Press SPACE to select this row." at bounding box center [858, 404] width 181 height 43
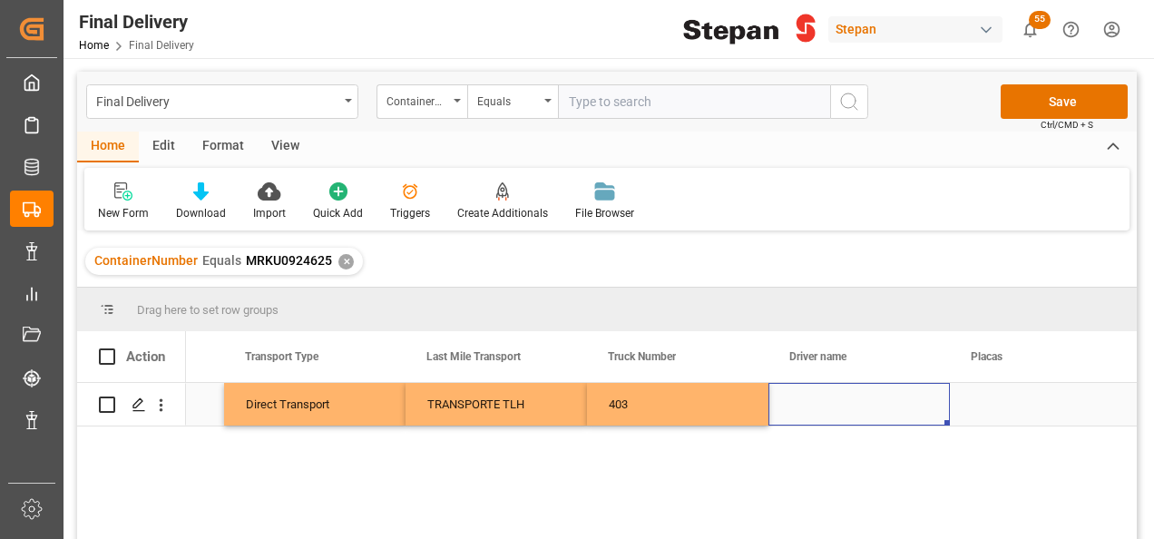
click at [818, 405] on div "Press SPACE to select this row." at bounding box center [858, 404] width 181 height 43
type input "[PERSON_NAME] [PERSON_NAME] [PERSON_NAME]"
click at [957, 398] on div "Press SPACE to select this row." at bounding box center [1040, 404] width 181 height 43
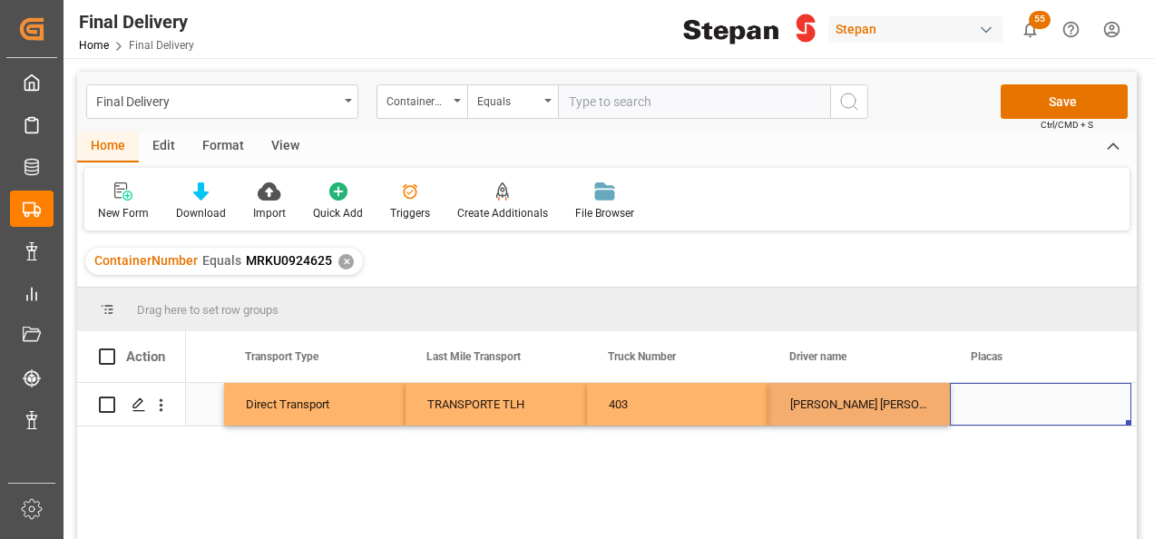
click at [985, 403] on div "Press SPACE to select this row." at bounding box center [1040, 404] width 181 height 43
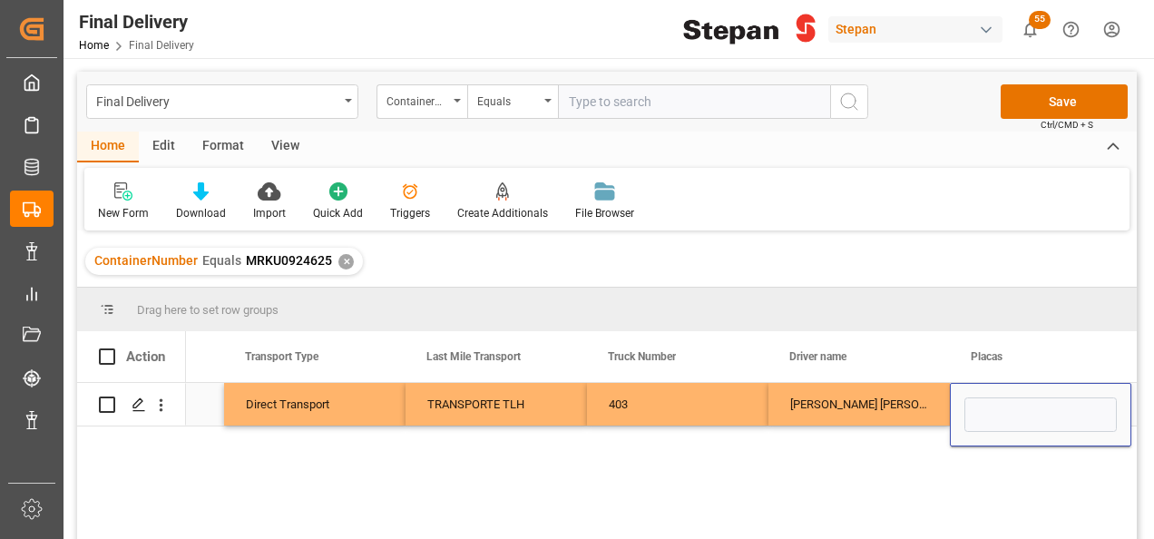
click at [985, 403] on input "Press SPACE to select this row." at bounding box center [1040, 414] width 152 height 34
paste input "71AM1Z"
type input "71AM1Z"
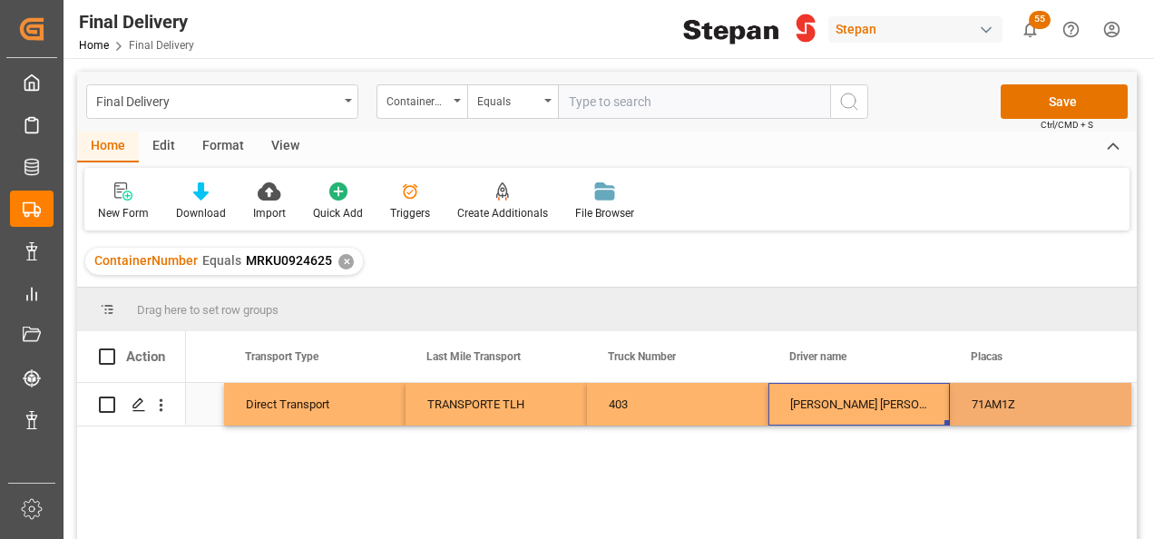
click at [870, 397] on div "[PERSON_NAME] [PERSON_NAME] [PERSON_NAME]" at bounding box center [858, 404] width 181 height 43
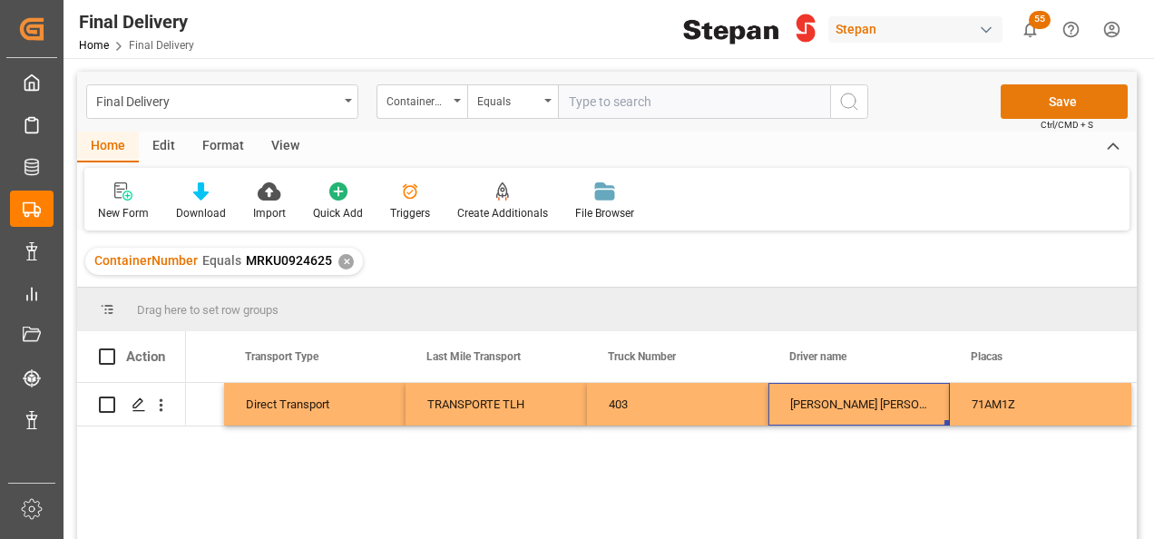
click at [1070, 95] on button "Save" at bounding box center [1064, 101] width 127 height 34
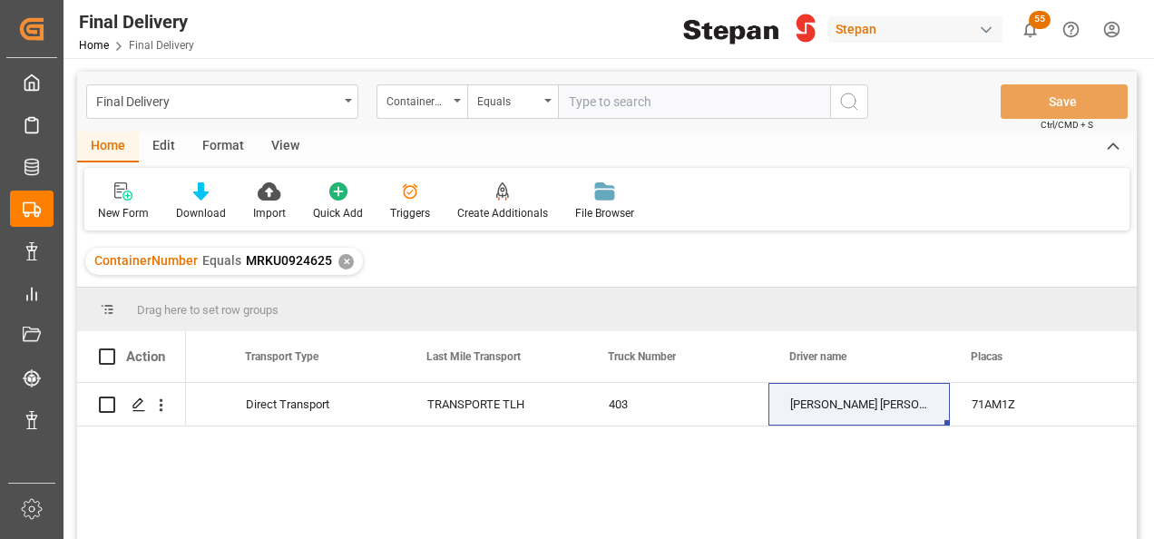
click at [338, 265] on div "✕" at bounding box center [345, 261] width 15 height 15
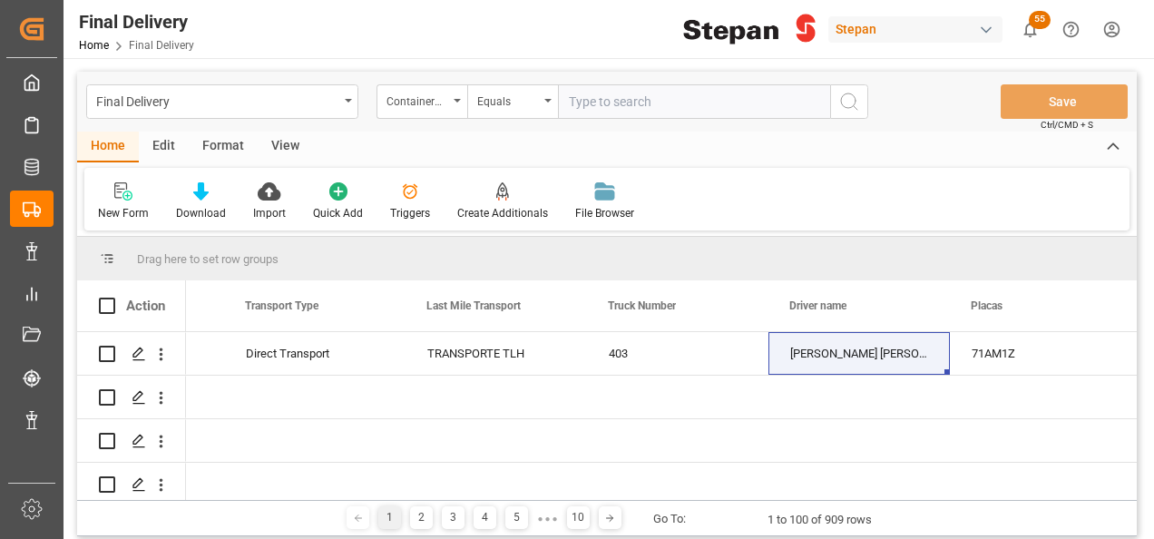
scroll to position [0, 3228]
click at [588, 103] on input "text" at bounding box center [694, 101] width 272 height 34
click at [446, 95] on div "ContainerNumber" at bounding box center [417, 99] width 62 height 21
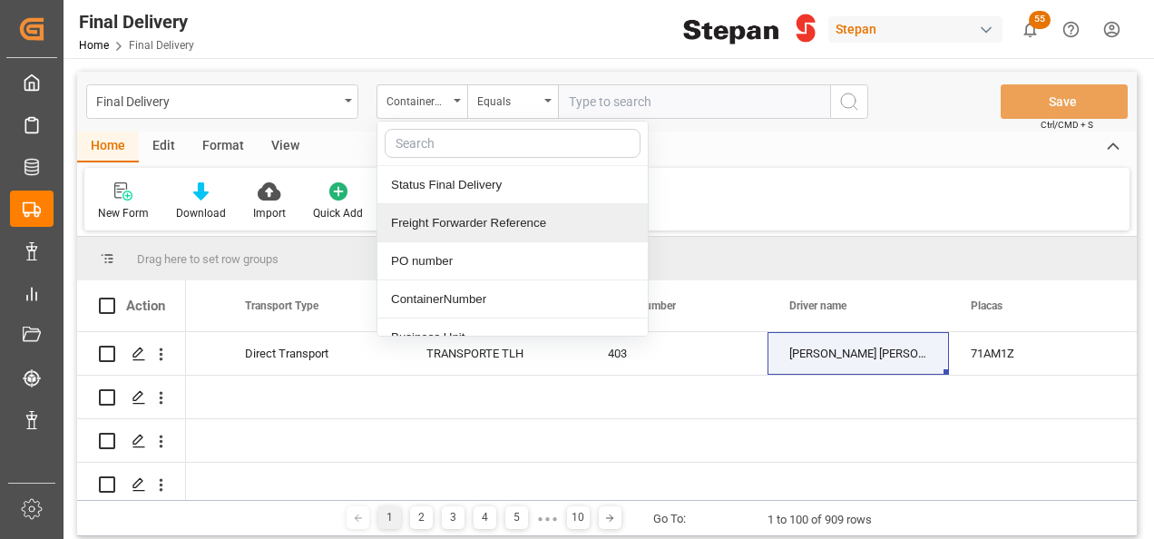
click at [466, 225] on div "Freight Forwarder Reference" at bounding box center [512, 223] width 270 height 38
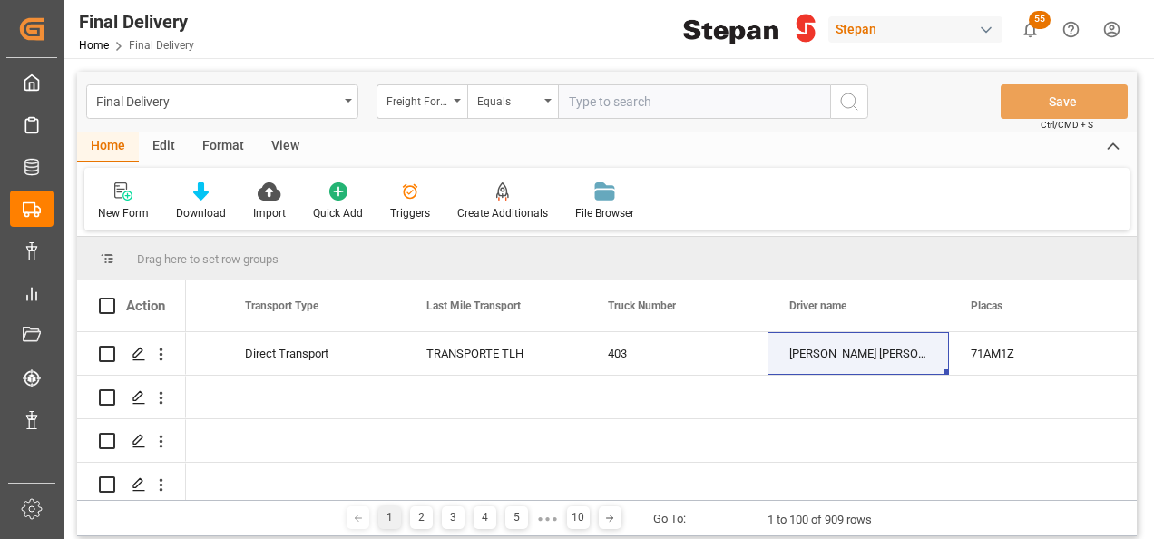
click at [579, 111] on input "text" at bounding box center [694, 101] width 272 height 34
paste input "250915080044"
type input "250915080044"
click at [844, 94] on icon "search button" at bounding box center [849, 102] width 22 height 22
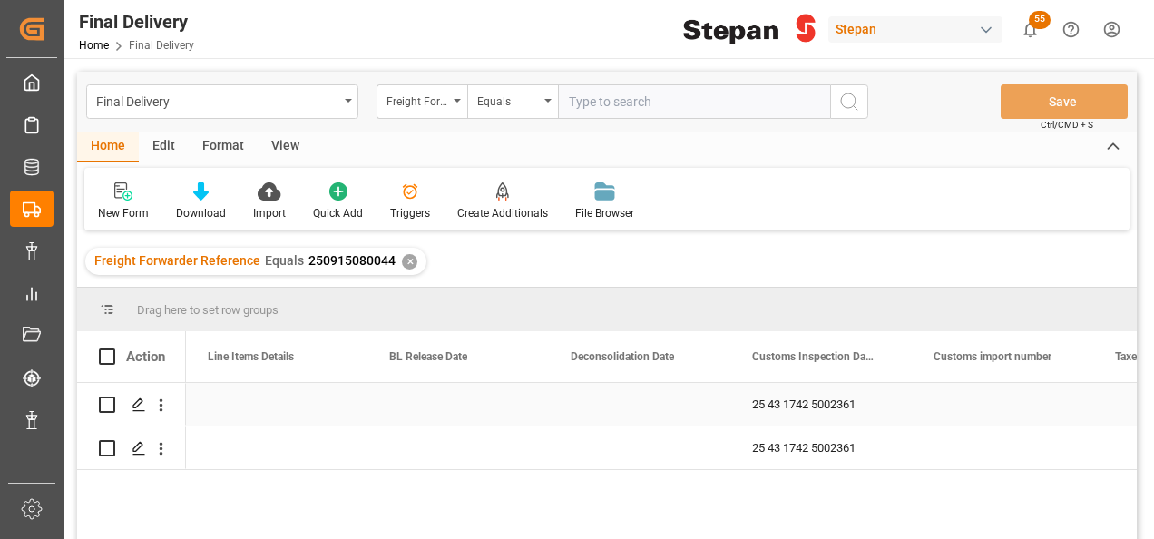
scroll to position [0, 907]
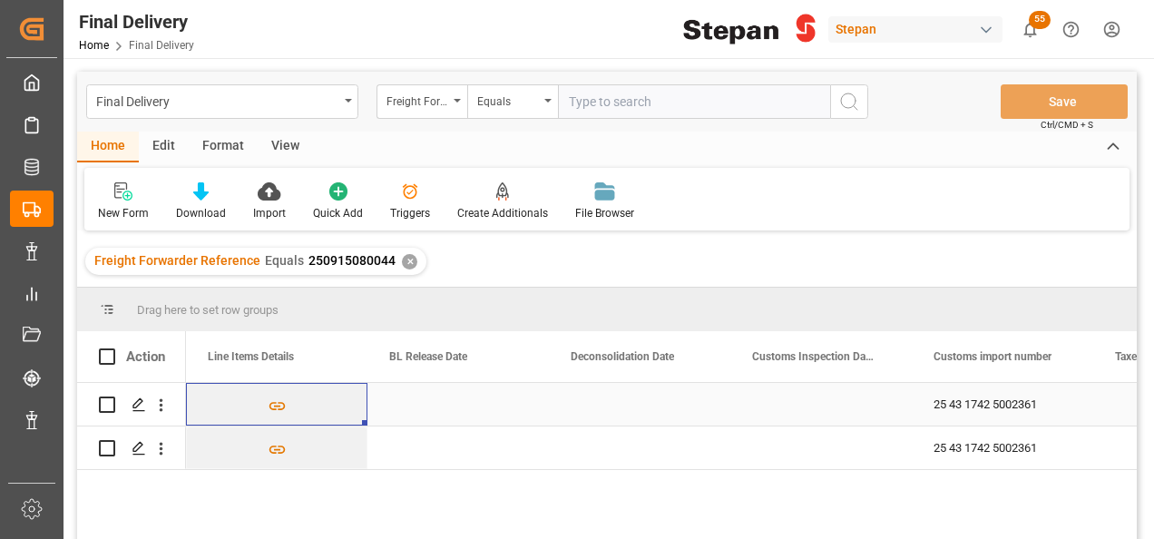
click at [653, 403] on div "Press SPACE to select this row." at bounding box center [639, 404] width 181 height 43
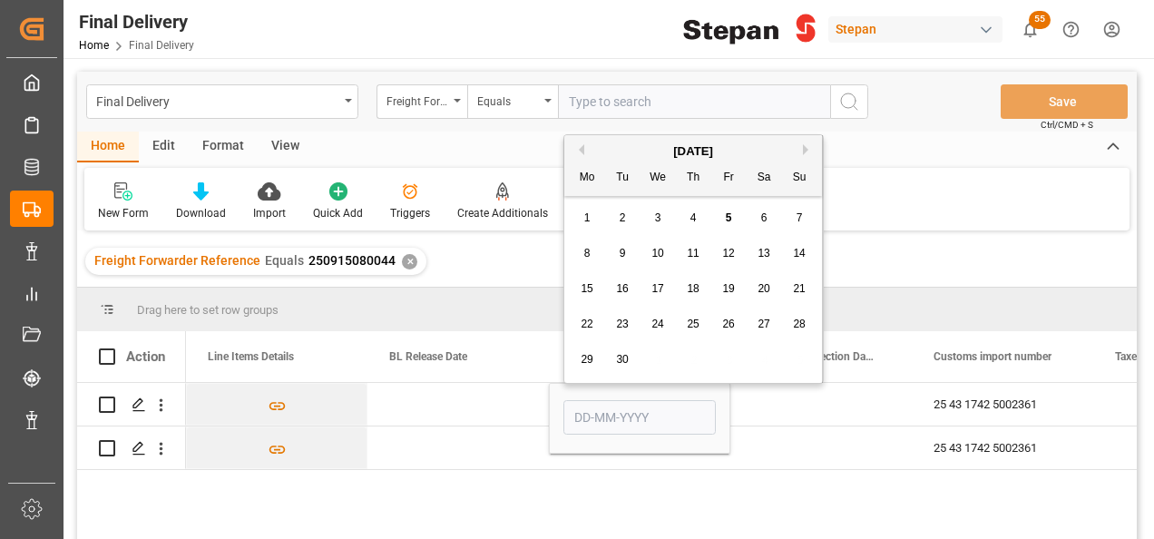
click at [727, 220] on span "5" at bounding box center [729, 217] width 6 height 13
type input "[DATE]"
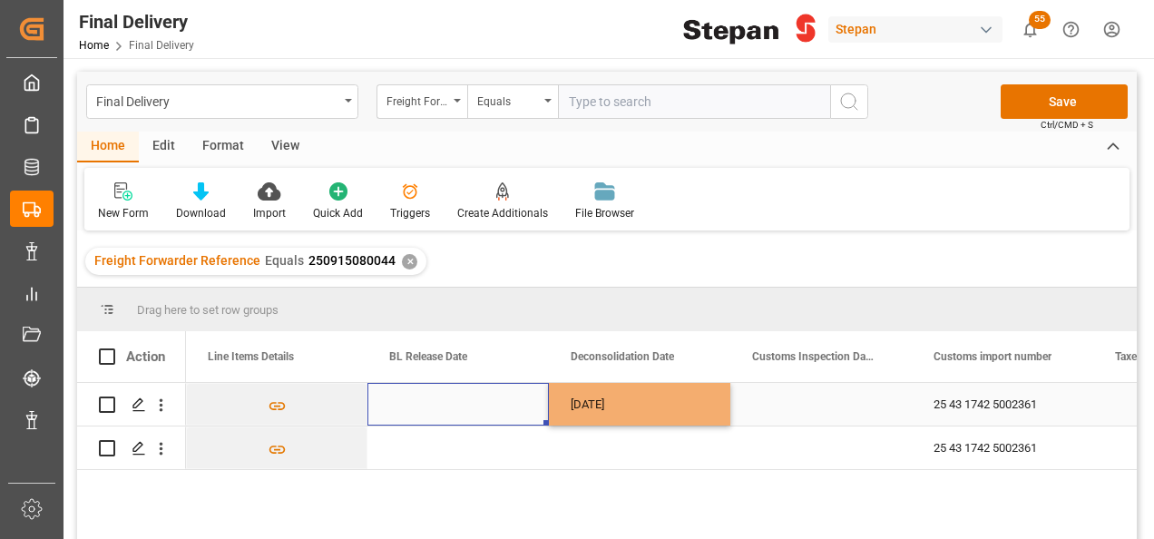
drag, startPoint x: 491, startPoint y: 408, endPoint x: 736, endPoint y: 396, distance: 245.2
click at [493, 408] on div "Press SPACE to select this row." at bounding box center [457, 404] width 181 height 43
click at [736, 396] on div "Press SPACE to select this row." at bounding box center [820, 404] width 181 height 43
click at [675, 403] on div "[DATE]" at bounding box center [639, 404] width 181 height 43
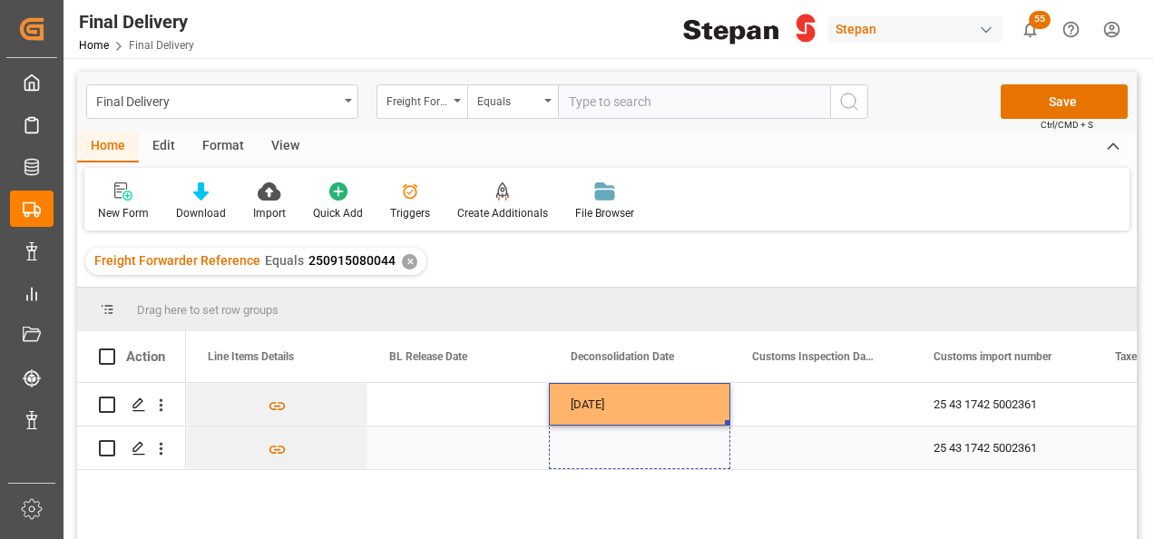
drag, startPoint x: 728, startPoint y: 423, endPoint x: 732, endPoint y: 451, distance: 28.5
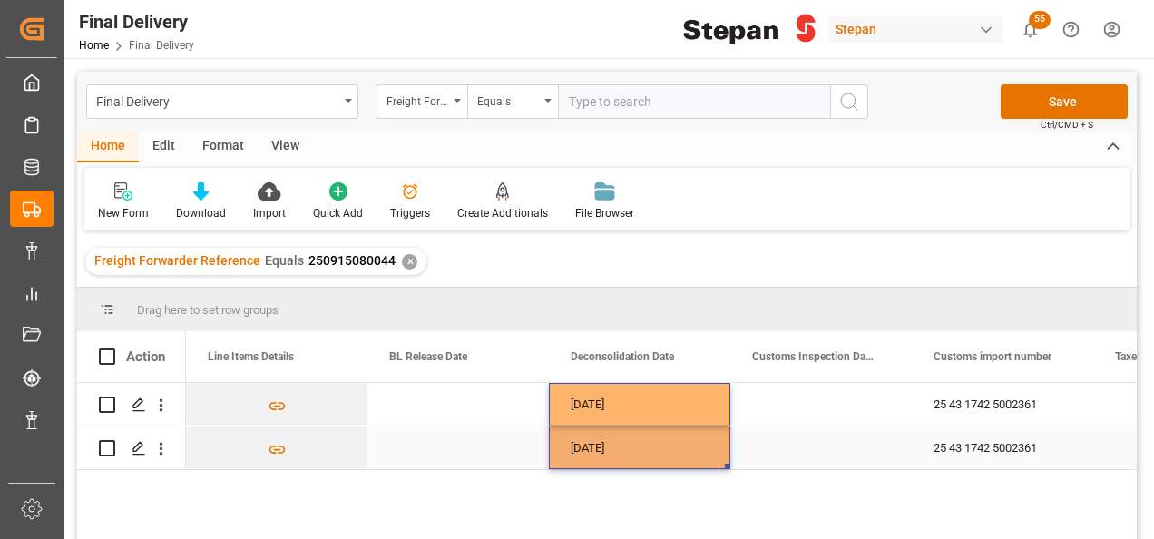
click at [815, 449] on div "Press SPACE to select this row." at bounding box center [820, 447] width 181 height 43
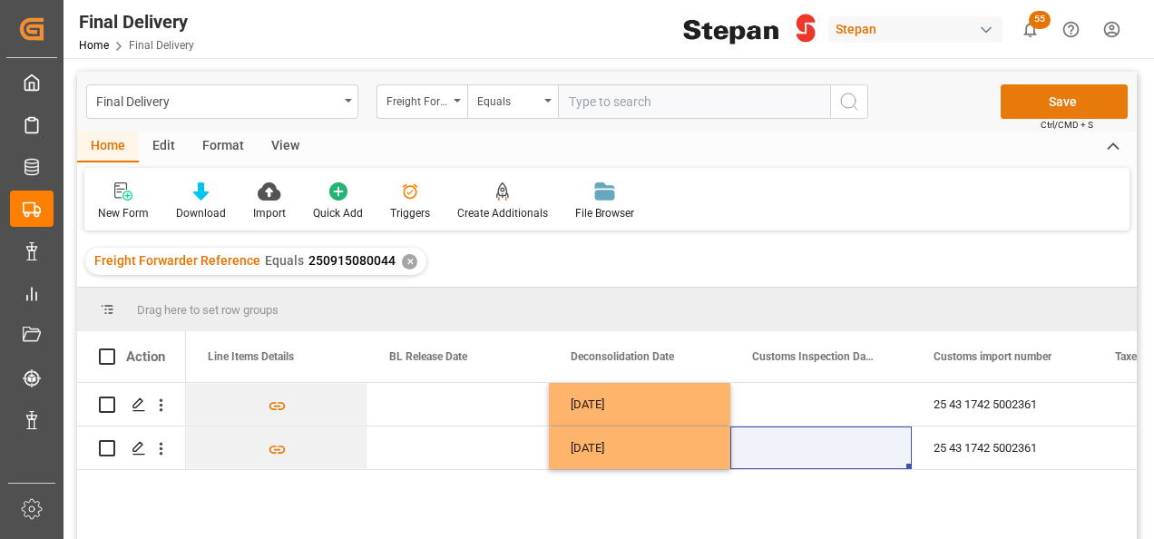
click at [1045, 104] on button "Save" at bounding box center [1064, 101] width 127 height 34
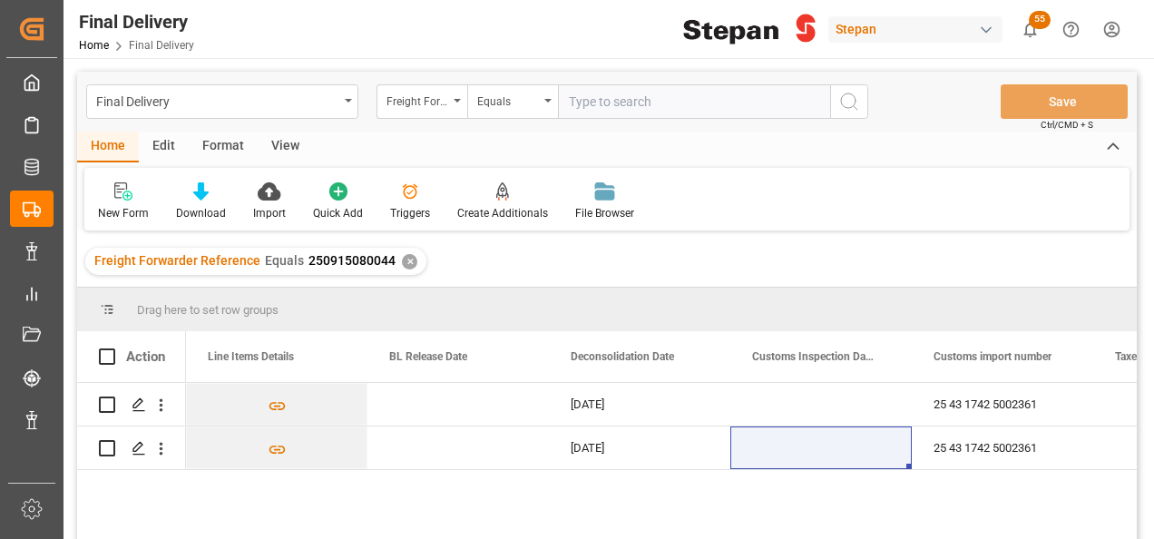
click at [402, 265] on div "✕" at bounding box center [409, 261] width 15 height 15
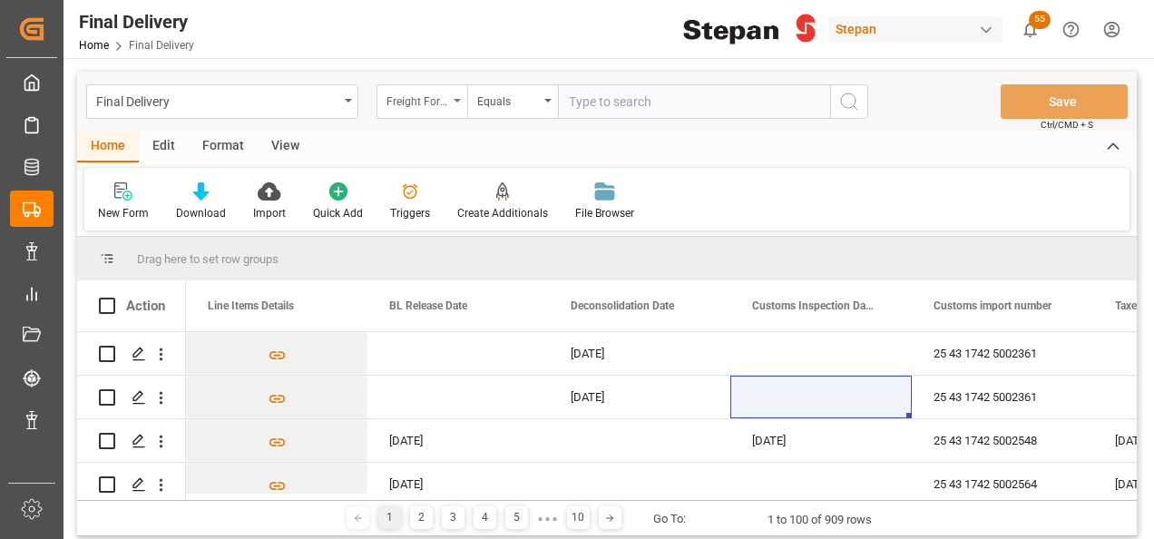
click at [452, 97] on div "Freight Forwarder Reference" at bounding box center [421, 101] width 91 height 34
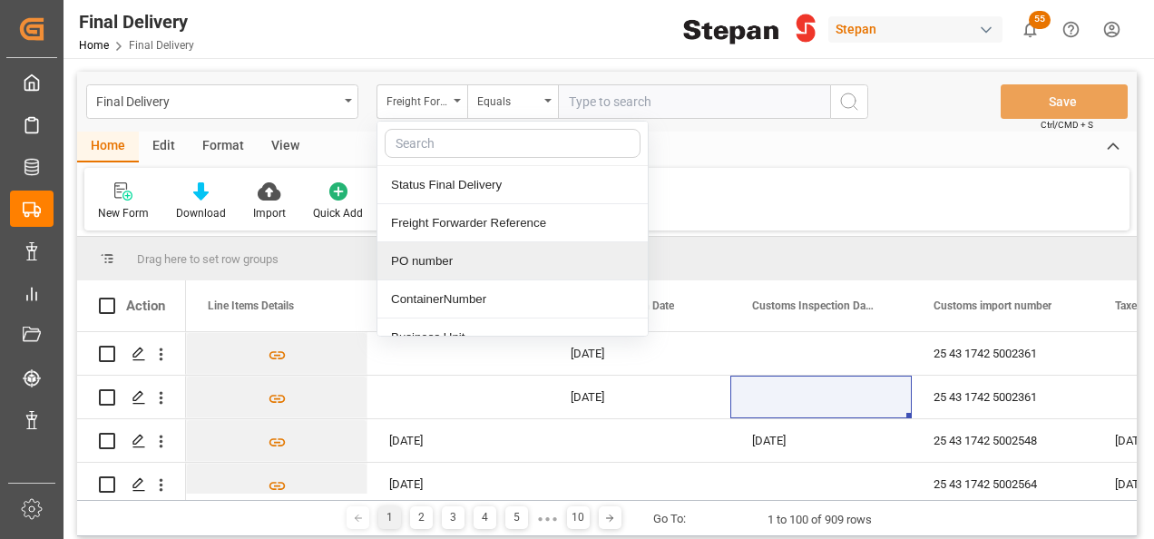
click at [434, 265] on div "PO number" at bounding box center [512, 261] width 270 height 38
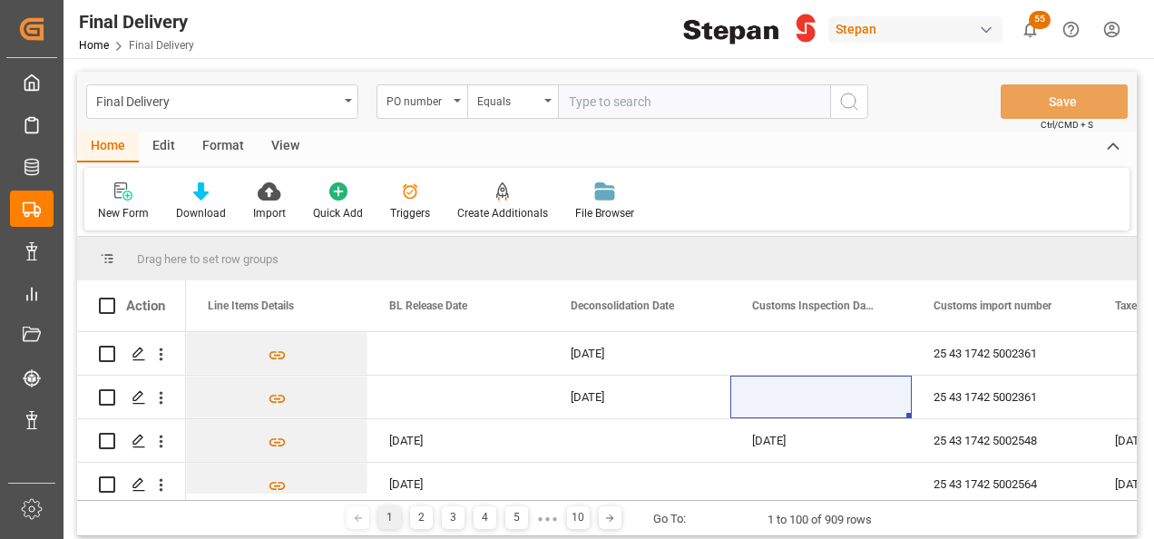
click at [575, 109] on input "text" at bounding box center [694, 101] width 272 height 34
paste input "4501468588"
type input "4501468588"
click at [838, 103] on icon "search button" at bounding box center [849, 102] width 22 height 22
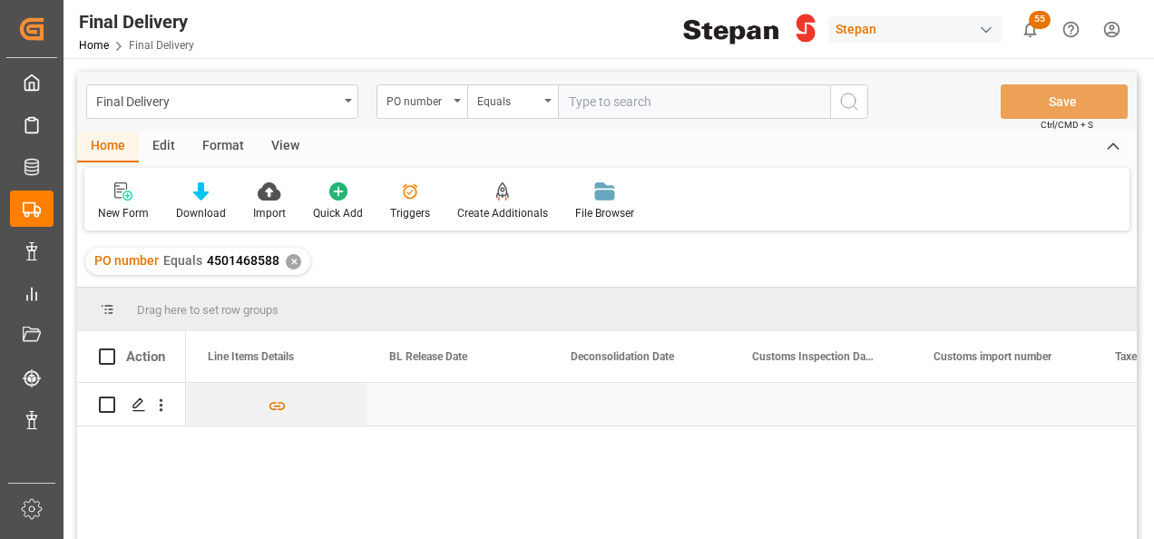
click at [636, 405] on div "Press SPACE to select this row." at bounding box center [639, 404] width 181 height 43
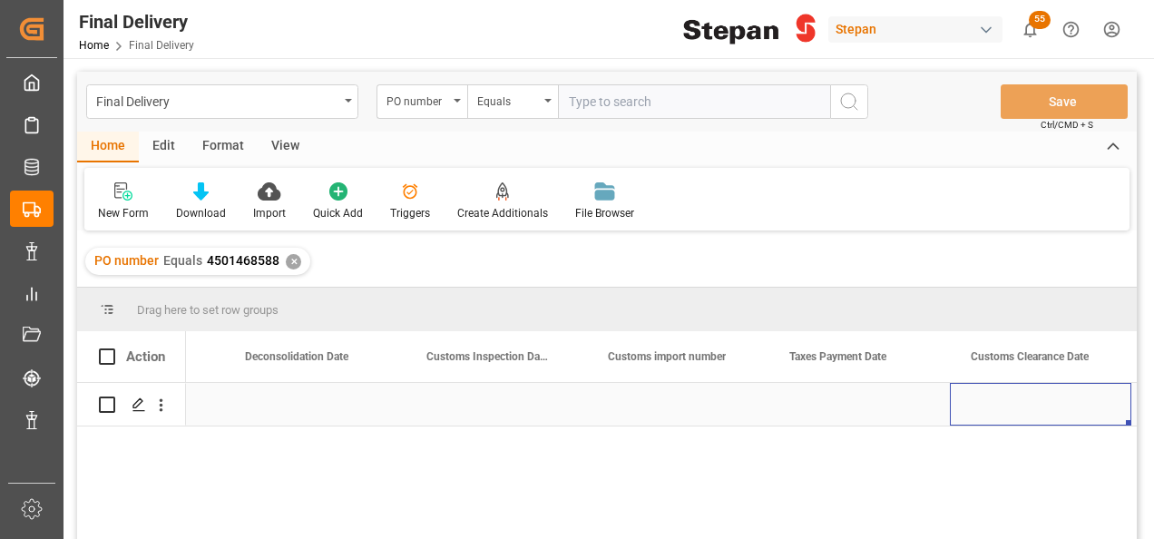
scroll to position [0, 1232]
click at [650, 390] on div "Press SPACE to select this row." at bounding box center [677, 404] width 181 height 43
click at [651, 401] on div "Press SPACE to select this row." at bounding box center [677, 404] width 181 height 43
click at [651, 401] on input "Press SPACE to select this row." at bounding box center [677, 414] width 152 height 34
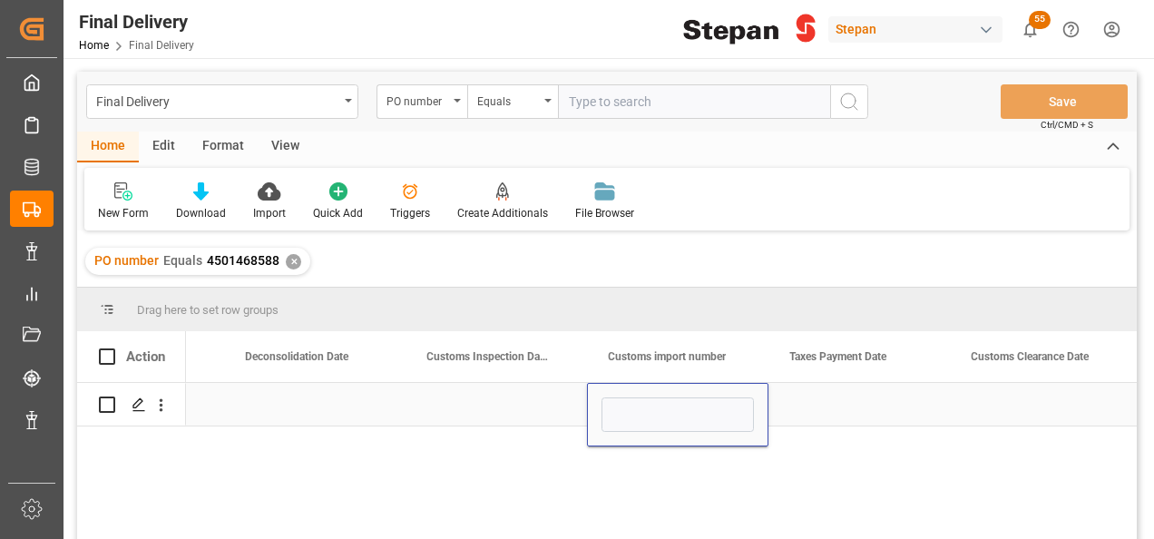
type input "4501468588"
click at [534, 404] on div "Press SPACE to select this row." at bounding box center [495, 404] width 181 height 43
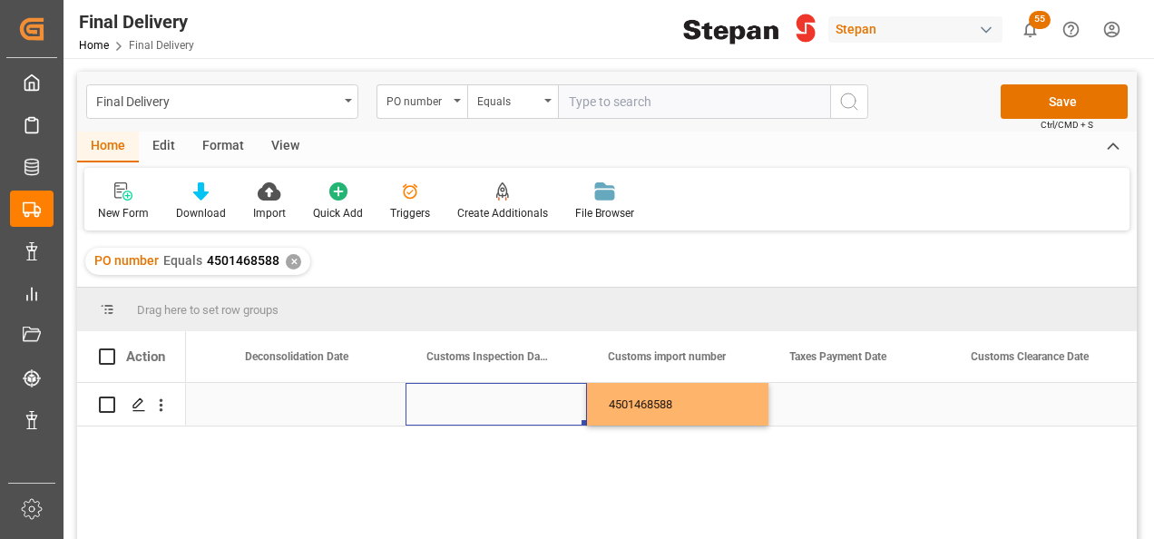
click at [680, 399] on div "4501468588" at bounding box center [677, 404] width 181 height 43
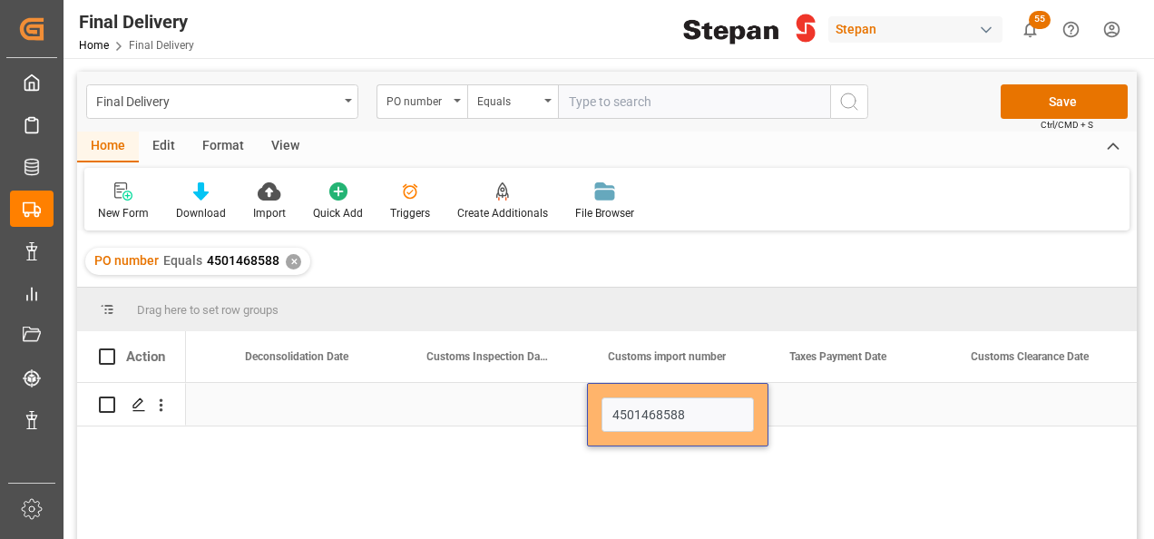
click at [680, 399] on input "4501468588" at bounding box center [677, 414] width 152 height 34
type input "25 43 1742 5002690"
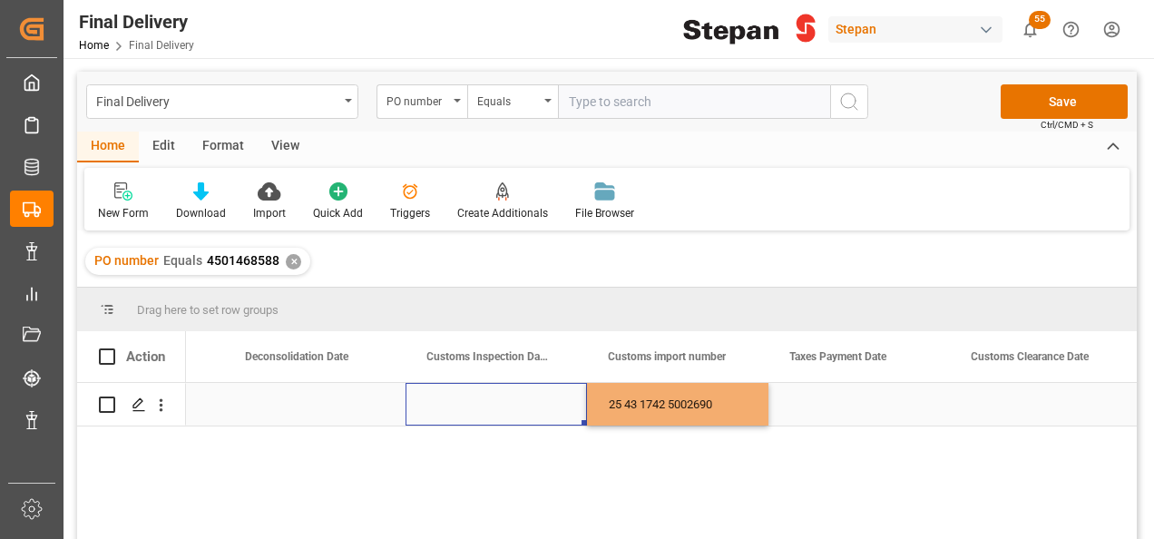
click at [497, 411] on div "Press SPACE to select this row." at bounding box center [495, 404] width 181 height 43
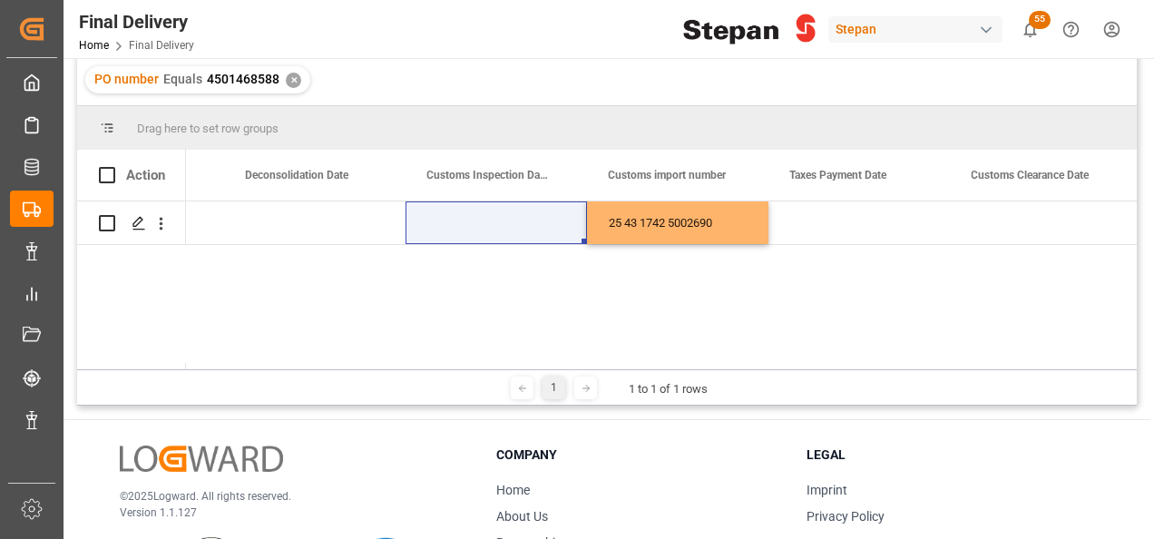
scroll to position [0, 0]
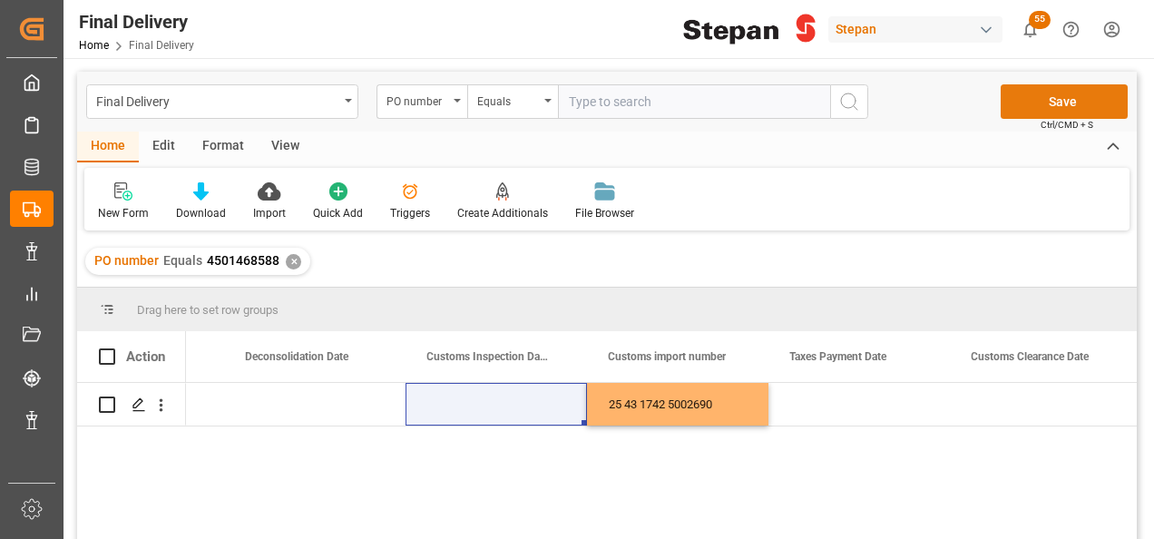
click at [1047, 103] on button "Save" at bounding box center [1064, 101] width 127 height 34
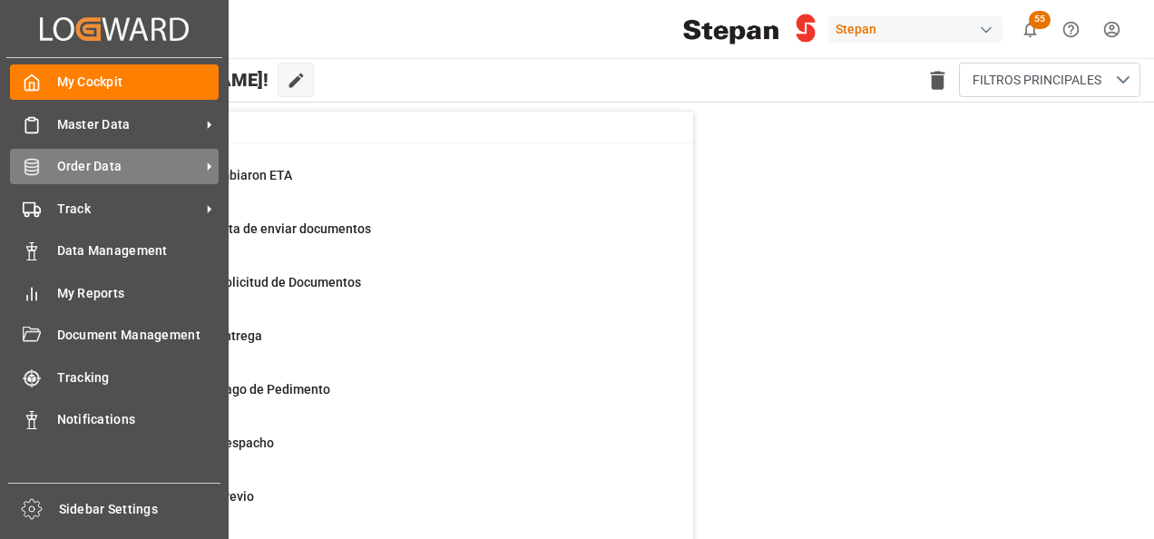
click at [41, 167] on div "Order Data Order Data" at bounding box center [114, 166] width 209 height 35
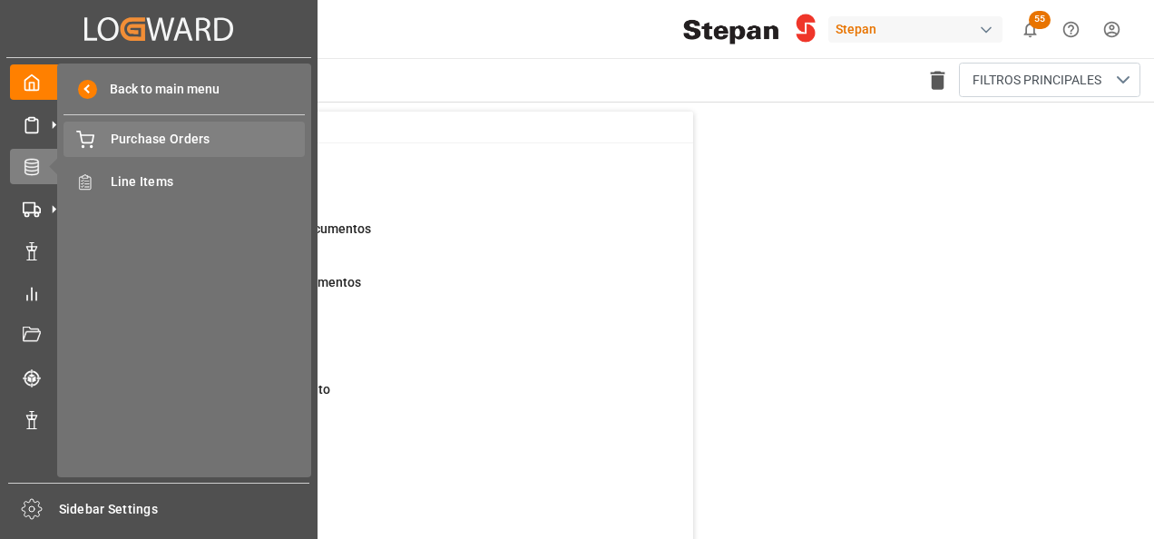
click at [161, 136] on span "Purchase Orders" at bounding box center [208, 139] width 195 height 19
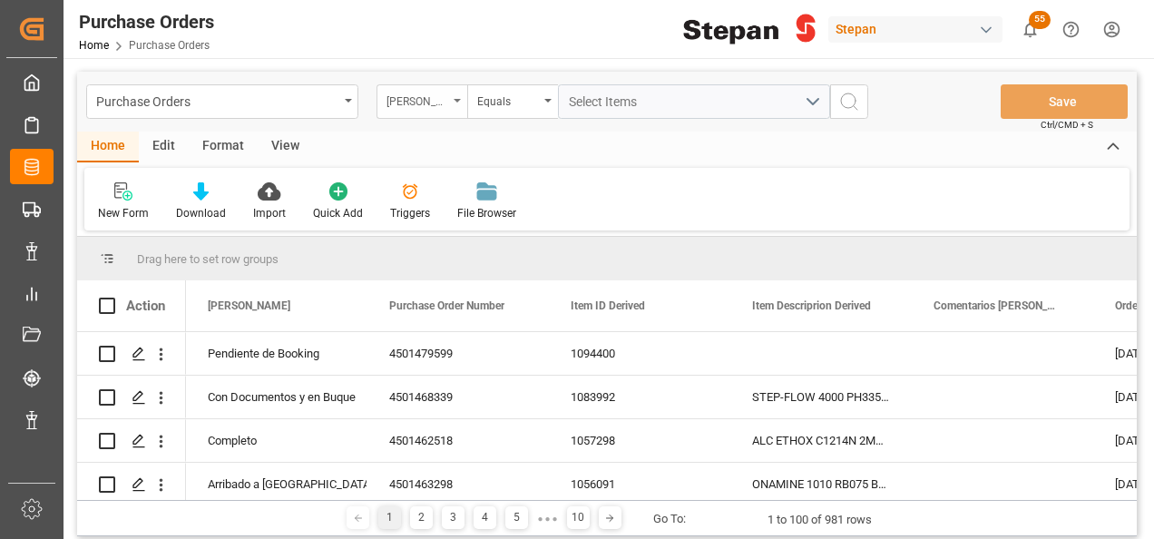
click at [455, 103] on div "Hito Stepan" at bounding box center [421, 101] width 91 height 34
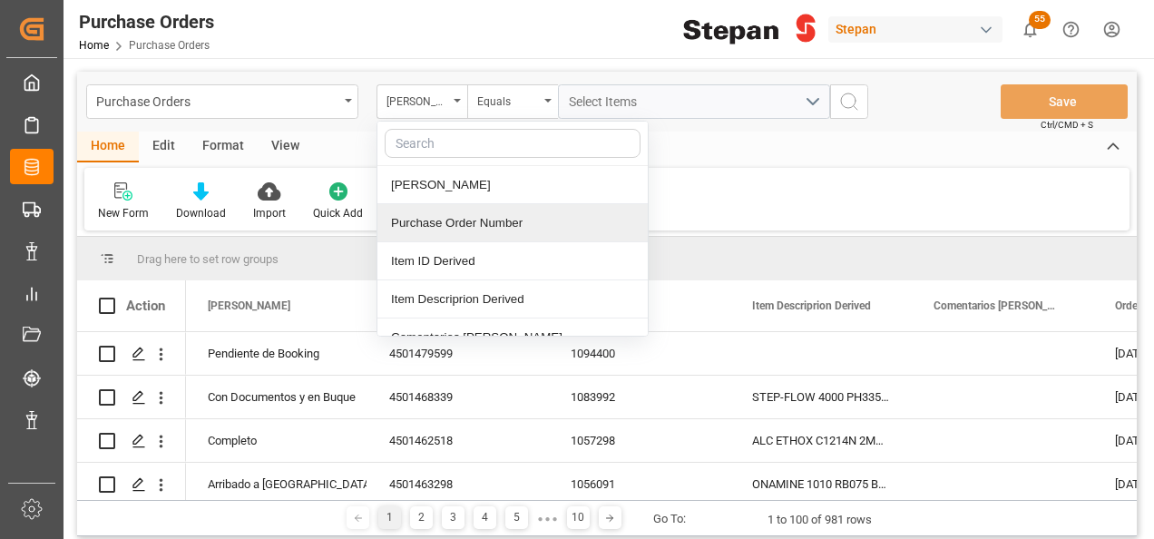
click at [433, 223] on div "Purchase Order Number" at bounding box center [512, 223] width 270 height 38
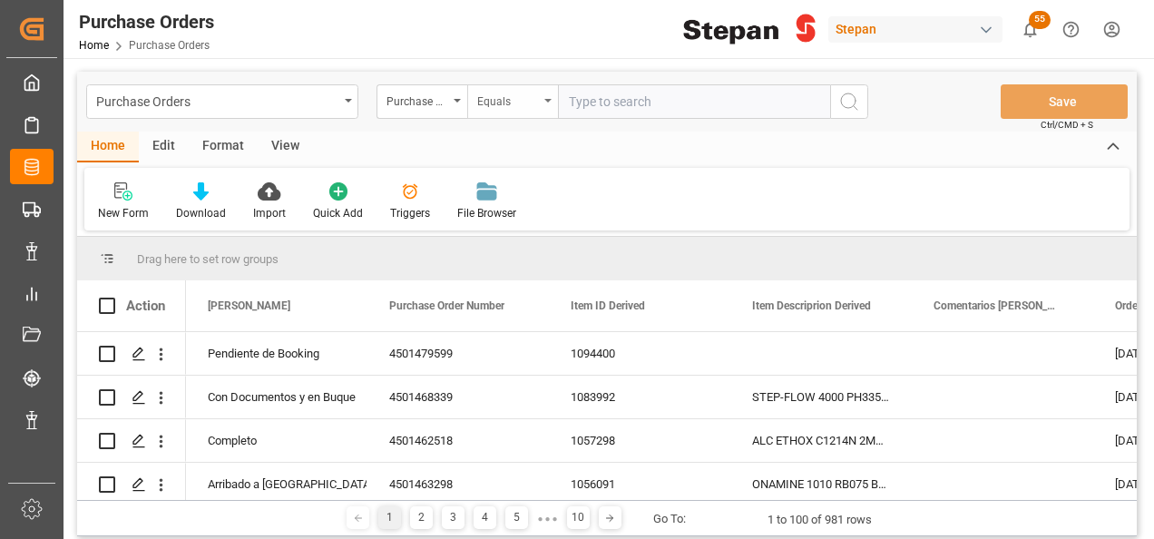
click at [543, 104] on div "Equals" at bounding box center [512, 101] width 91 height 34
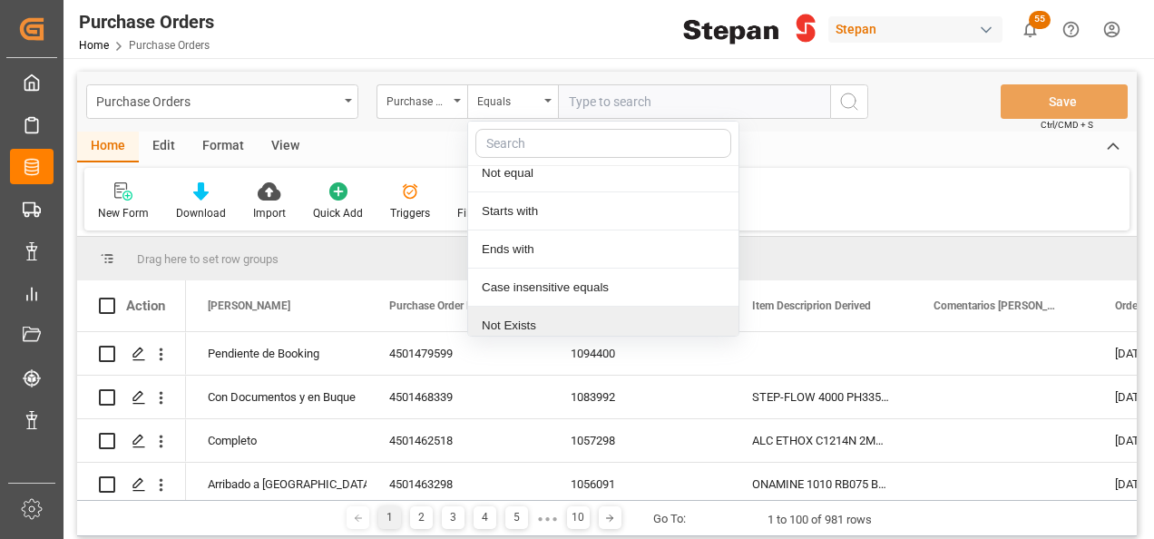
scroll to position [132, 0]
click at [499, 334] on div "Contains" at bounding box center [603, 319] width 270 height 38
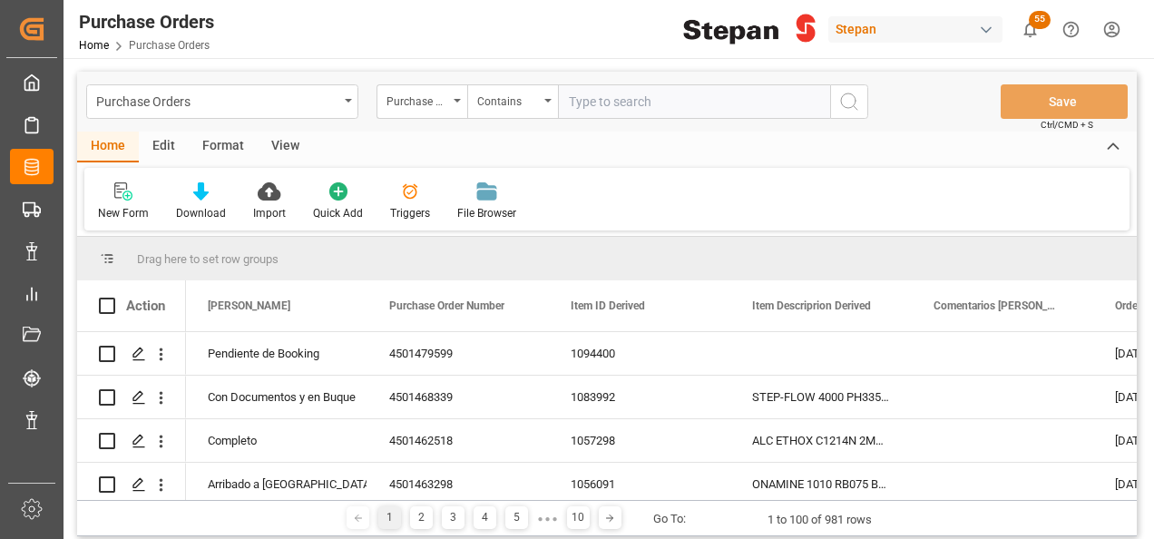
click at [562, 105] on input "text" at bounding box center [694, 101] width 272 height 34
paste input "4501462518 4501463298"
drag, startPoint x: 637, startPoint y: 103, endPoint x: 668, endPoint y: 103, distance: 30.8
click at [639, 103] on input "4501462518 4501463298" at bounding box center [694, 101] width 272 height 34
type input "450146251,4501463298"
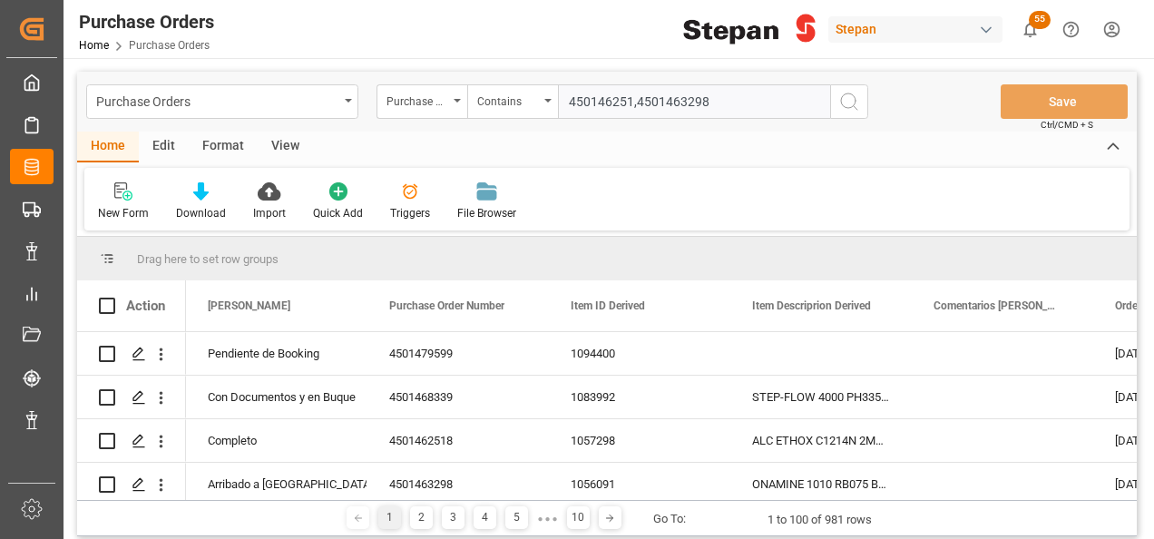
click at [856, 93] on icon "search button" at bounding box center [849, 102] width 22 height 22
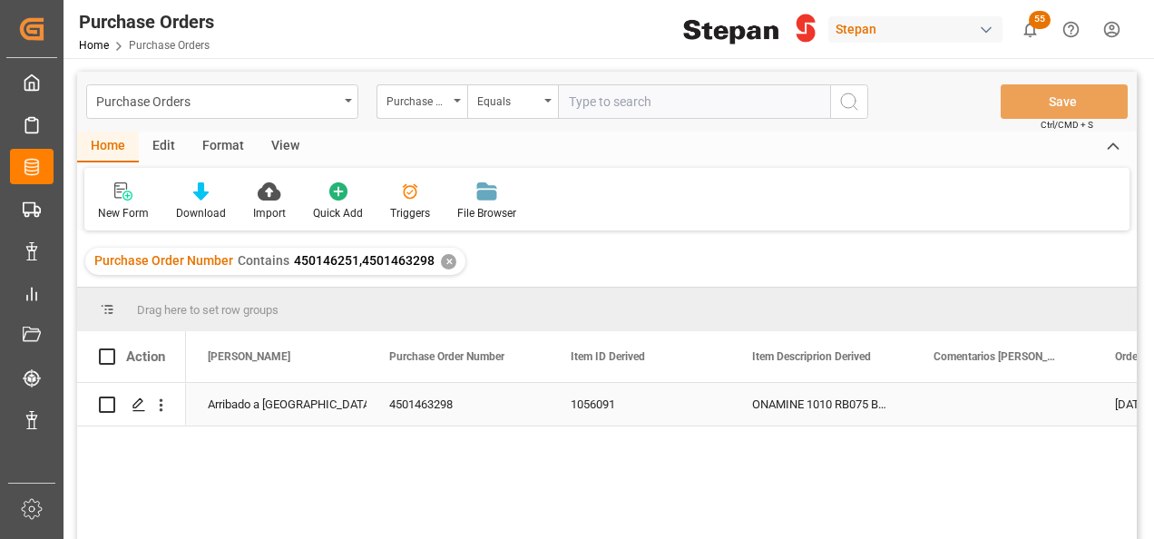
click at [287, 406] on div "Arribado a Puerto" at bounding box center [277, 405] width 138 height 42
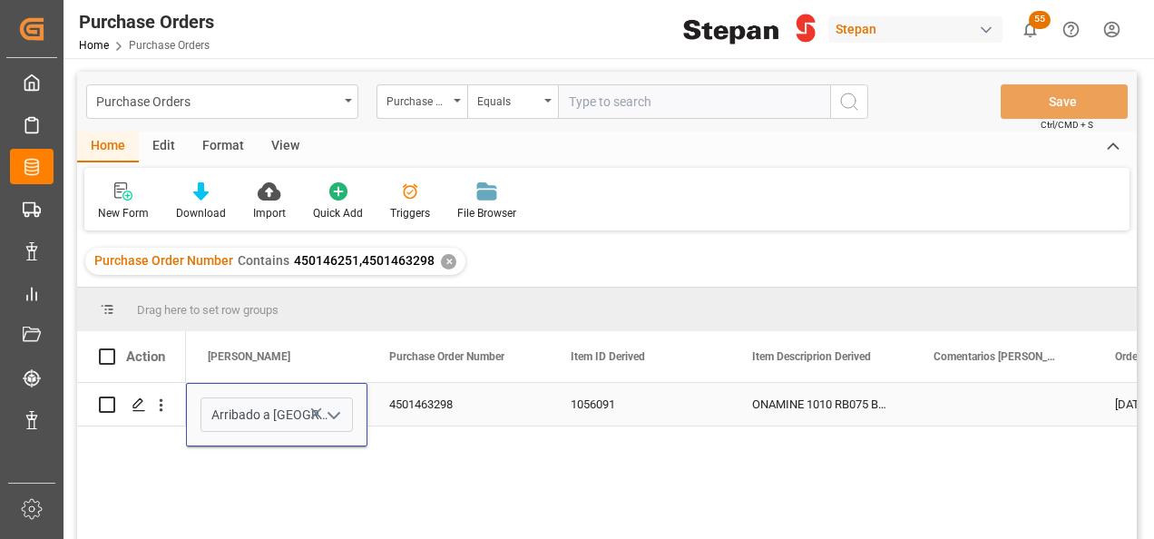
click at [332, 417] on icon "open menu" at bounding box center [334, 416] width 22 height 22
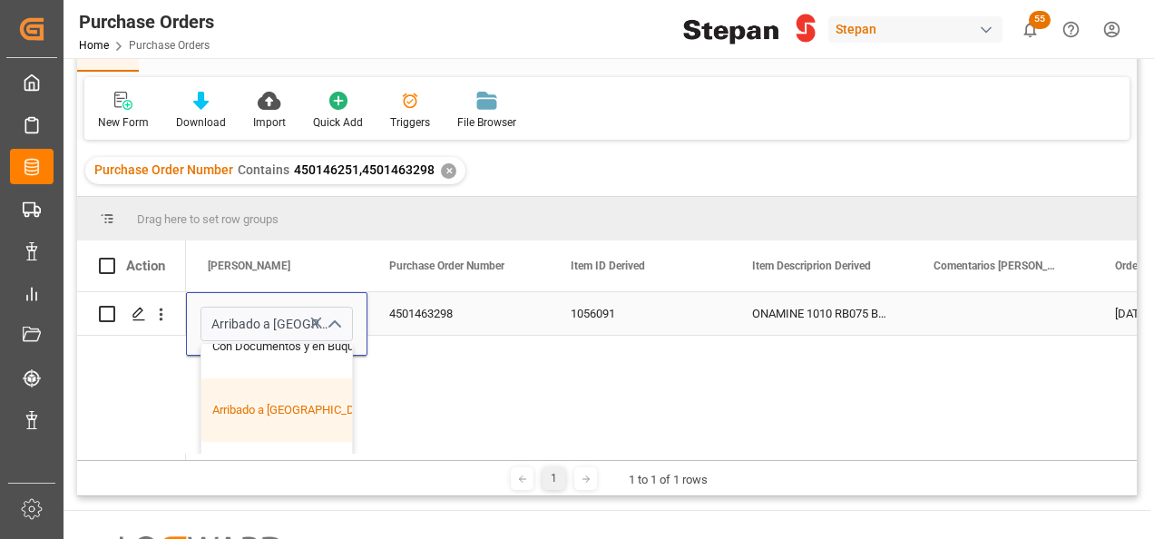
scroll to position [181, 0]
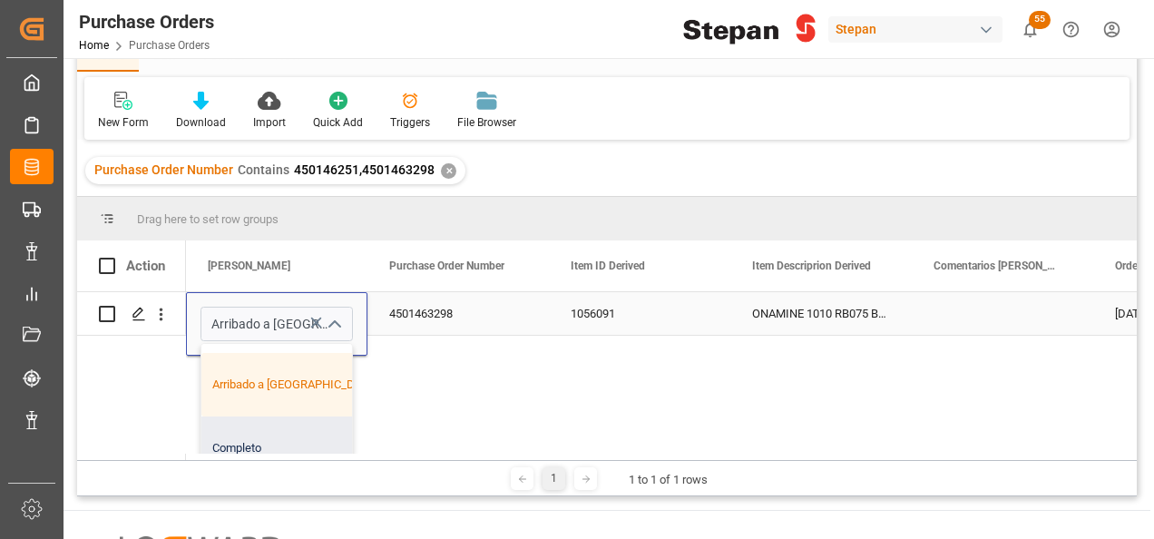
click at [247, 444] on div "Completo" at bounding box center [294, 447] width 187 height 63
type input "Completo"
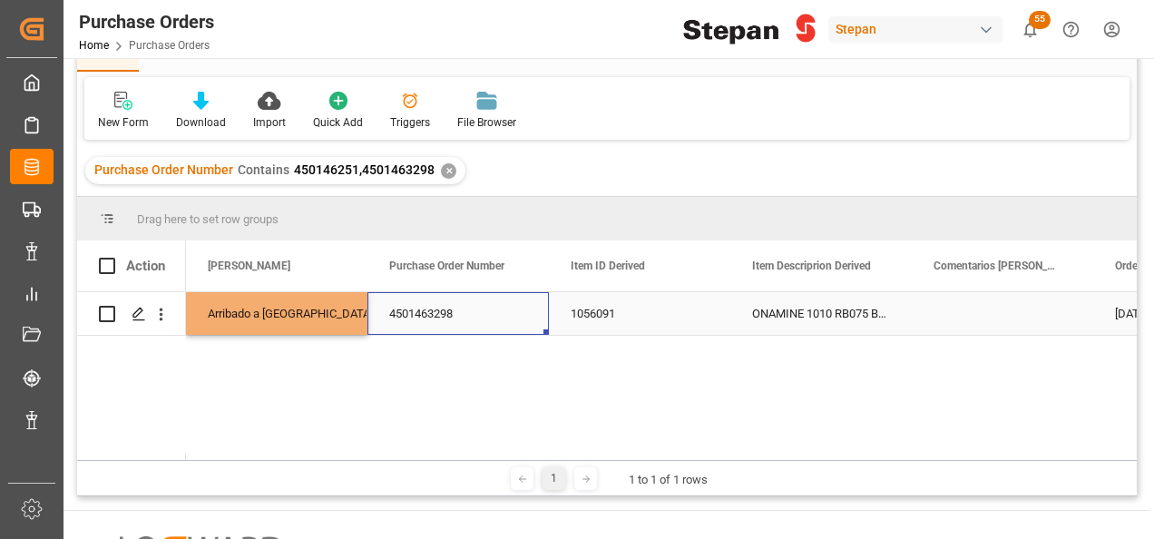
click at [535, 319] on div "4501463298" at bounding box center [457, 313] width 181 height 43
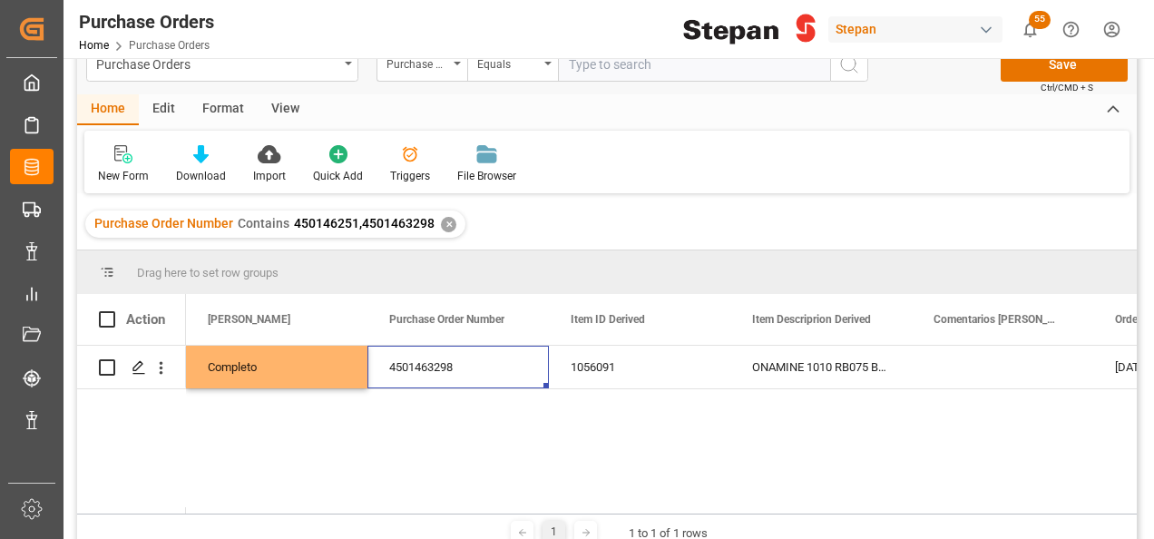
scroll to position [0, 0]
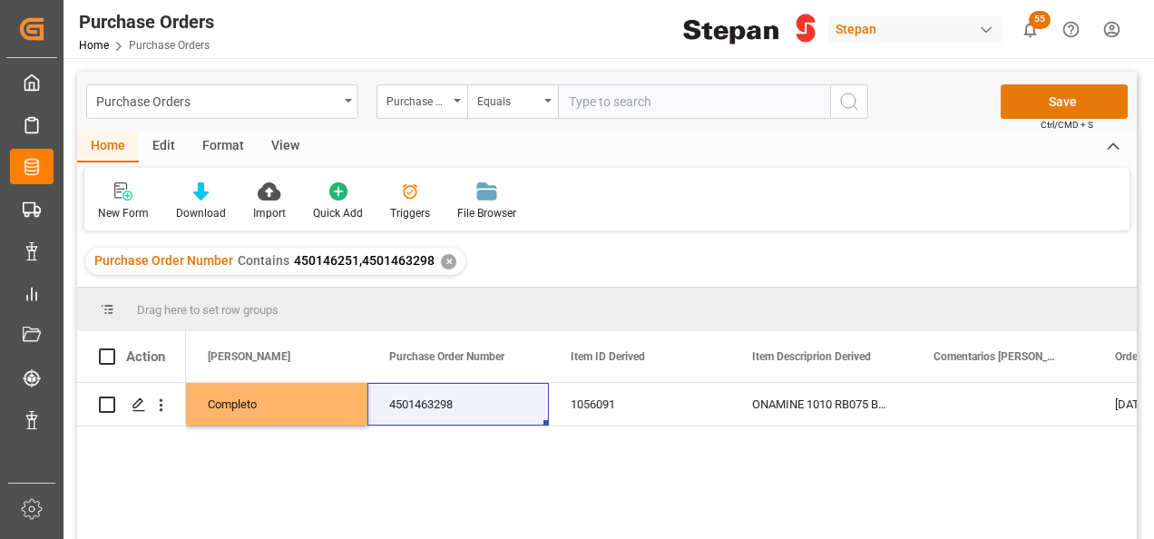
click at [1074, 98] on button "Save" at bounding box center [1064, 101] width 127 height 34
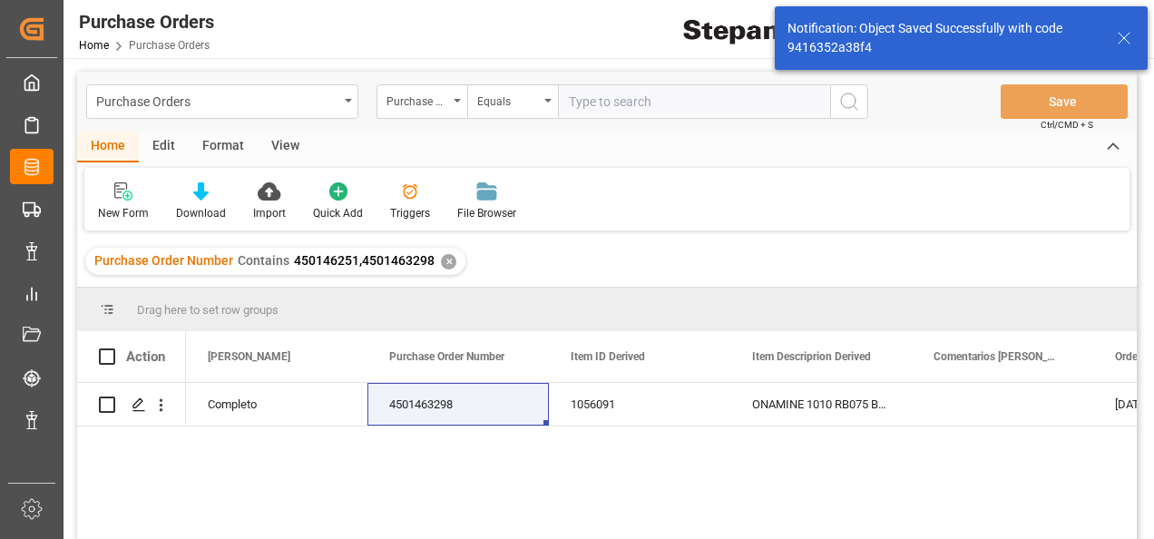
click at [572, 93] on input "text" at bounding box center [694, 101] width 272 height 34
paste input "4501462518 4501463298"
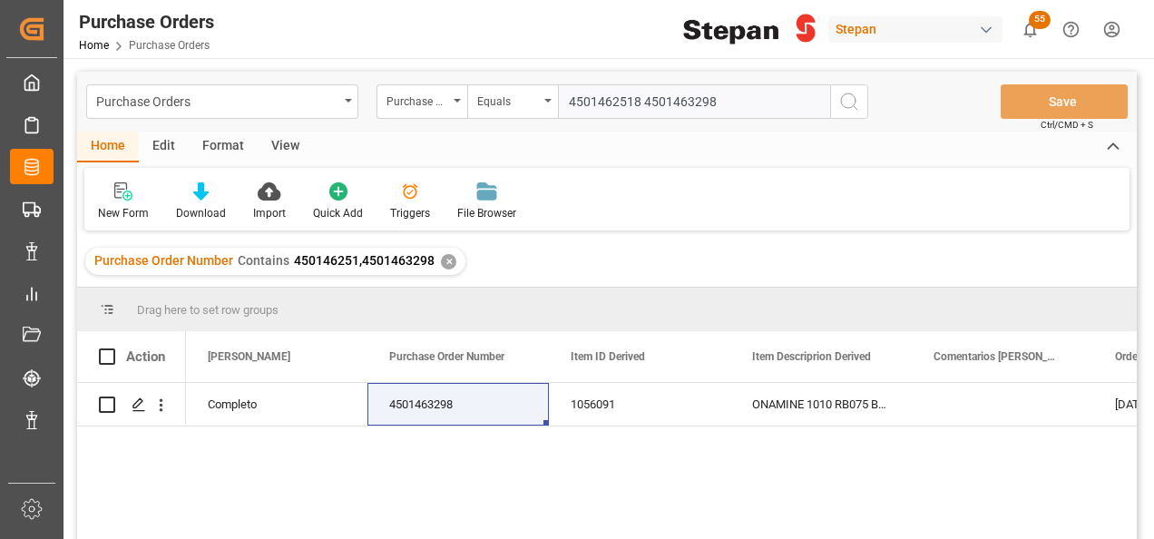
drag, startPoint x: 562, startPoint y: 99, endPoint x: 622, endPoint y: 98, distance: 59.9
click at [562, 99] on input "4501462518 4501463298" at bounding box center [694, 101] width 272 height 34
drag, startPoint x: 727, startPoint y: 95, endPoint x: 564, endPoint y: 107, distance: 162.8
click at [564, 107] on input "4501462518 4501463298" at bounding box center [694, 101] width 272 height 34
type input "4501462518 4501463298"
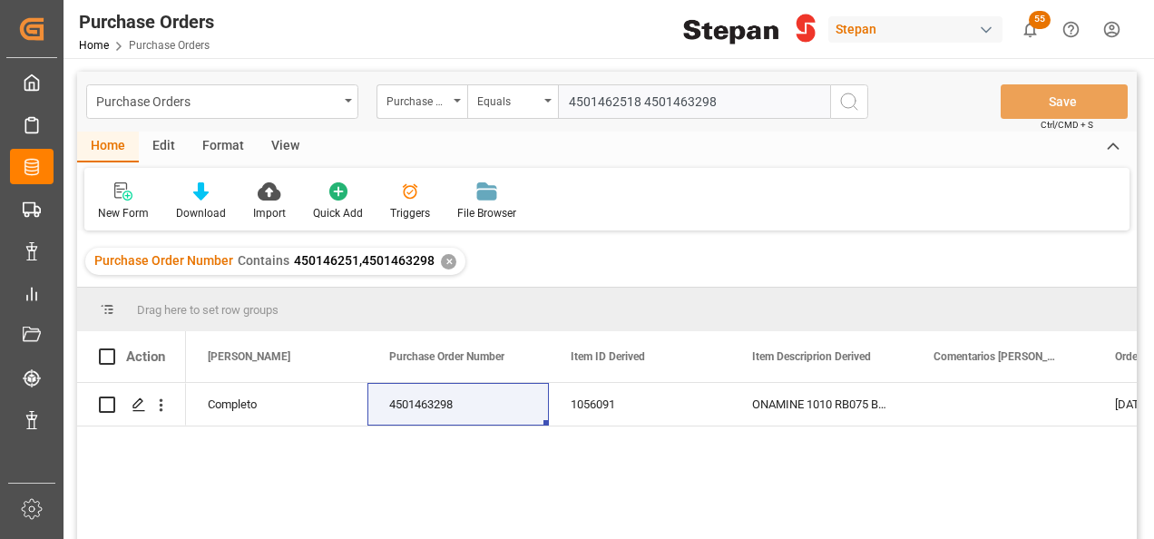
click at [442, 258] on div "✕" at bounding box center [448, 261] width 15 height 15
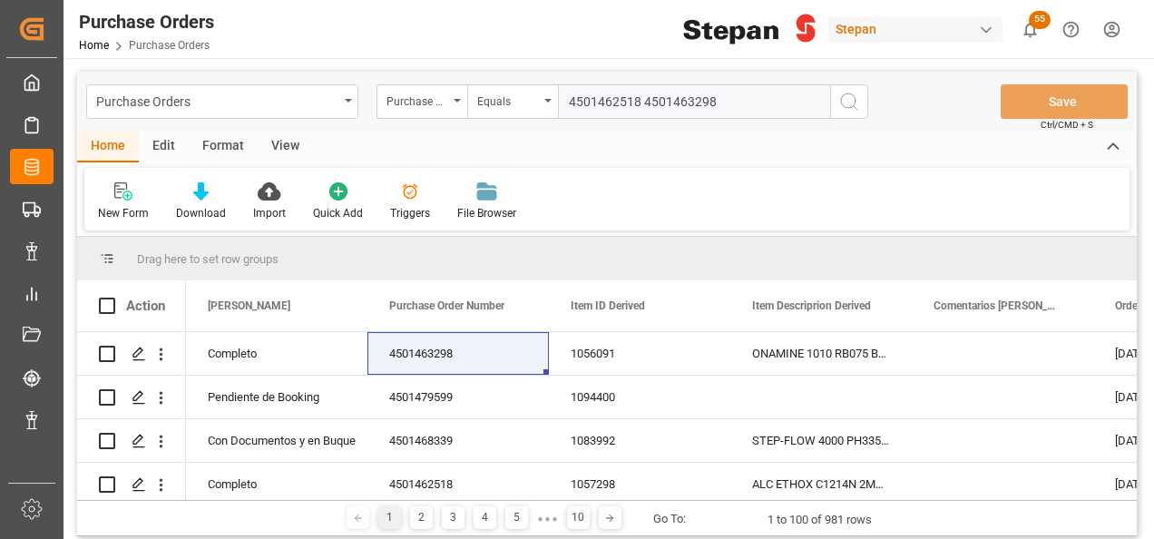
click at [545, 101] on icon "open menu" at bounding box center [547, 101] width 7 height 4
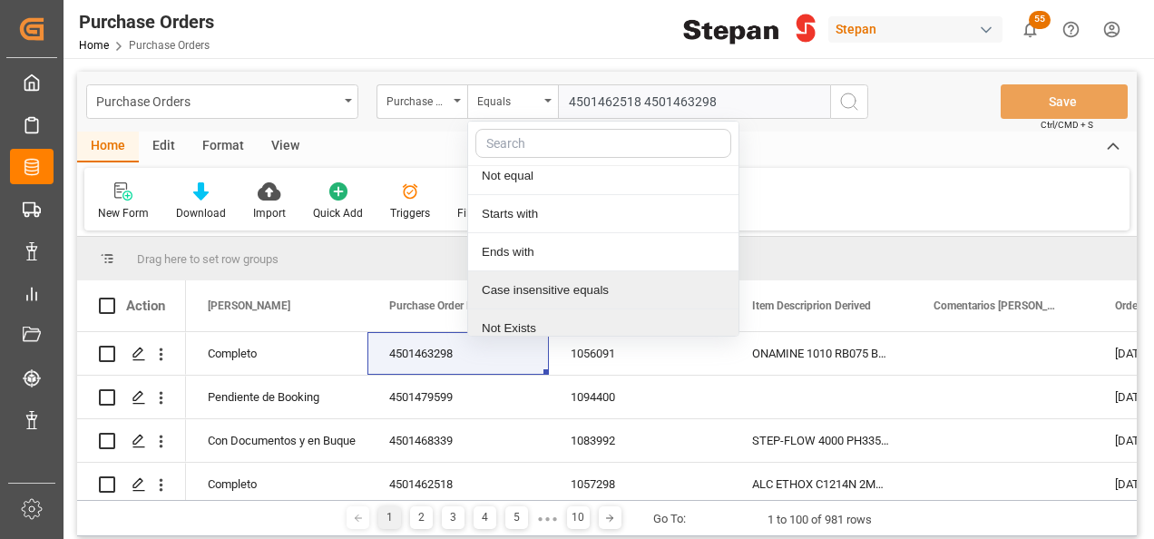
scroll to position [132, 0]
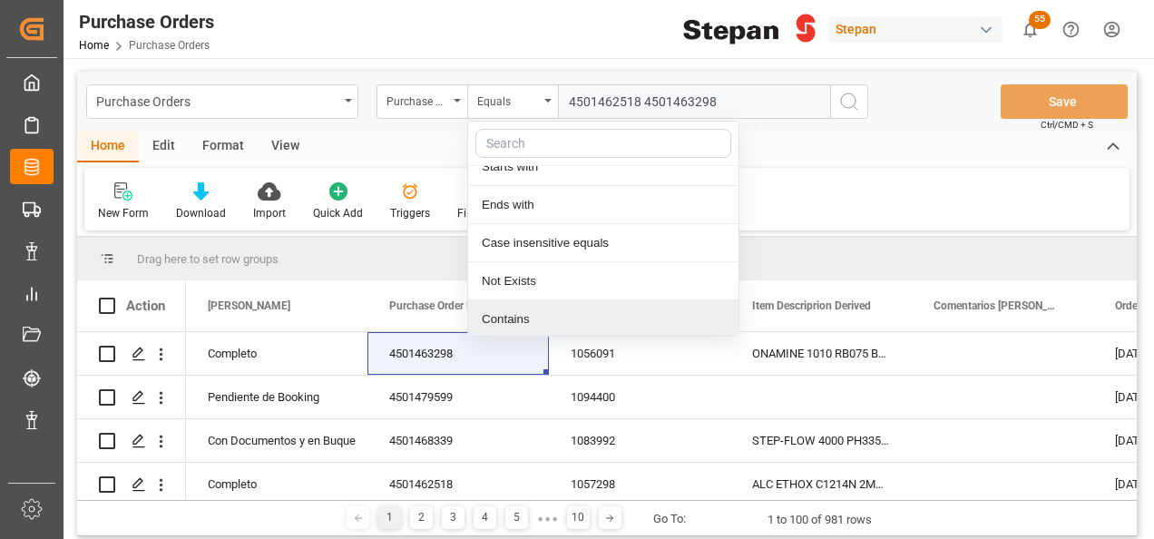
click at [488, 308] on div "Contains" at bounding box center [603, 319] width 270 height 38
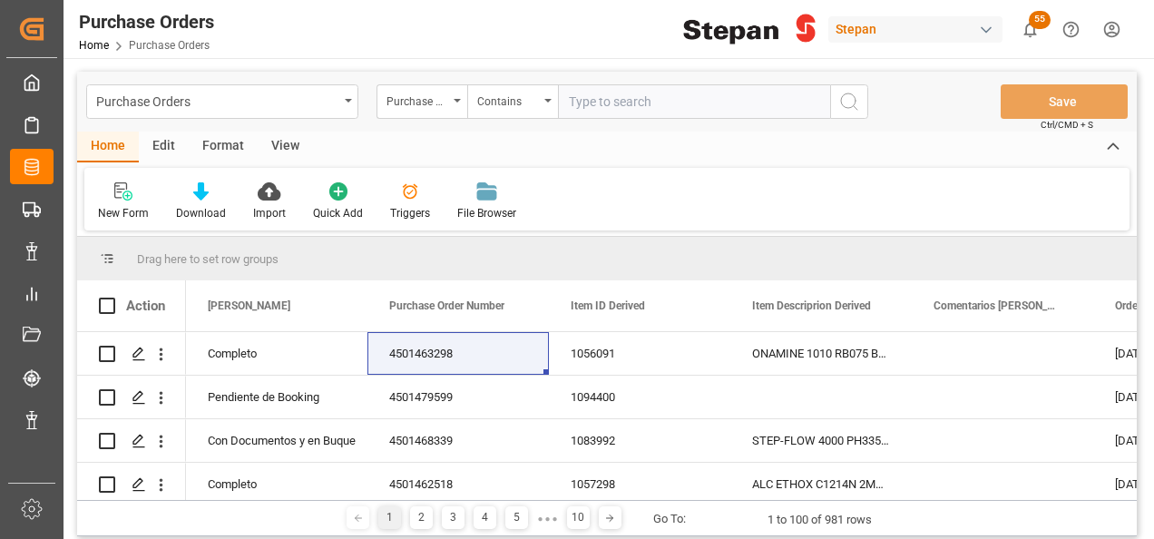
paste input "4501462518 4501463298"
click at [641, 98] on input "4501462518 4501463298" at bounding box center [694, 101] width 272 height 34
click at [564, 100] on input "4501462518,4501463298" at bounding box center [694, 101] width 272 height 34
type input "4501462518,4501463298"
click at [854, 94] on icon "search button" at bounding box center [849, 102] width 22 height 22
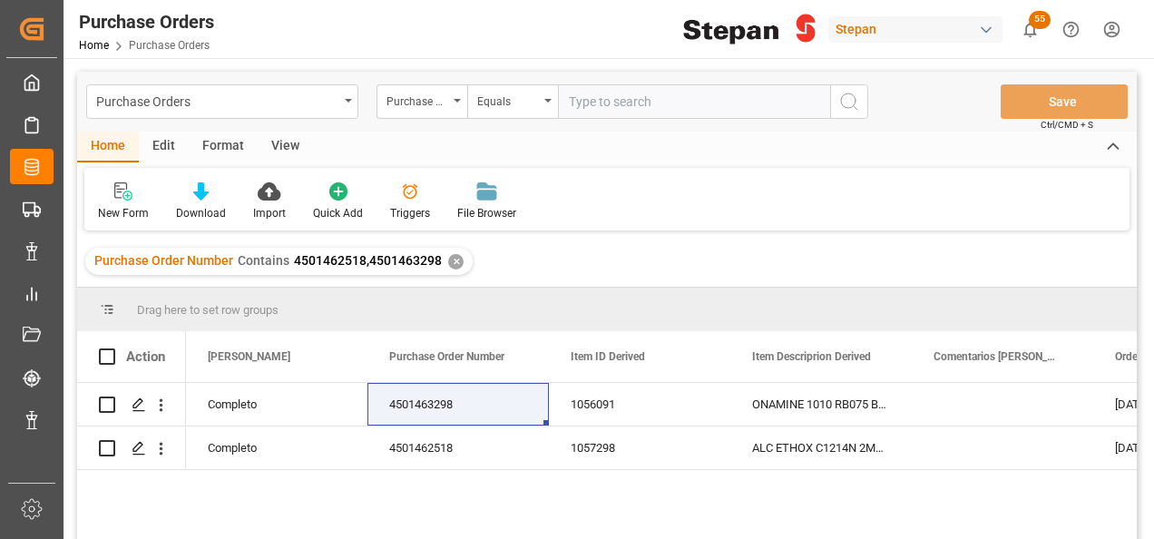
click at [444, 268] on div "Purchase Order Number Contains 4501462518,4501463298 ✕" at bounding box center [278, 261] width 387 height 27
click at [450, 266] on div "✕" at bounding box center [455, 261] width 15 height 15
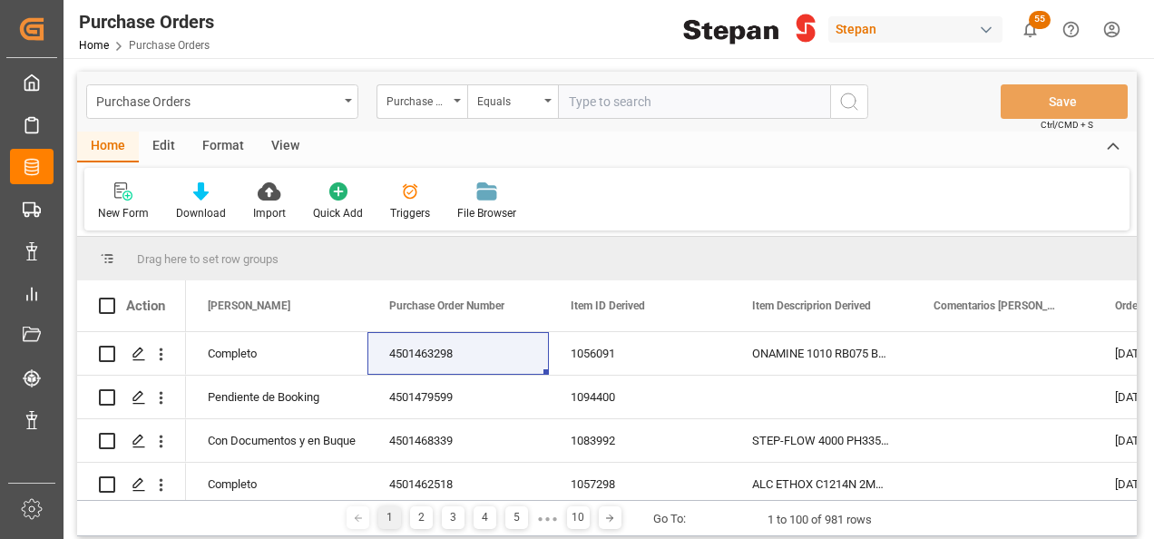
click at [591, 112] on input "text" at bounding box center [694, 101] width 272 height 34
paste input "MRKU0924625"
type input "MRKU0924625"
drag, startPoint x: 680, startPoint y: 114, endPoint x: 551, endPoint y: 115, distance: 129.7
click at [551, 115] on div "Purchase Order Number Equals MRKU0924625" at bounding box center [622, 101] width 492 height 34
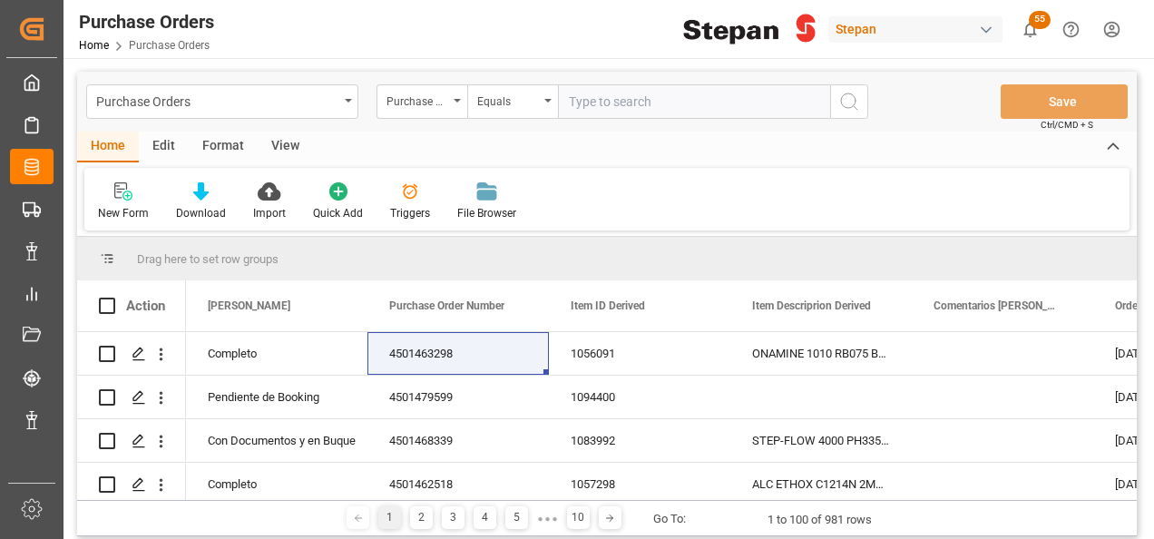
click at [579, 101] on input "text" at bounding box center [694, 101] width 272 height 34
paste input "MRKU0924625"
type input "MRKU0924625"
drag, startPoint x: 662, startPoint y: 109, endPoint x: 542, endPoint y: 90, distance: 122.1
click at [553, 97] on div "Purchase Order Number Equals MRKU0924625" at bounding box center [622, 101] width 492 height 34
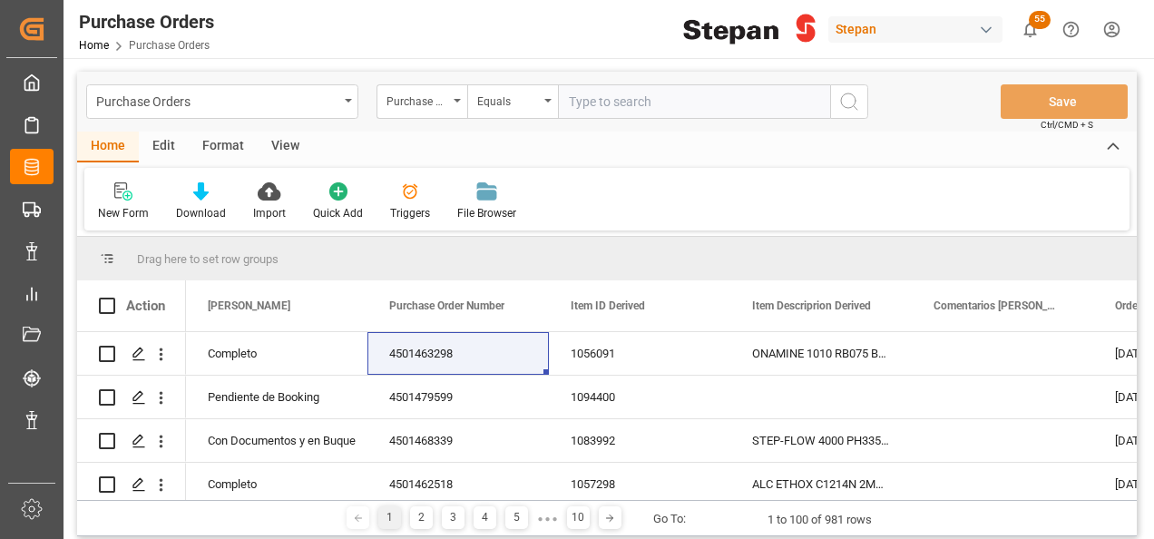
click at [569, 96] on input "text" at bounding box center [694, 101] width 272 height 34
paste input "4501468582"
type input "4501468582"
click at [845, 103] on icon "search button" at bounding box center [849, 102] width 22 height 22
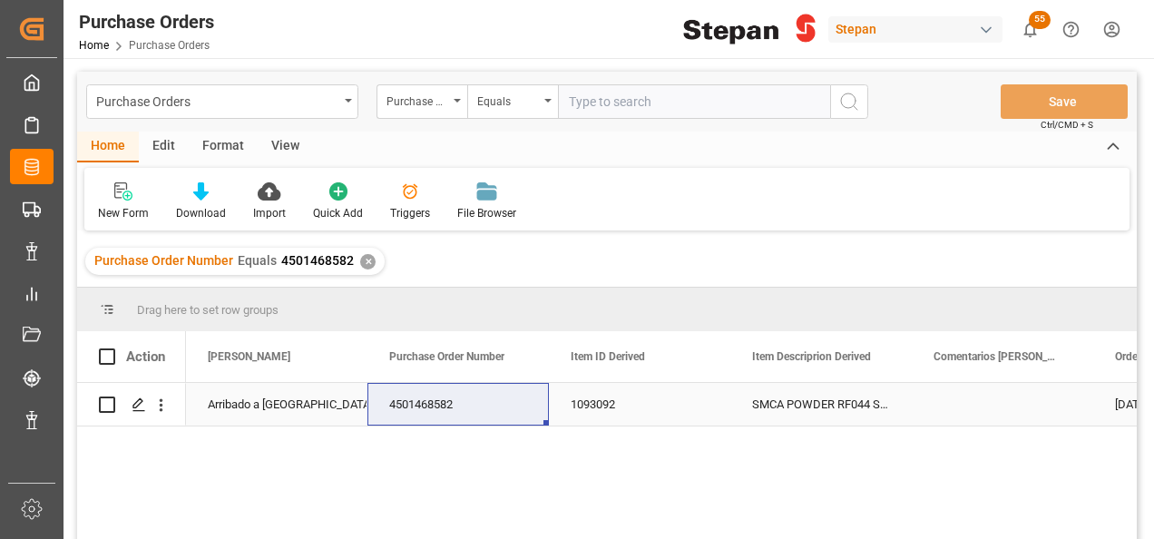
click at [232, 389] on div "Arribado a Puerto" at bounding box center [277, 405] width 138 height 42
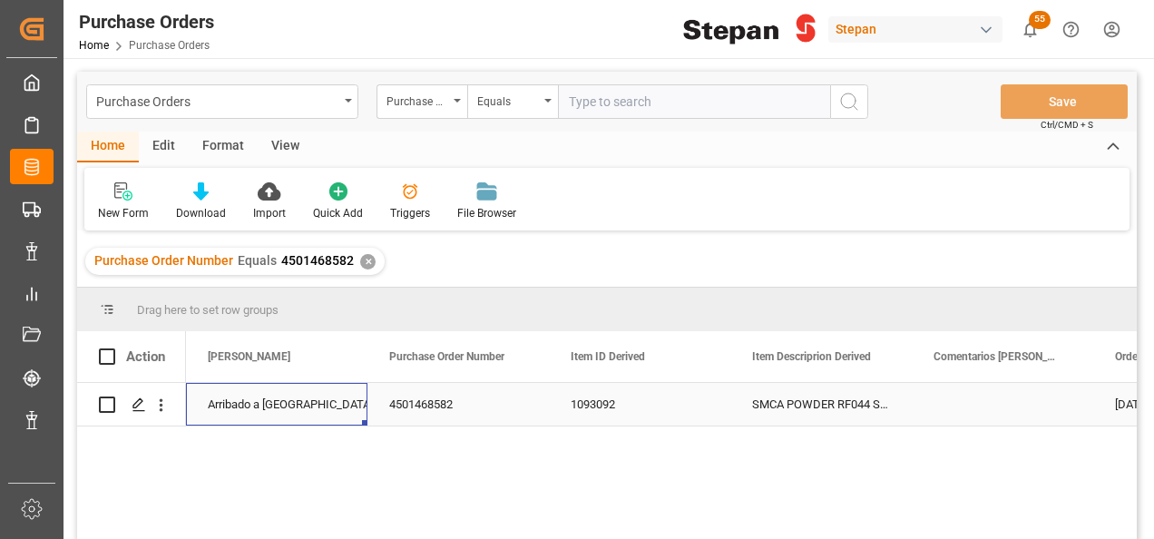
click at [232, 389] on div "Arribado a Puerto" at bounding box center [277, 405] width 138 height 42
click at [337, 419] on icon "open menu" at bounding box center [334, 416] width 22 height 22
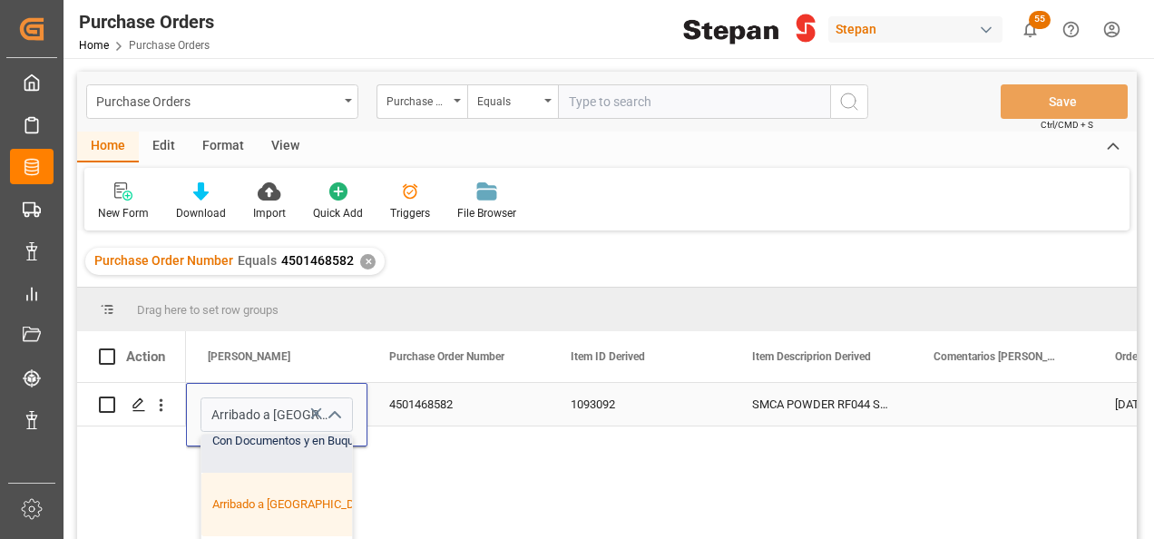
scroll to position [181, 0]
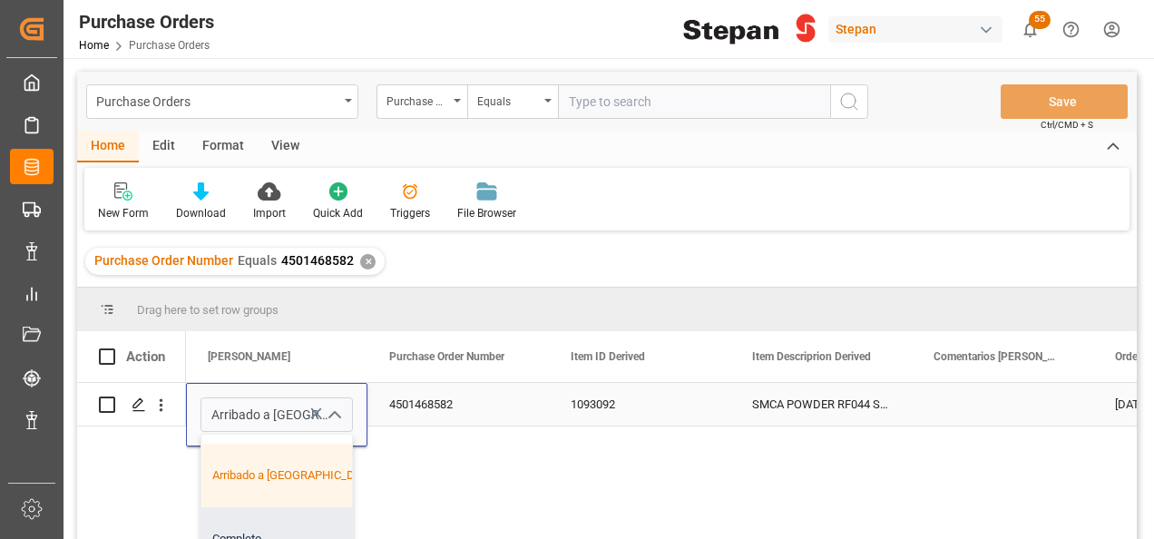
click at [239, 530] on div "Completo" at bounding box center [294, 538] width 187 height 63
type input "Completo"
